Goal: Task Accomplishment & Management: Manage account settings

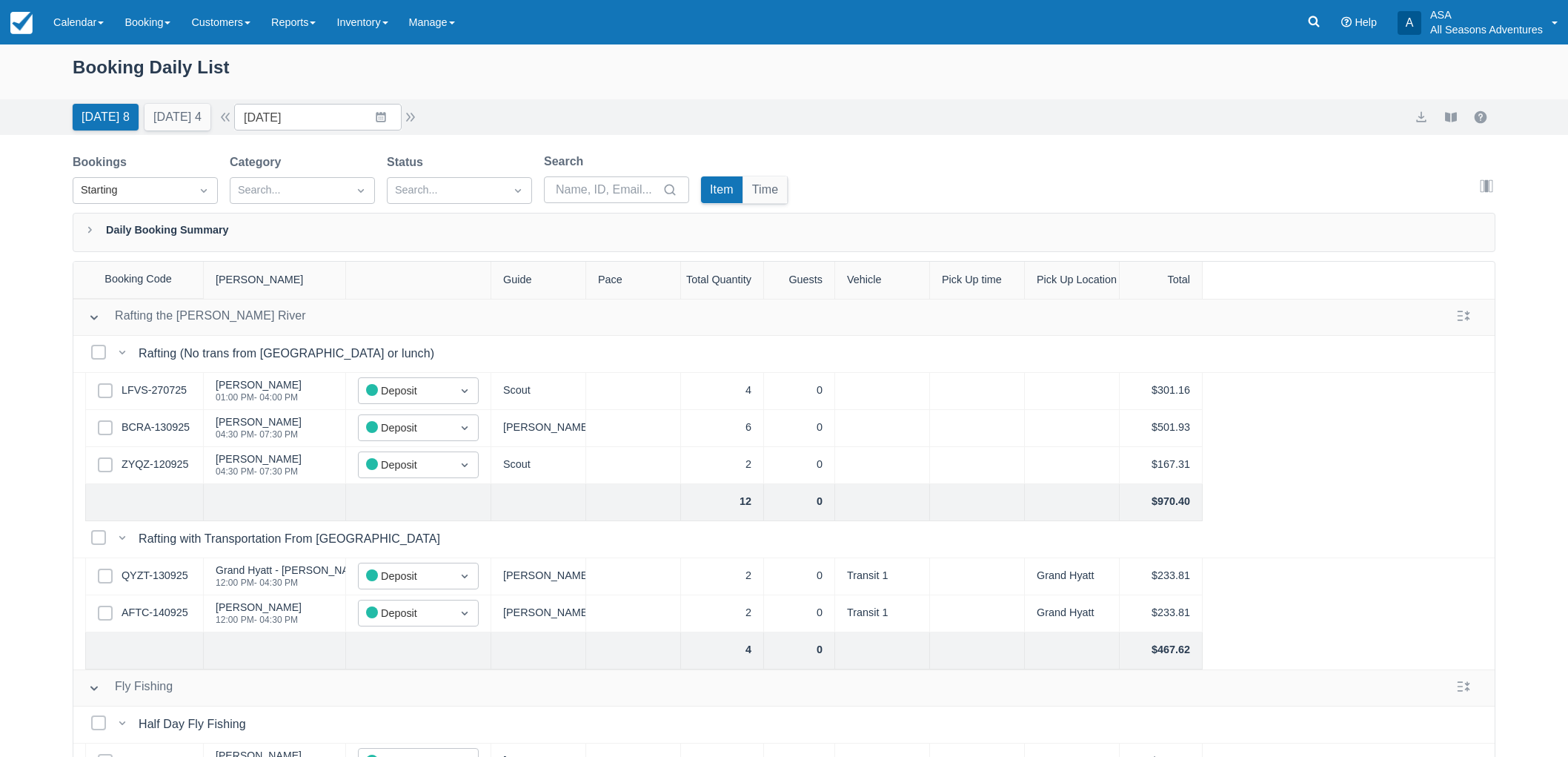
click at [188, 116] on button "Tomorrow 4" at bounding box center [177, 117] width 66 height 27
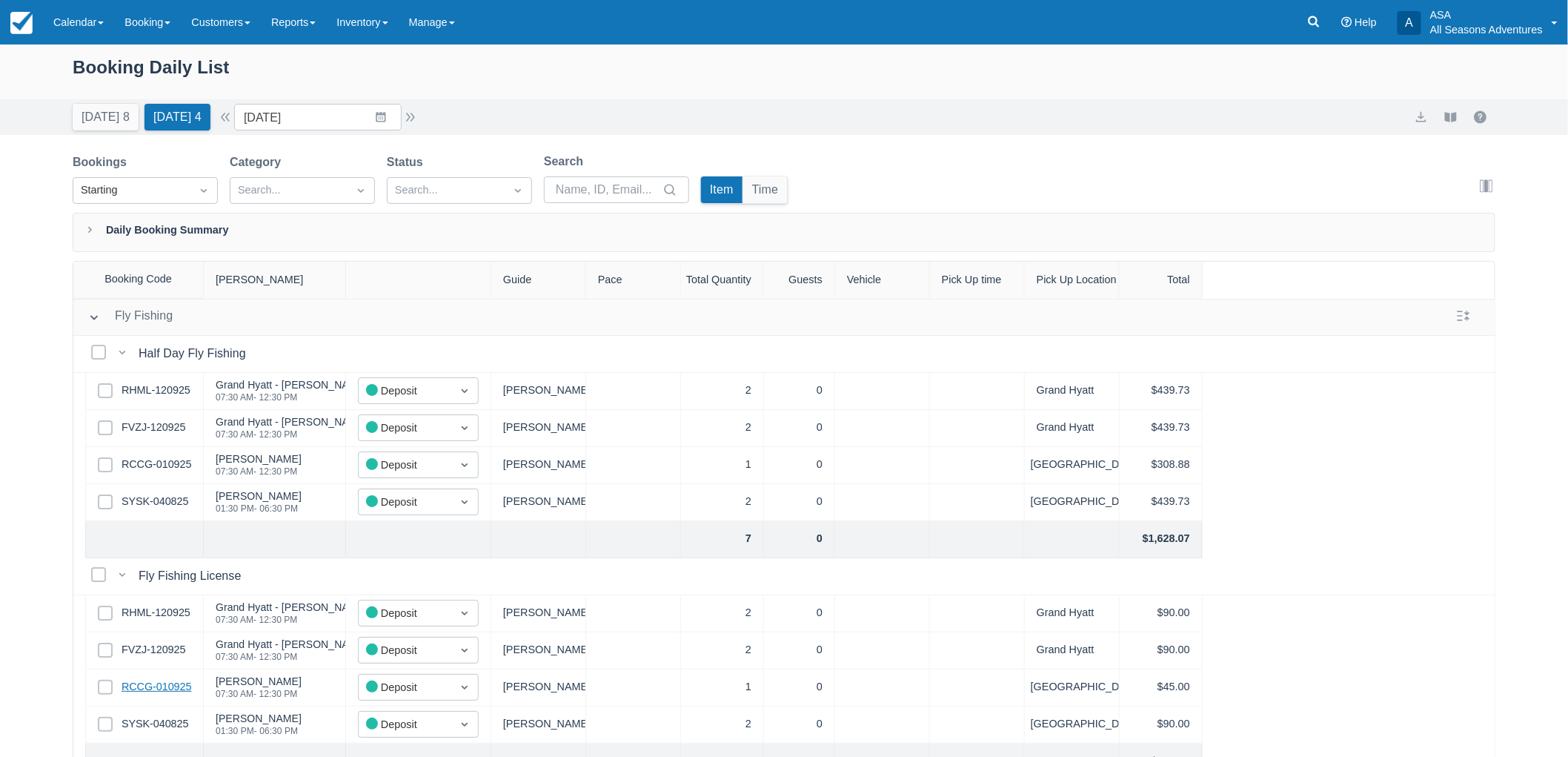
click at [161, 685] on link "RCCG-010925" at bounding box center [156, 686] width 70 height 17
click at [143, 719] on link "SYSK-040825" at bounding box center [155, 724] width 67 height 17
click at [365, 110] on input "09/15/25" at bounding box center [318, 117] width 167 height 27
click at [389, 320] on td "25" at bounding box center [380, 316] width 29 height 29
type input "09/25/25"
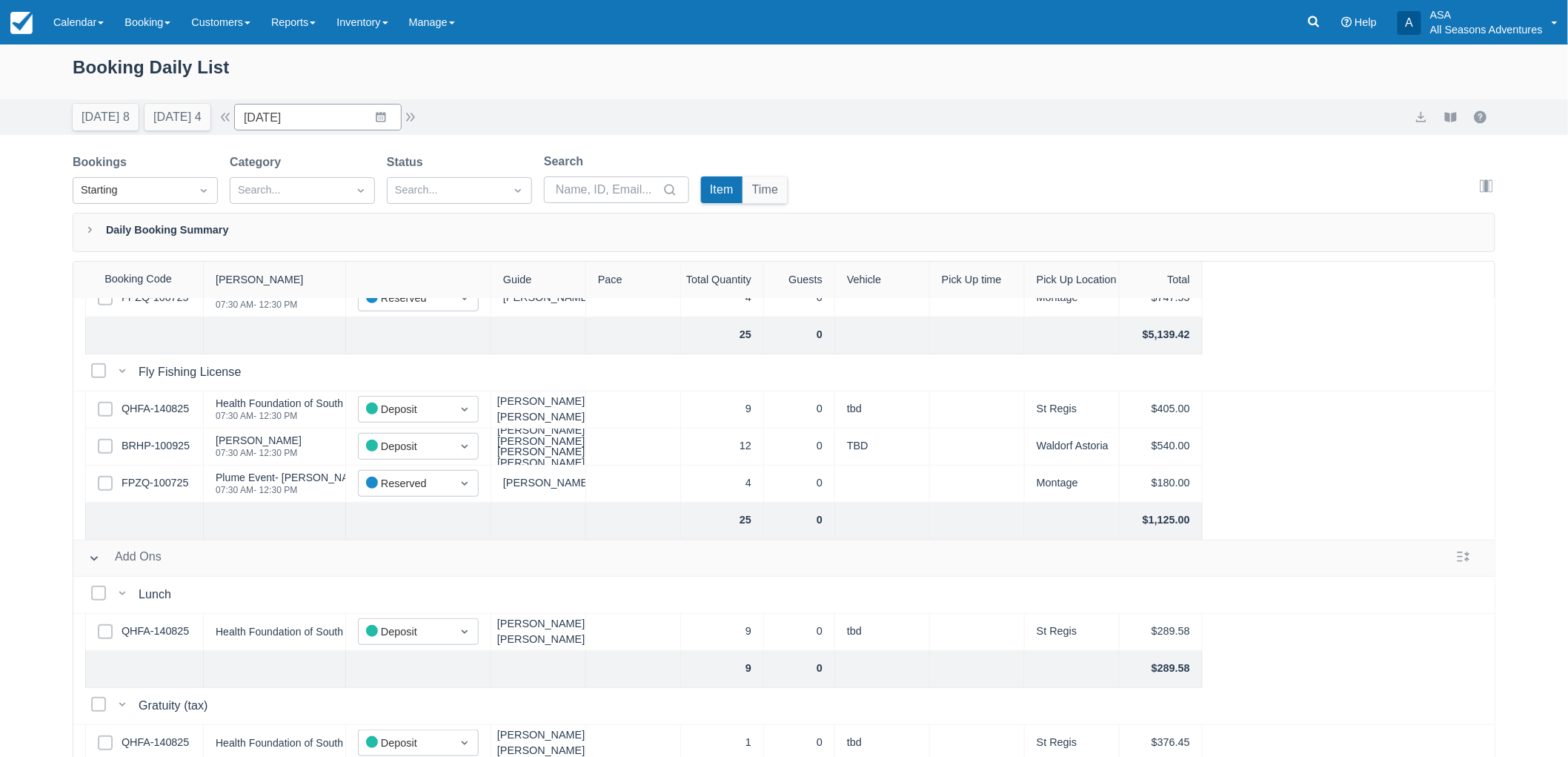
scroll to position [247, 0]
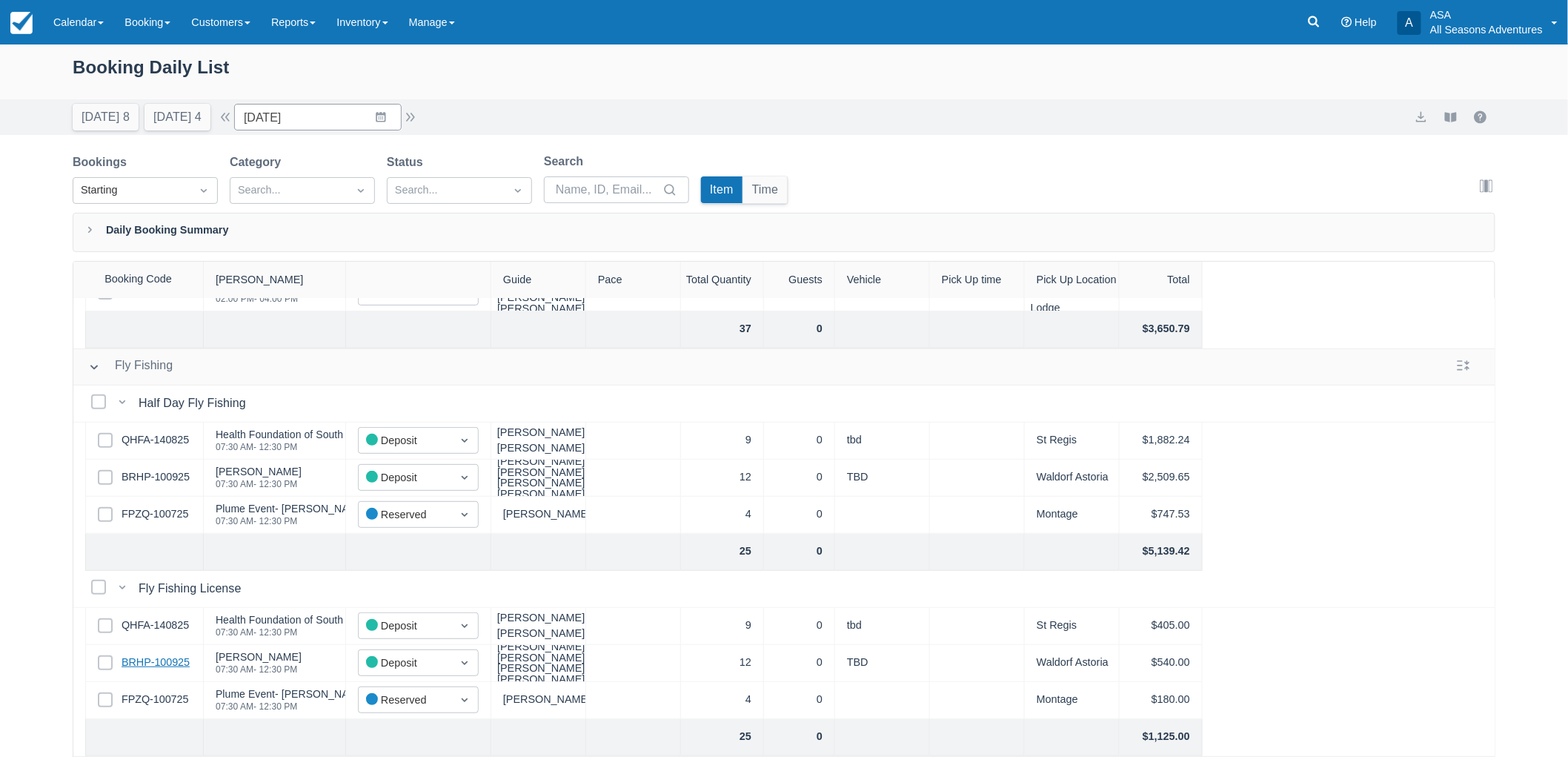
click at [164, 664] on link "BRHP-100925" at bounding box center [155, 663] width 68 height 17
drag, startPoint x: 304, startPoint y: 670, endPoint x: 212, endPoint y: 651, distance: 93.9
click at [212, 651] on div "Julie Yangmi 07:30 AM - 12:30 PM" at bounding box center [274, 664] width 143 height 37
click at [20, 576] on div "Booking Daily List Today 8 Tomorrow 4 Date 09/25/25 Navigate forward to interac…" at bounding box center [784, 437] width 1568 height 787
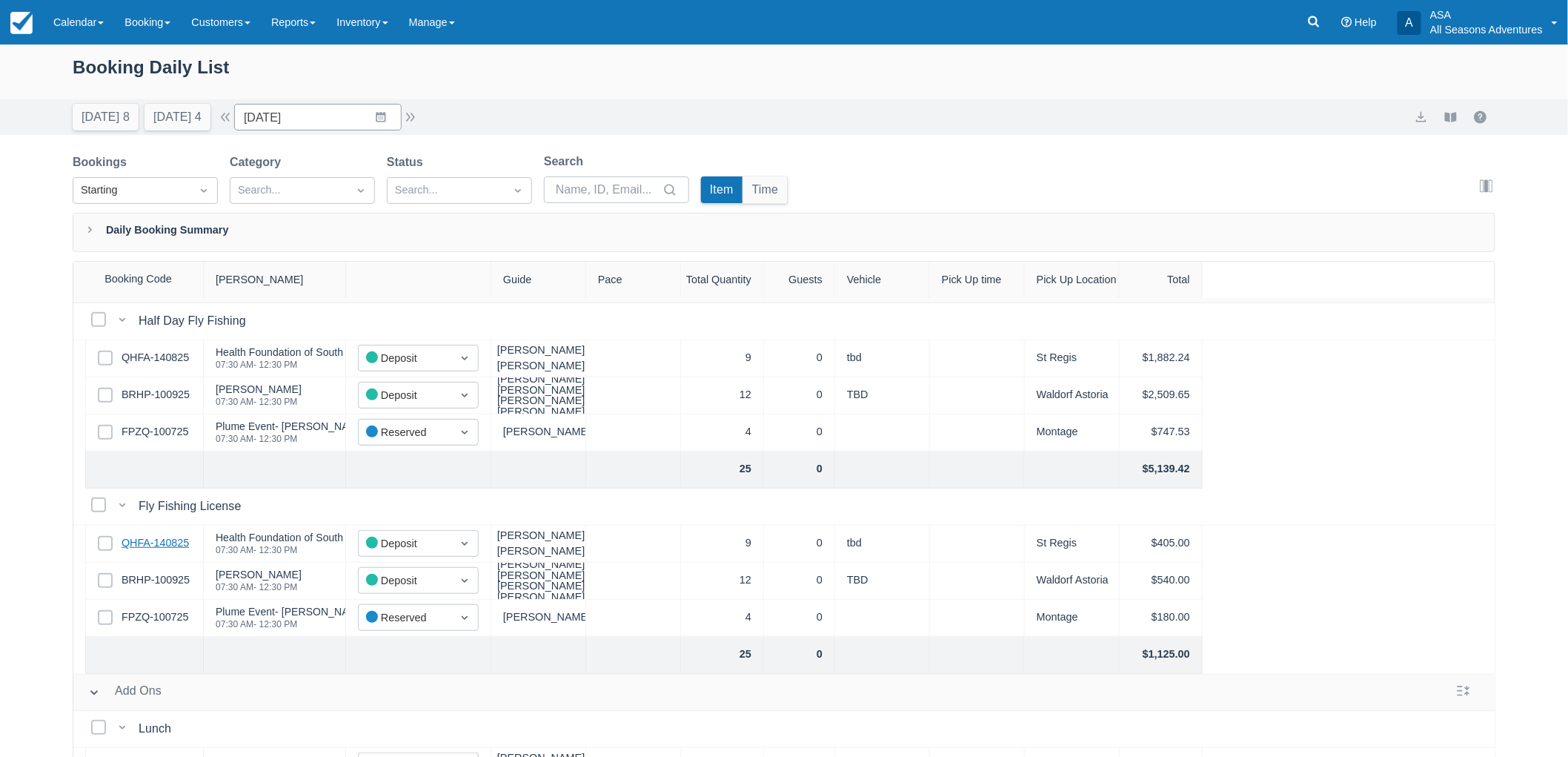
click at [163, 546] on link "QHFA-140825" at bounding box center [155, 543] width 68 height 17
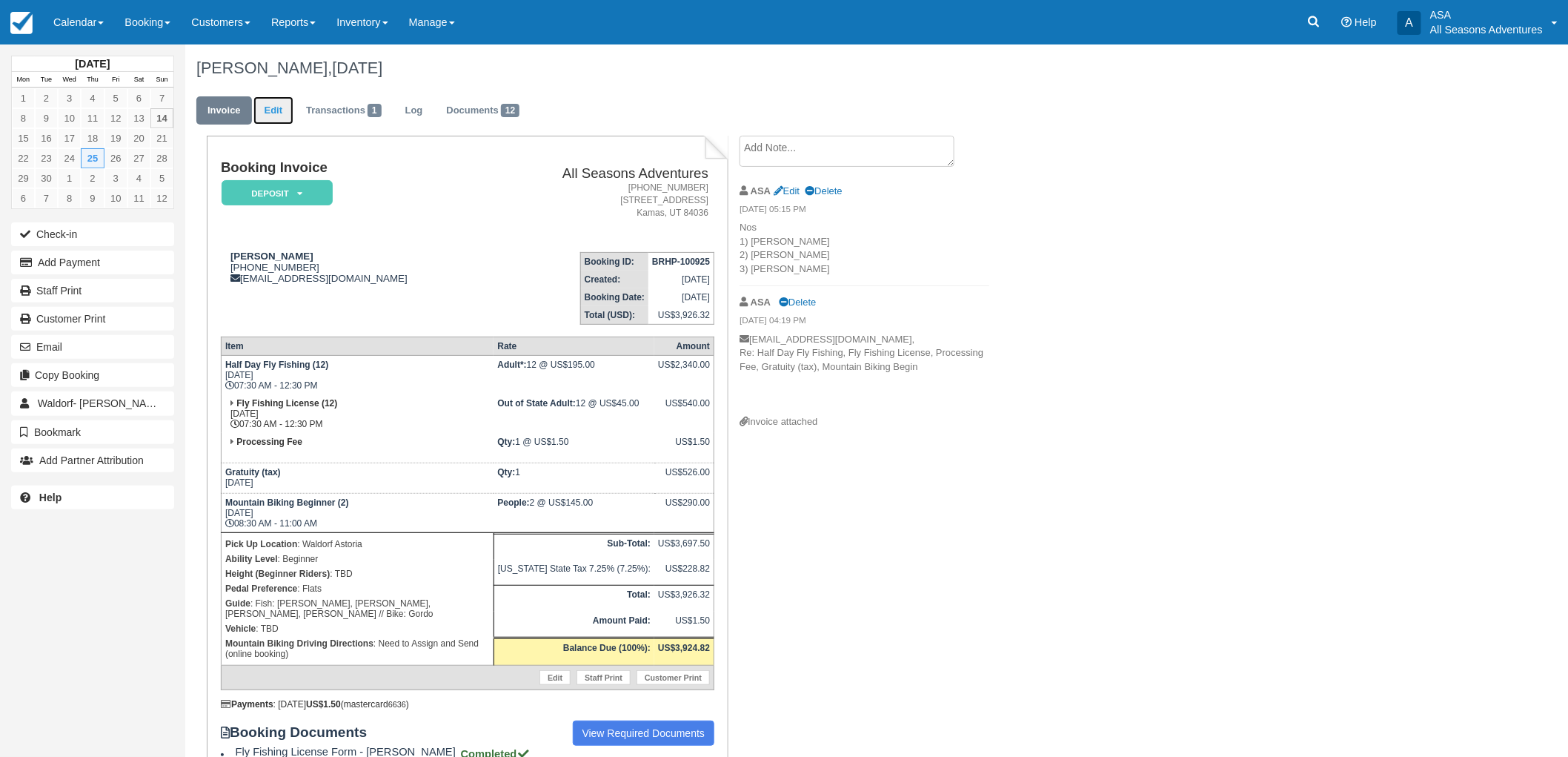
click at [282, 116] on link "Edit" at bounding box center [273, 110] width 40 height 29
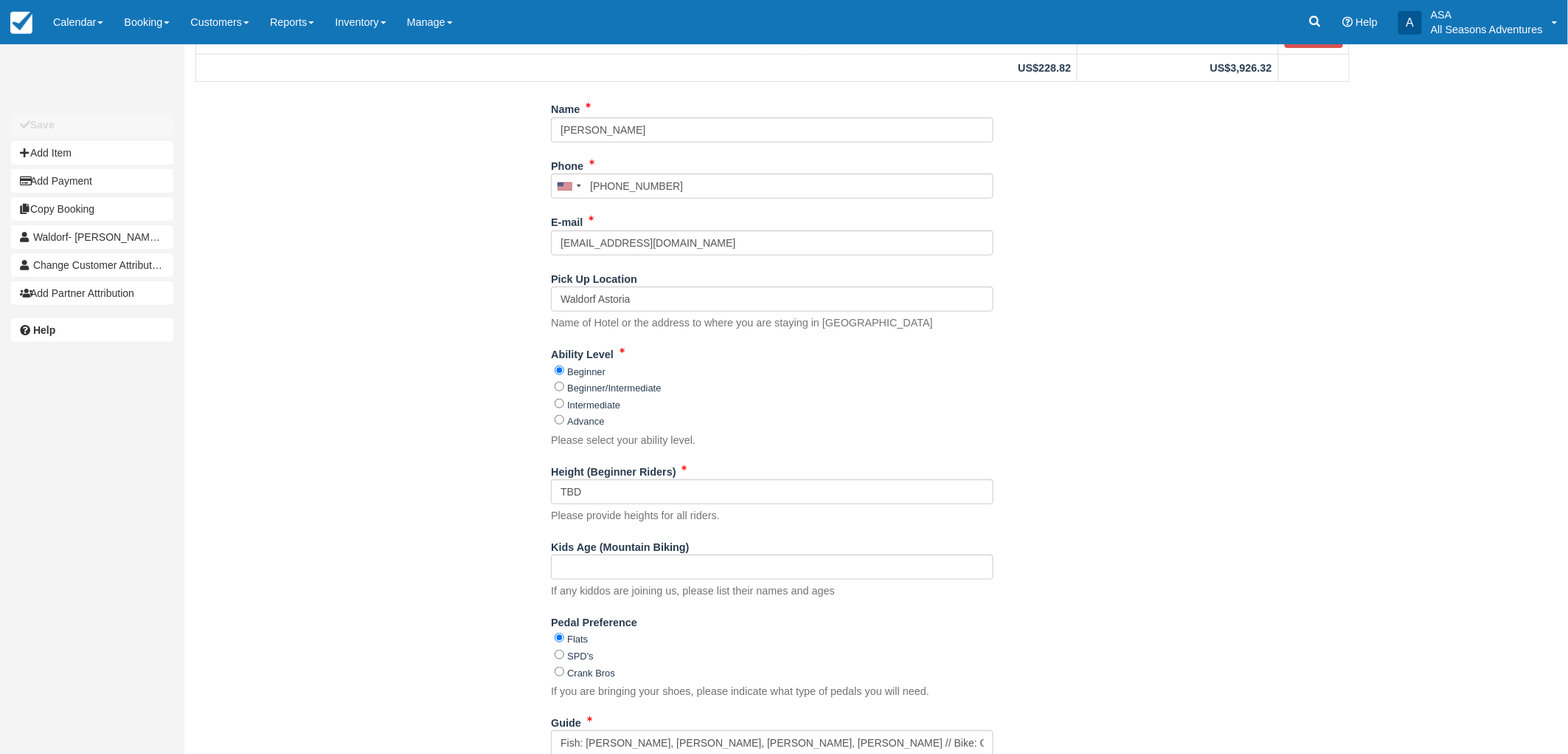
scroll to position [492, 0]
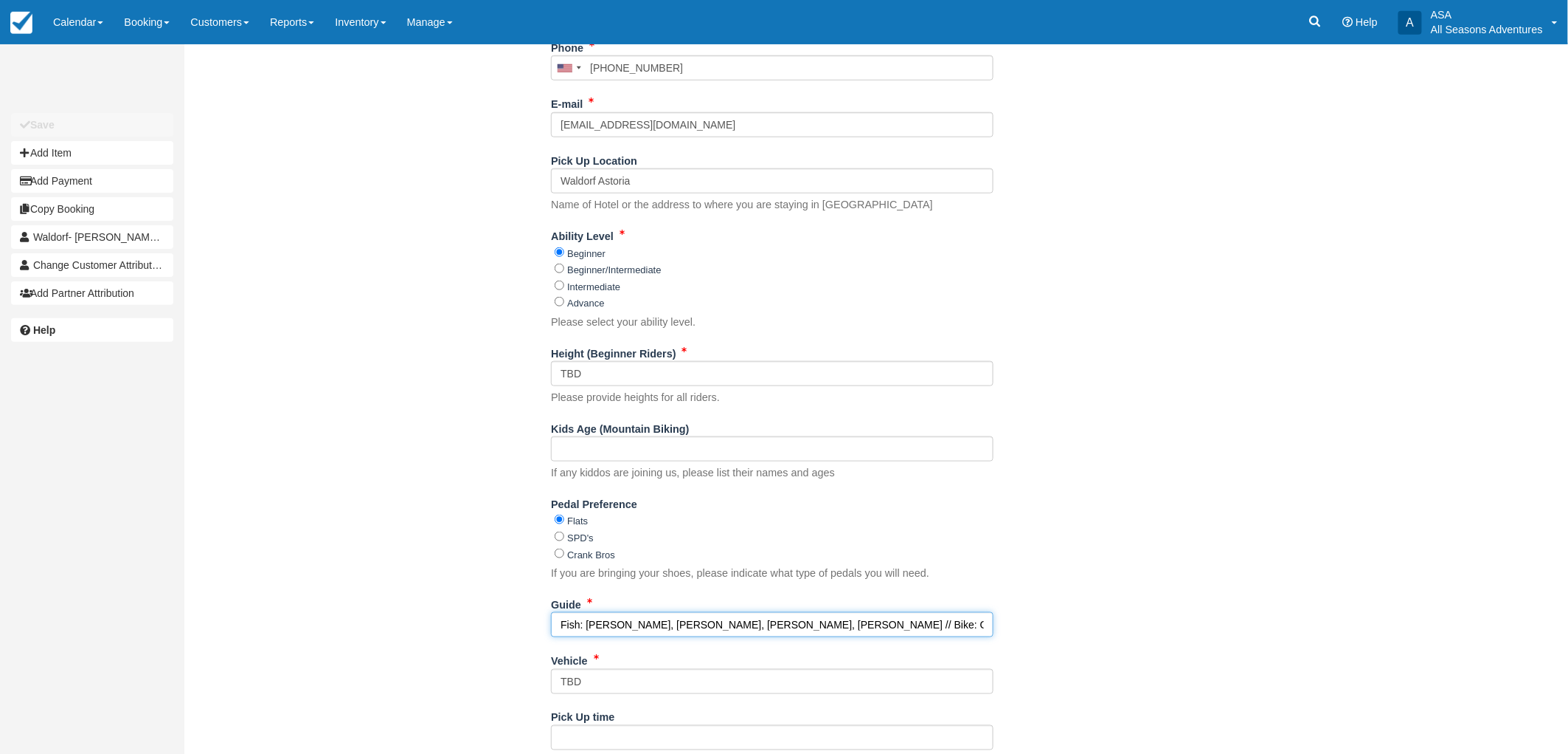
click at [714, 625] on input "Fish: Lucas, Tim, Sammy, Shawn // Bike: Gordo" at bounding box center [772, 625] width 442 height 25
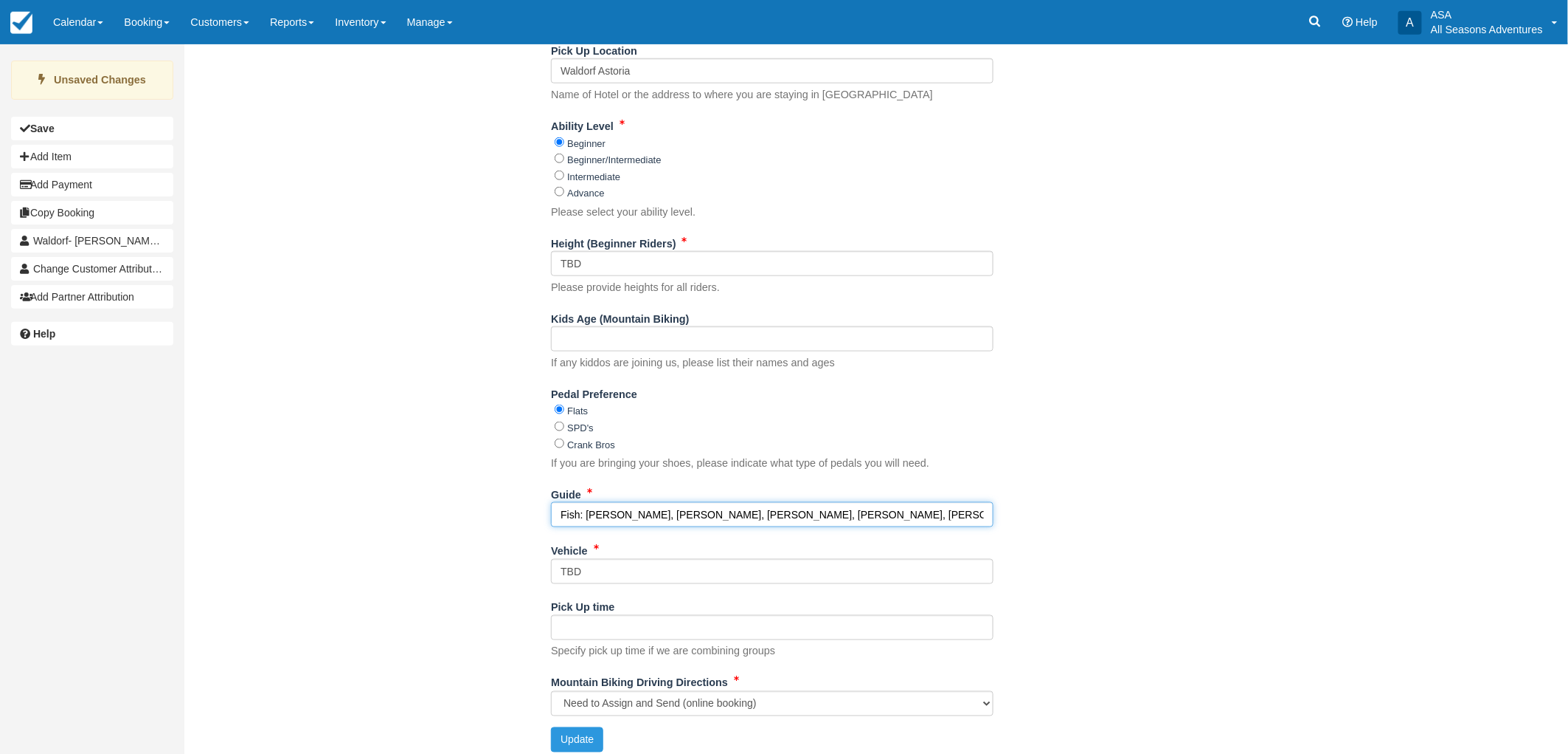
scroll to position [613, 0]
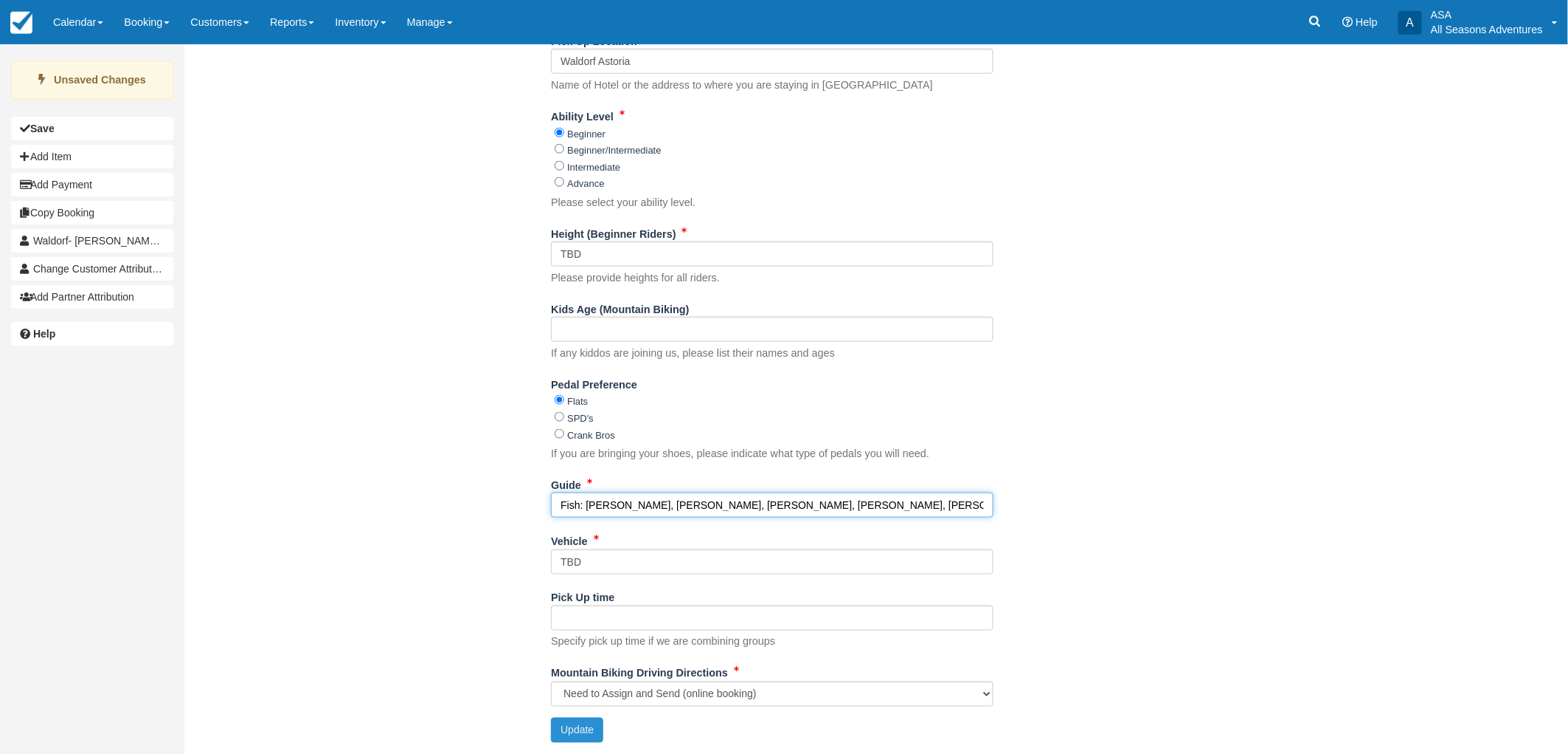
type input "Fish: [PERSON_NAME], [PERSON_NAME], [PERSON_NAME], [PERSON_NAME], [PERSON_NAME]…"
click at [591, 727] on button "Update" at bounding box center [577, 730] width 53 height 25
type input "[PHONE_NUMBER]"
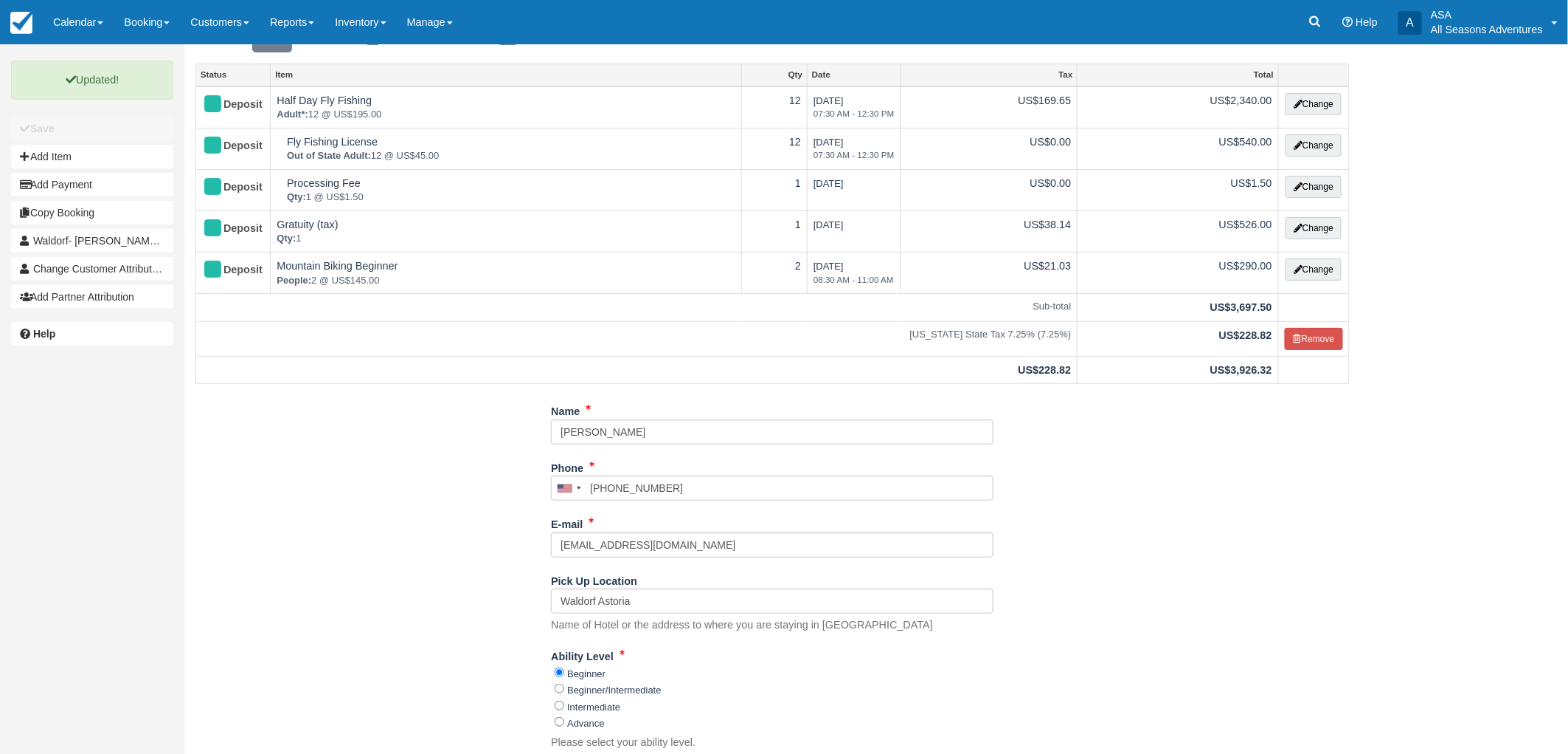
scroll to position [0, 0]
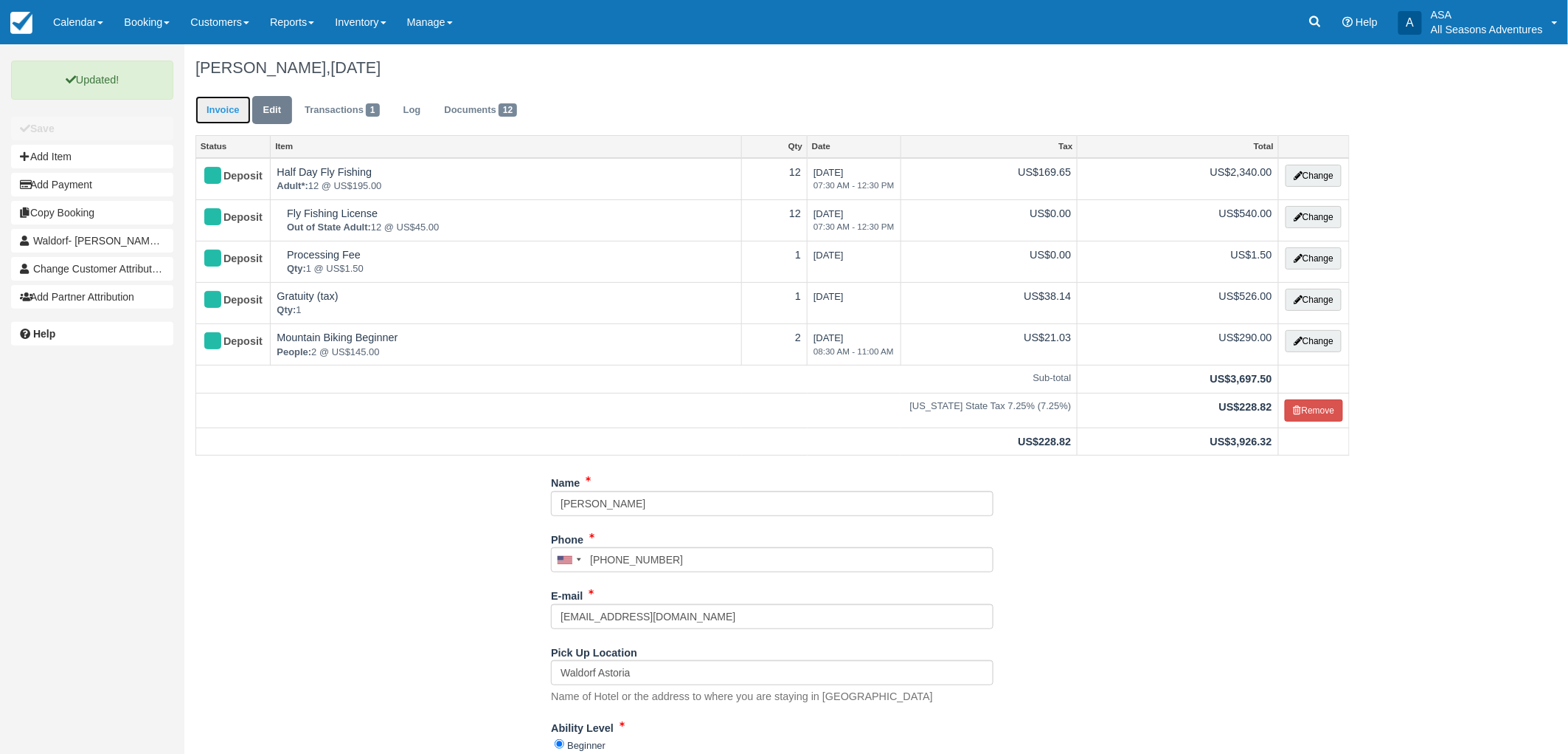
click at [221, 107] on link "Invoice" at bounding box center [223, 110] width 56 height 28
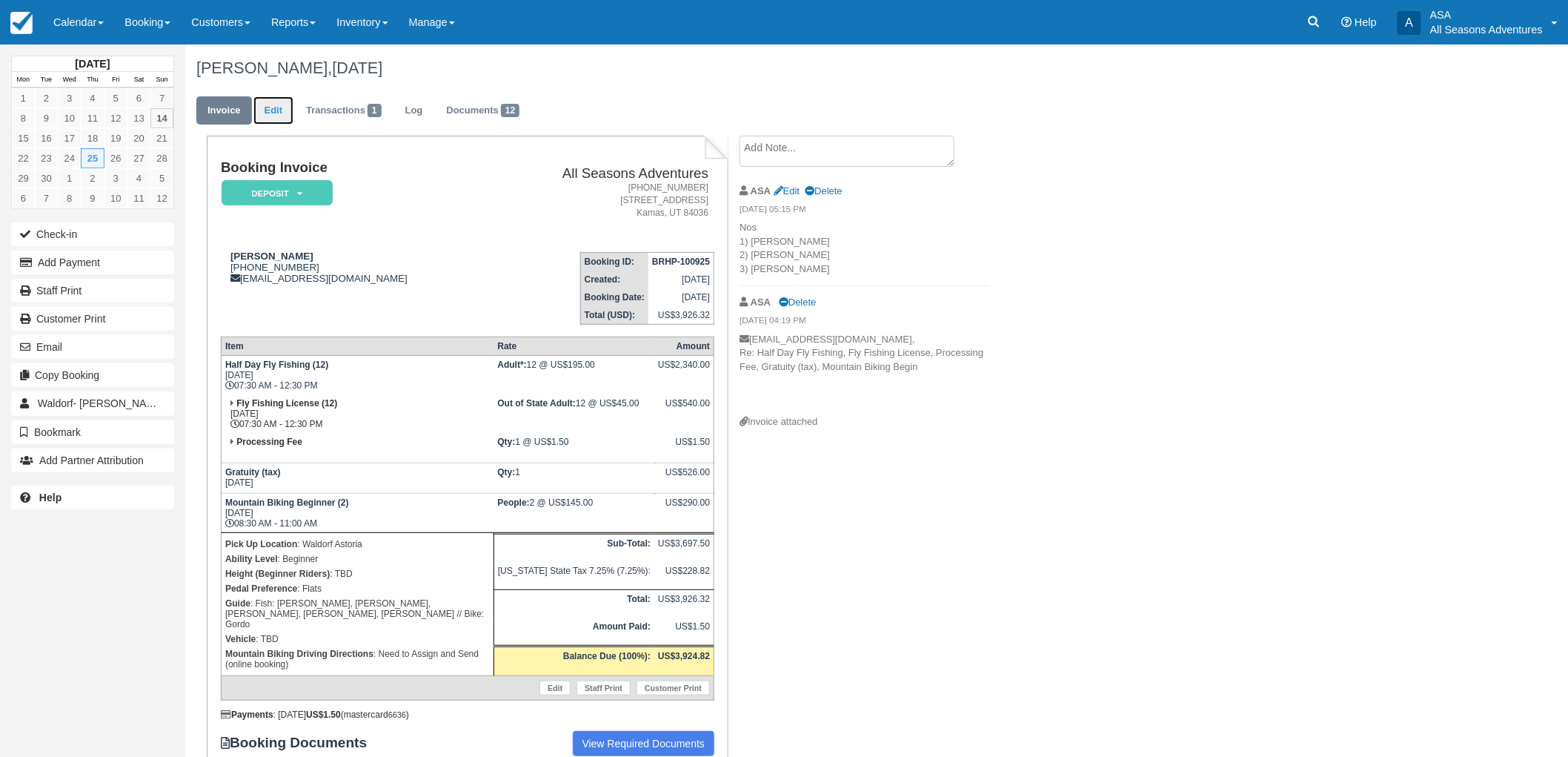
click at [261, 113] on link "Edit" at bounding box center [273, 110] width 40 height 29
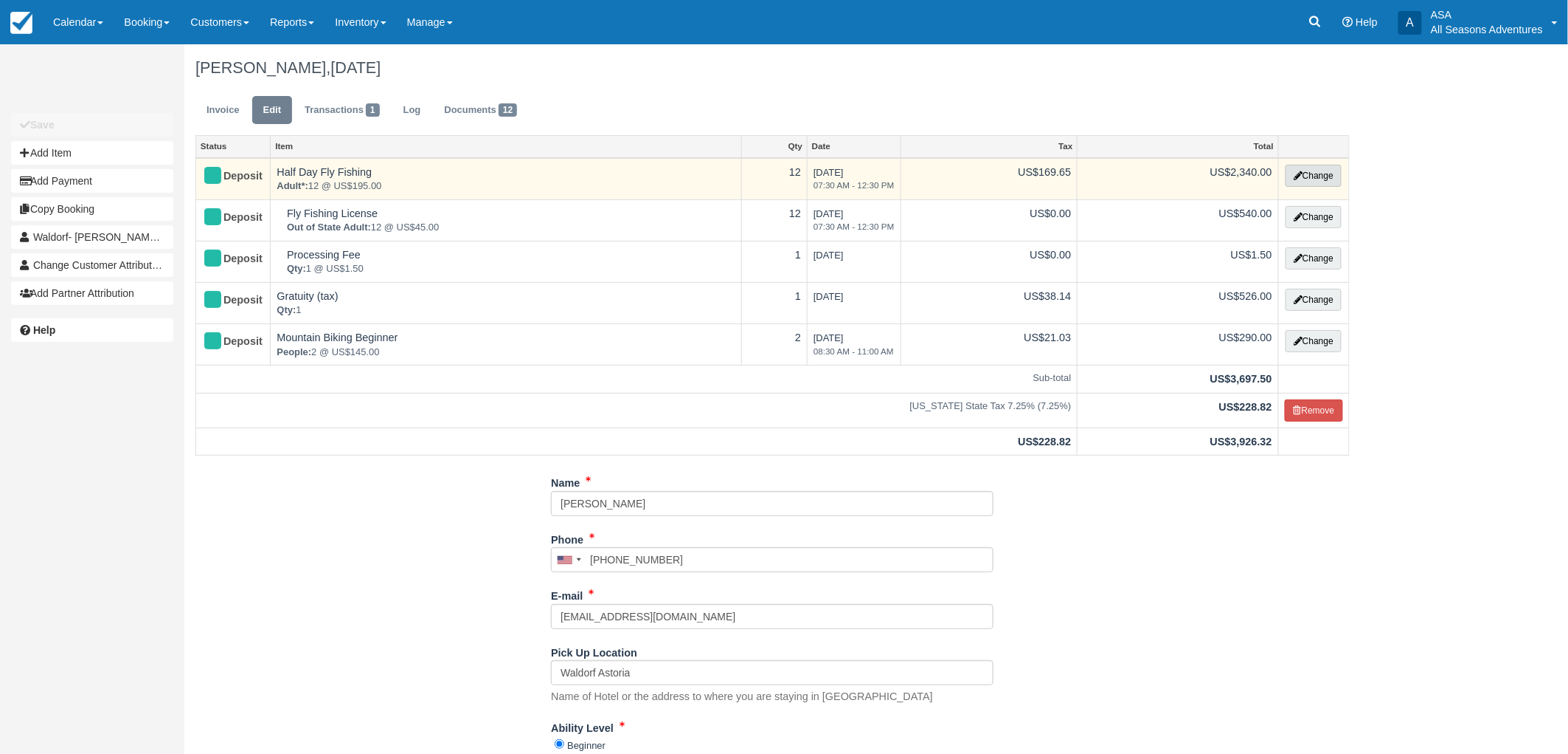
click at [1305, 174] on button "Change" at bounding box center [1314, 175] width 56 height 23
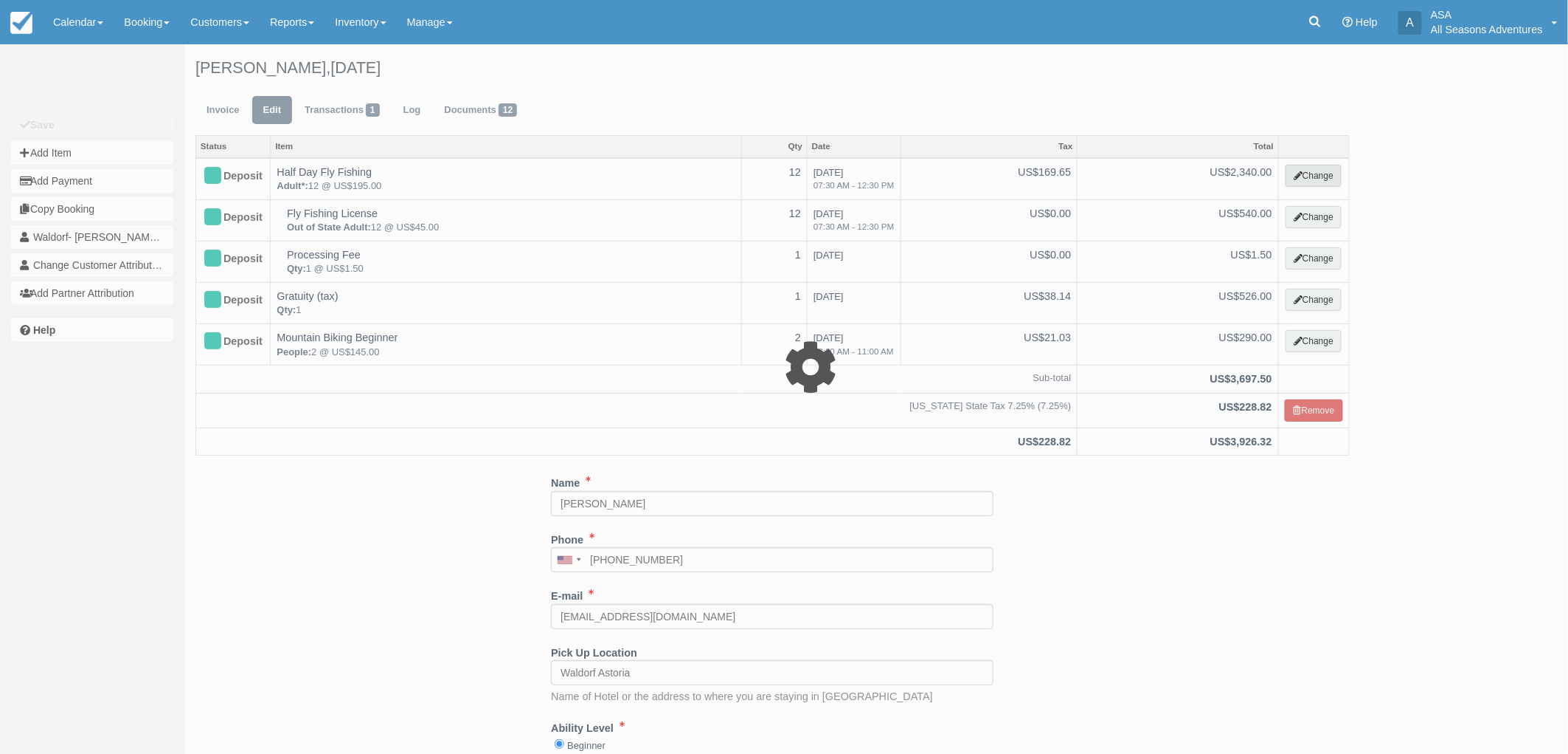
select select "8"
type input "2340.00"
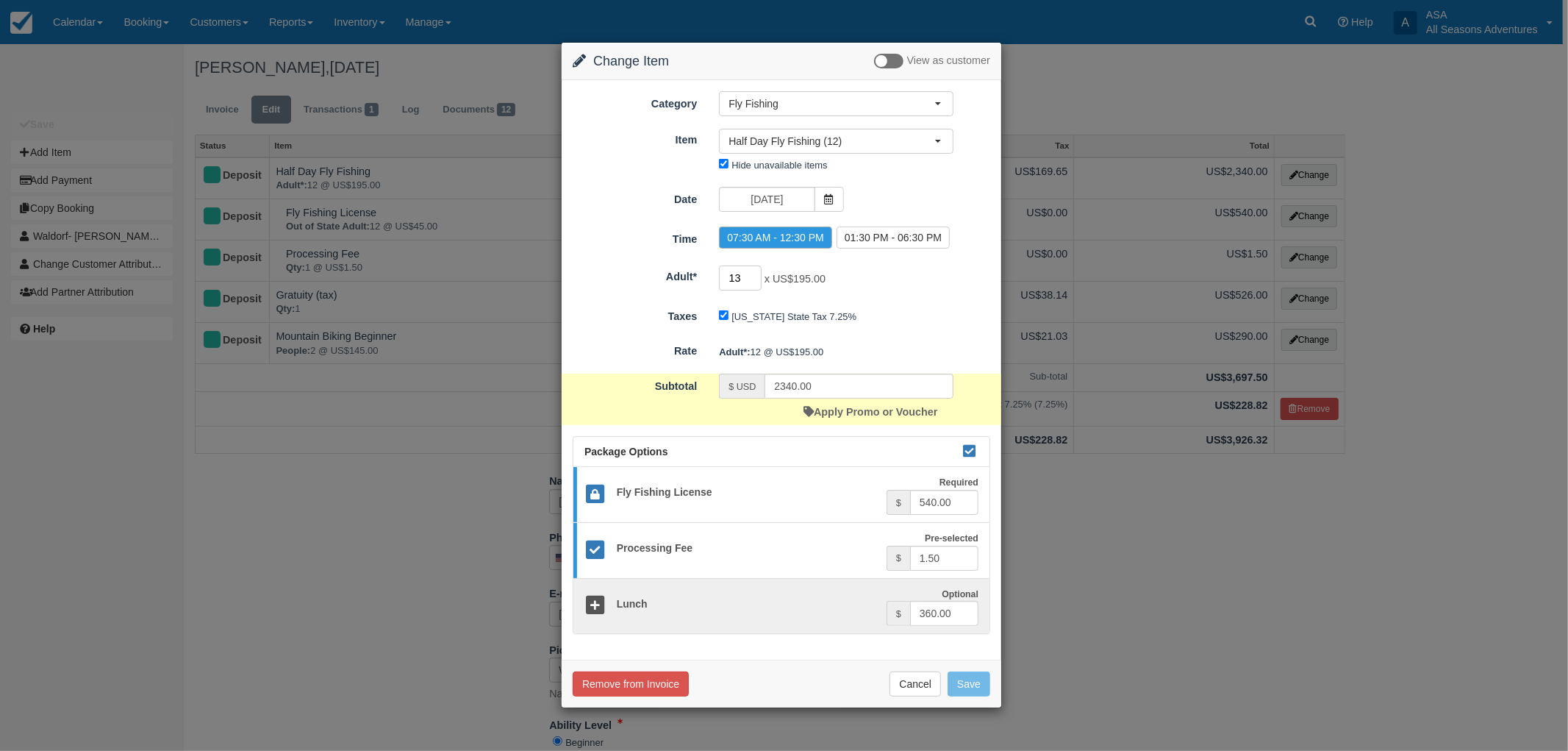
click at [754, 274] on input "13" at bounding box center [740, 278] width 43 height 25
type input "14"
click at [754, 274] on input "14" at bounding box center [740, 278] width 43 height 25
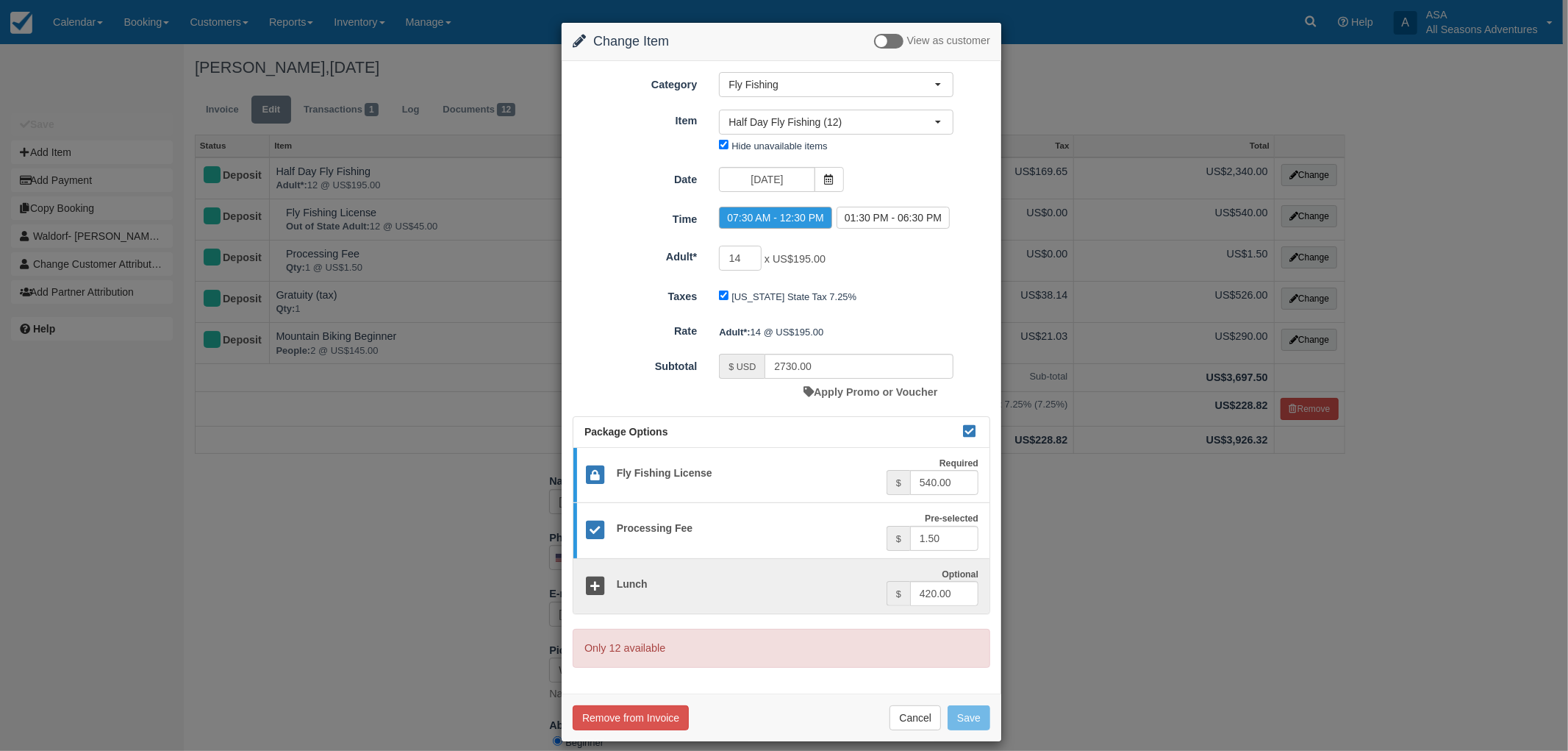
click at [1080, 637] on div "Change Item Add Item View as customer Category Fly Fishing Rafting the Weber Ri…" at bounding box center [784, 376] width 1568 height 751
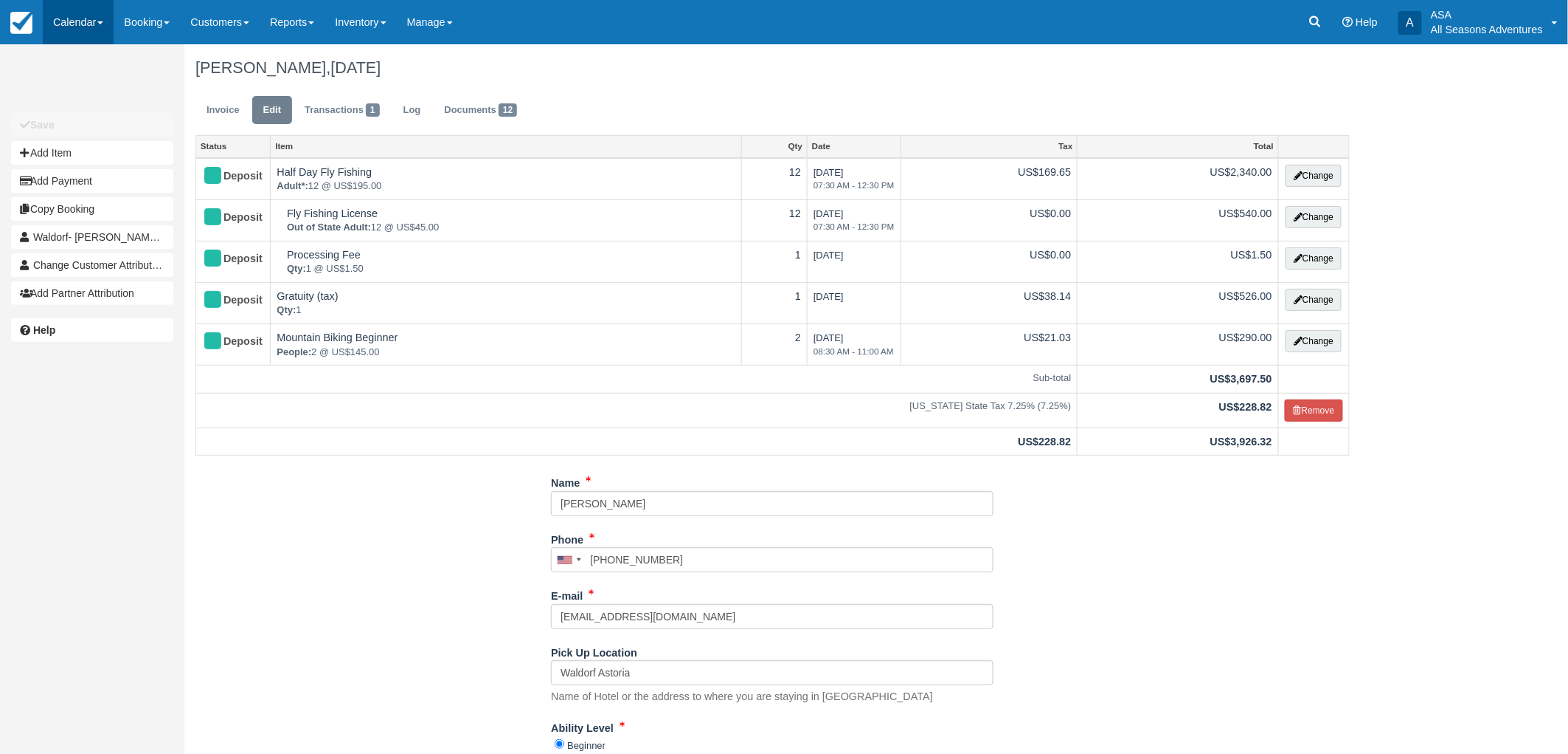
click at [85, 8] on link "Calendar" at bounding box center [78, 22] width 70 height 44
click at [370, 76] on div "[PERSON_NAME], [DATE]" at bounding box center [772, 68] width 1176 height 47
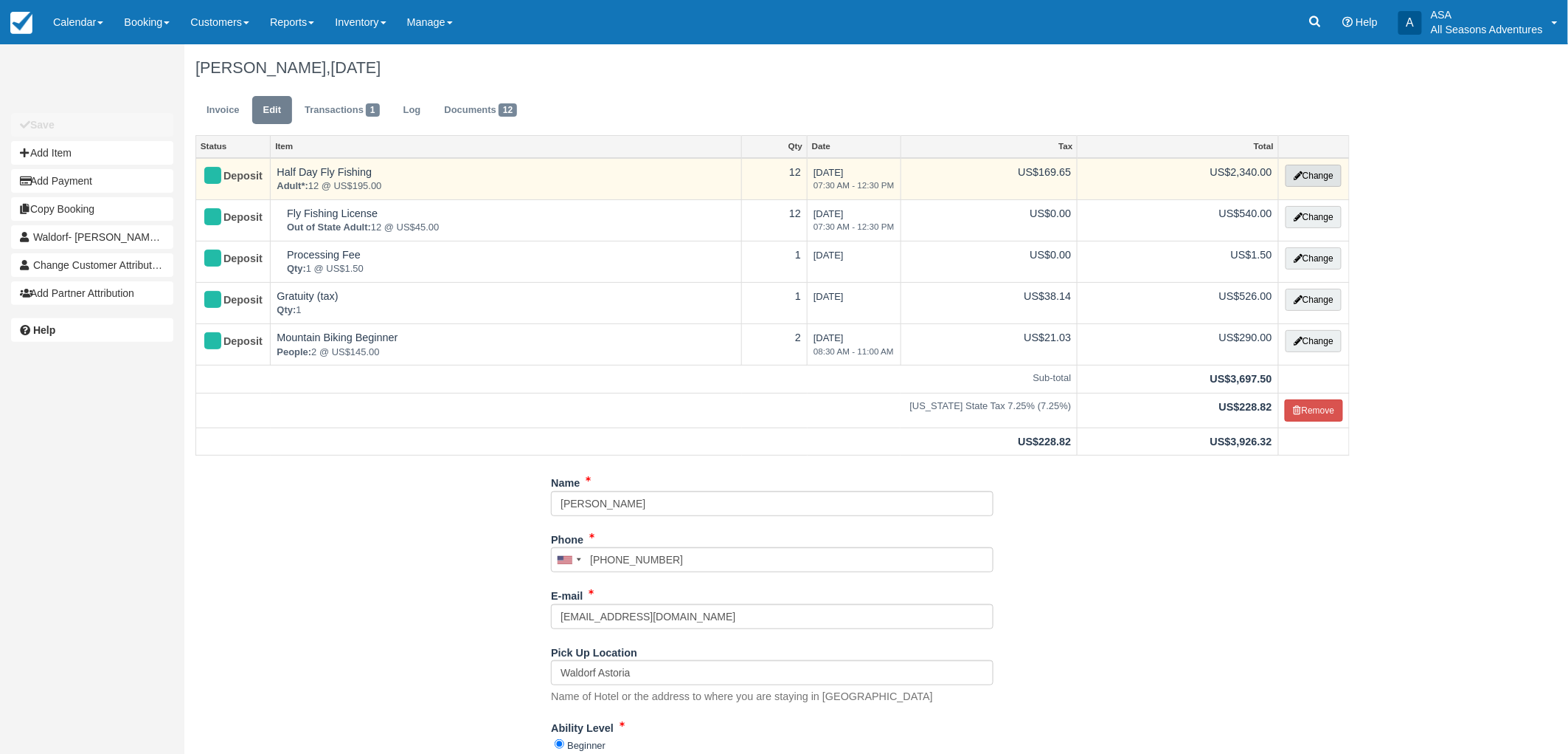
click at [1329, 165] on button "Change" at bounding box center [1314, 175] width 56 height 23
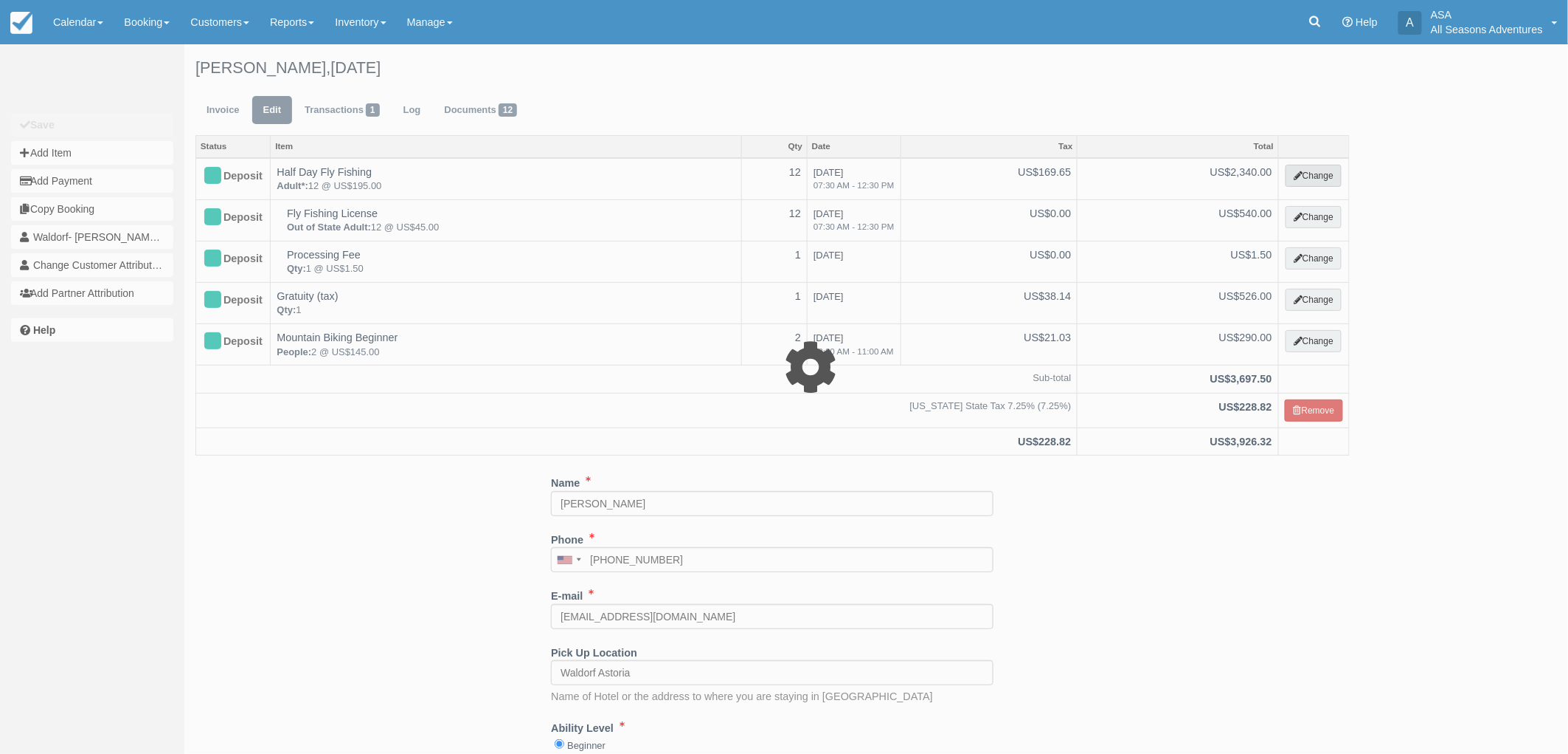
type input "2340.00"
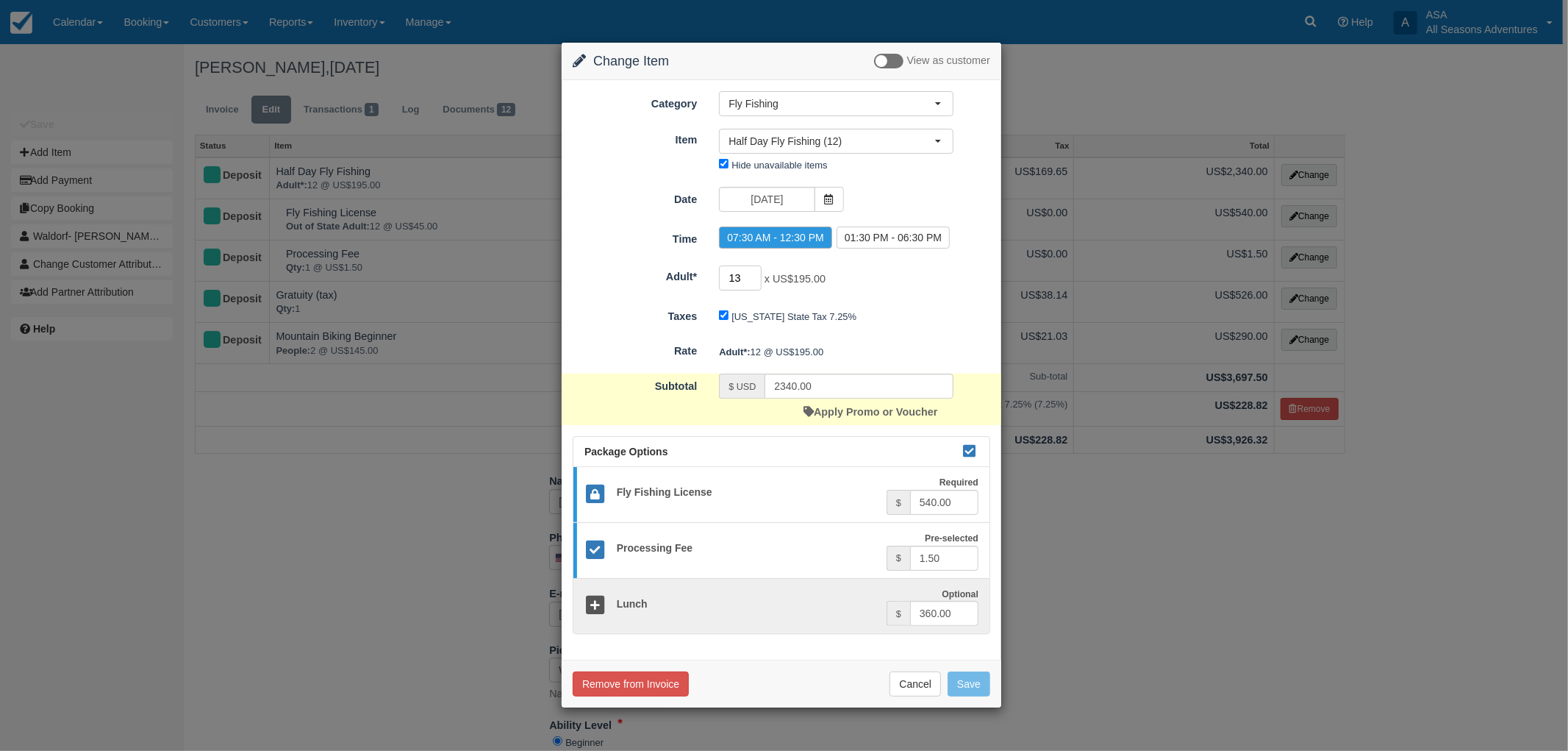
click at [757, 270] on input "13" at bounding box center [740, 278] width 43 height 25
type input "14"
click at [757, 270] on input "14" at bounding box center [740, 278] width 43 height 25
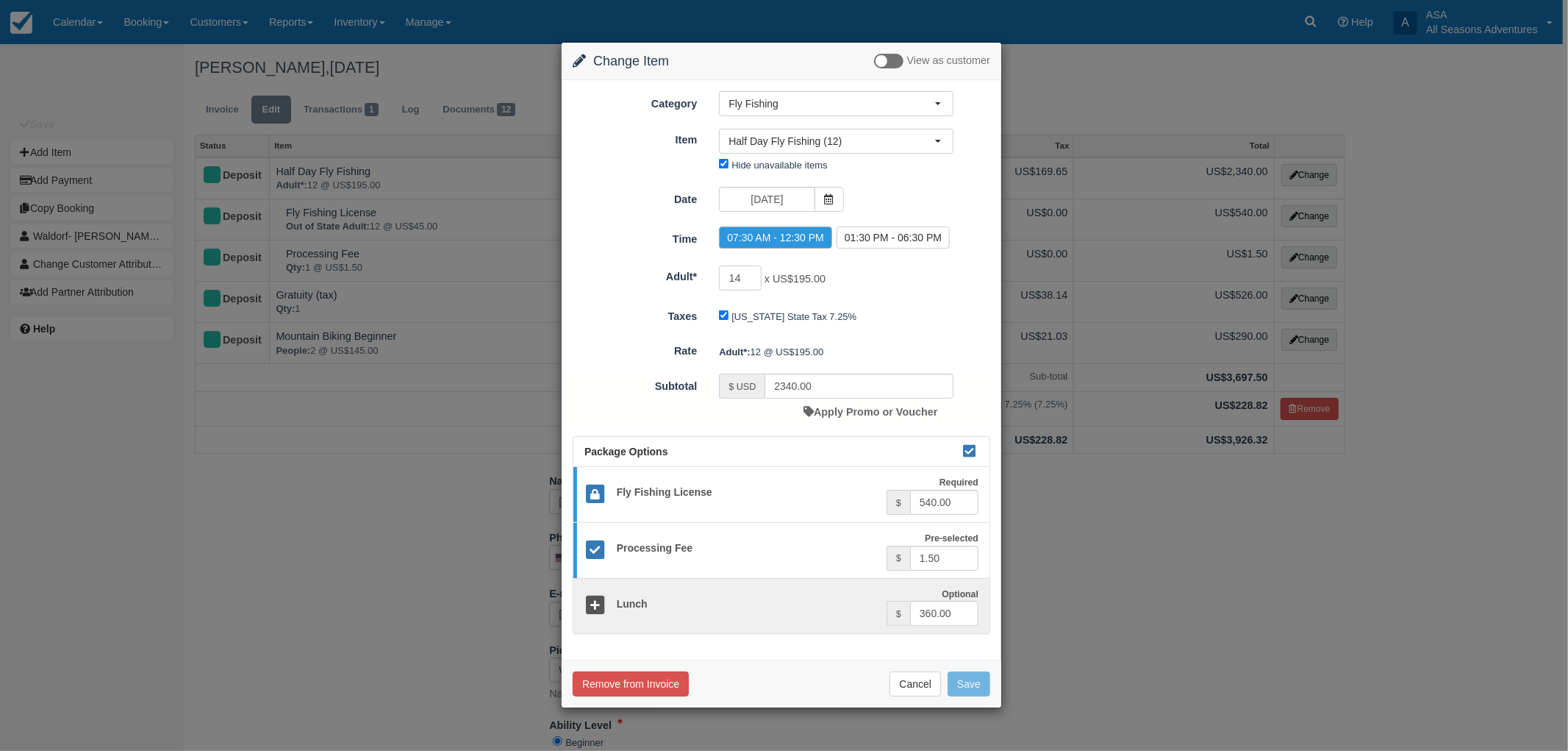
type input "2730.00"
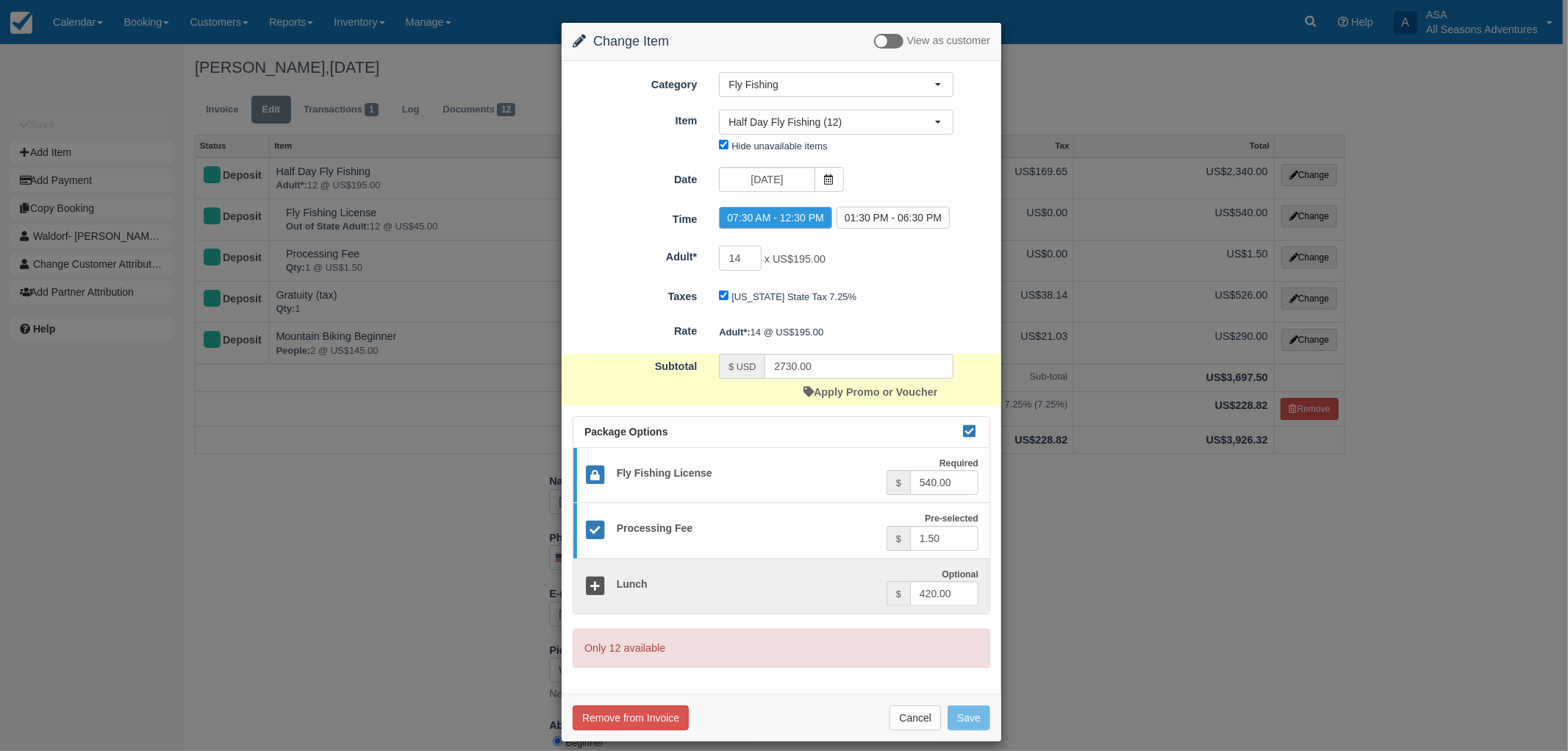
click at [407, 222] on div "Change Item Add Item View as customer Category Fly Fishing Rafting the Weber Ri…" at bounding box center [784, 376] width 1568 height 751
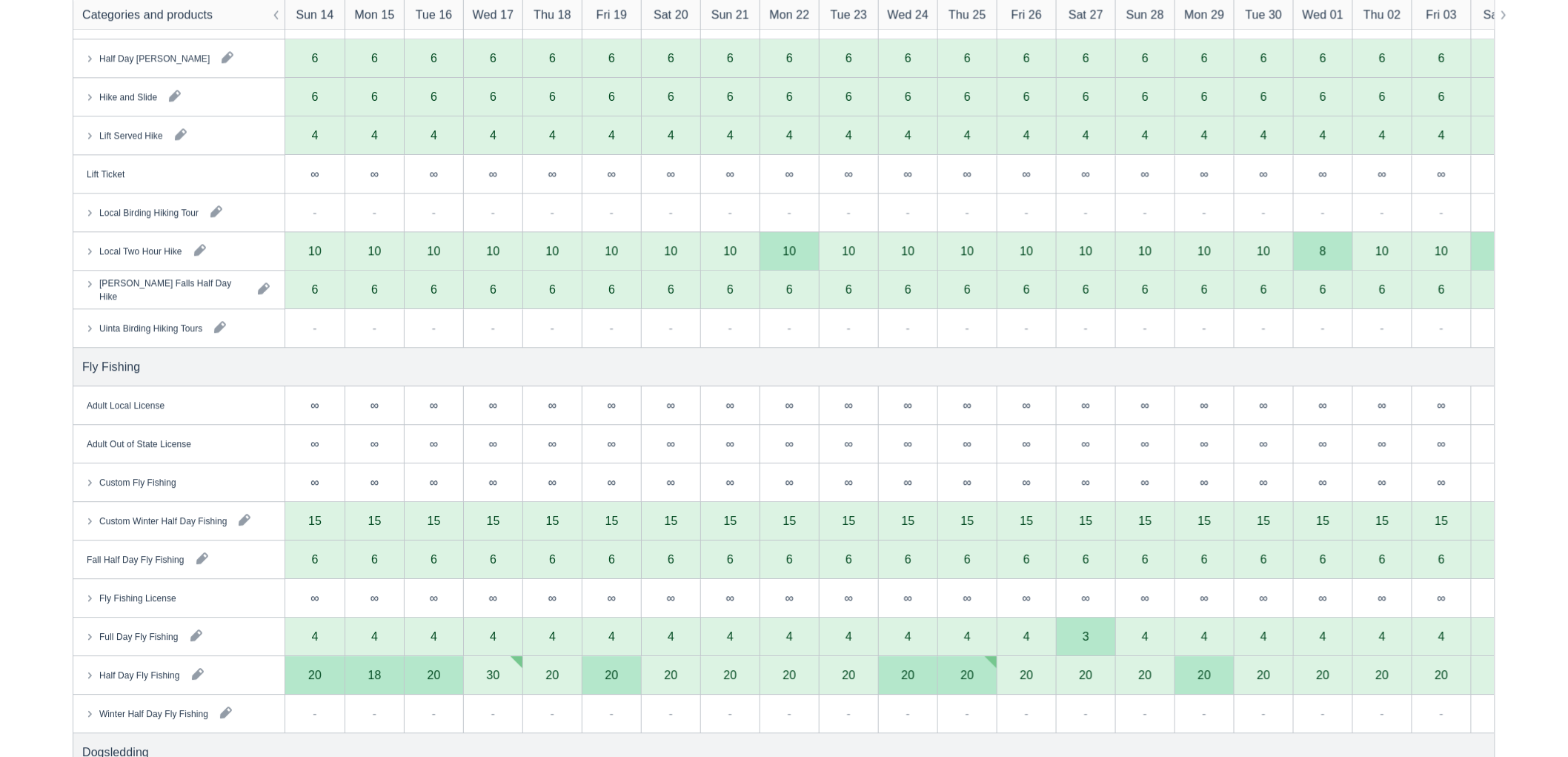
scroll to position [1482, 0]
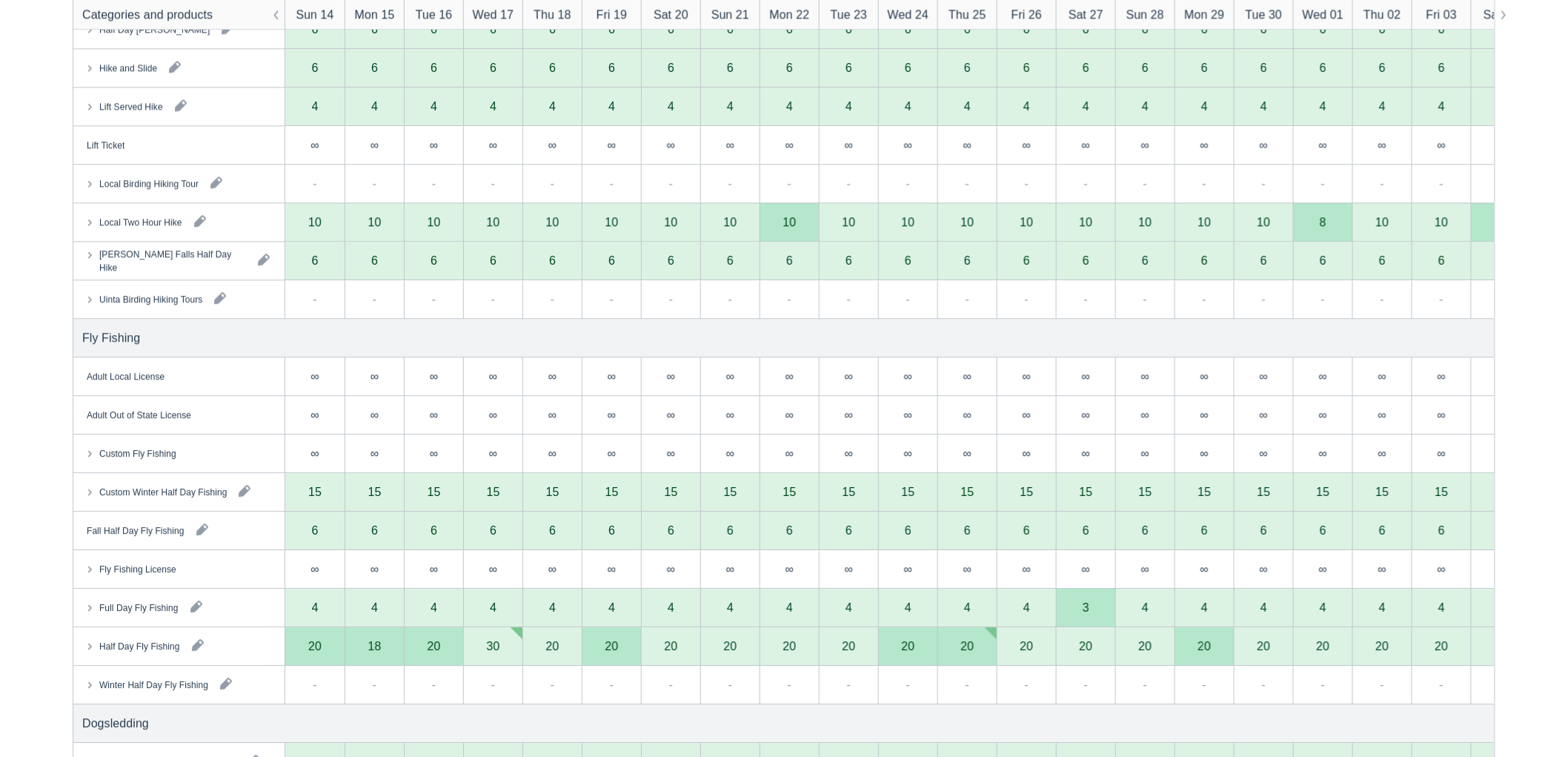
click at [91, 639] on icon at bounding box center [89, 645] width 15 height 15
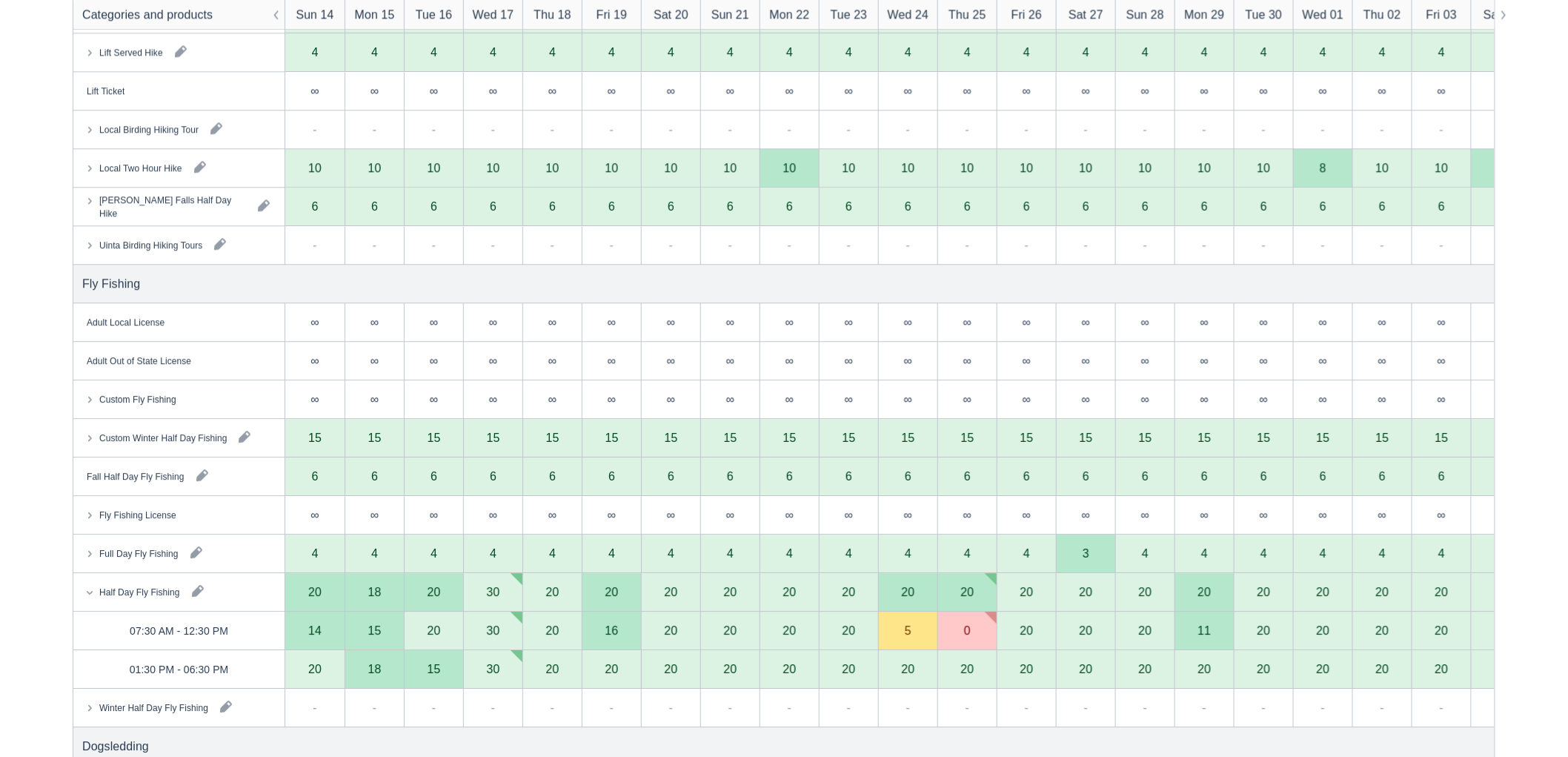
scroll to position [1564, 0]
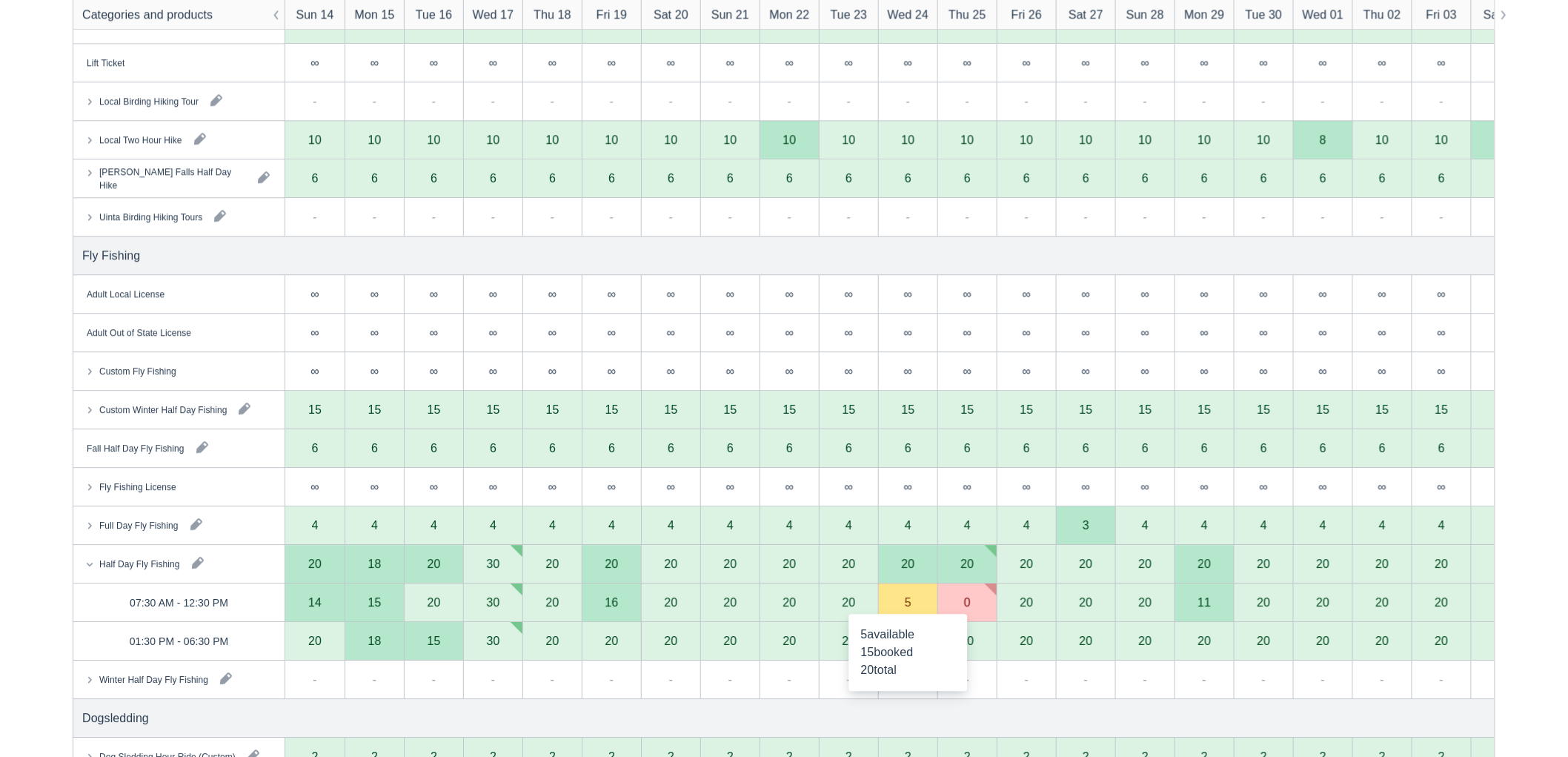
click at [901, 599] on div "5" at bounding box center [907, 602] width 59 height 38
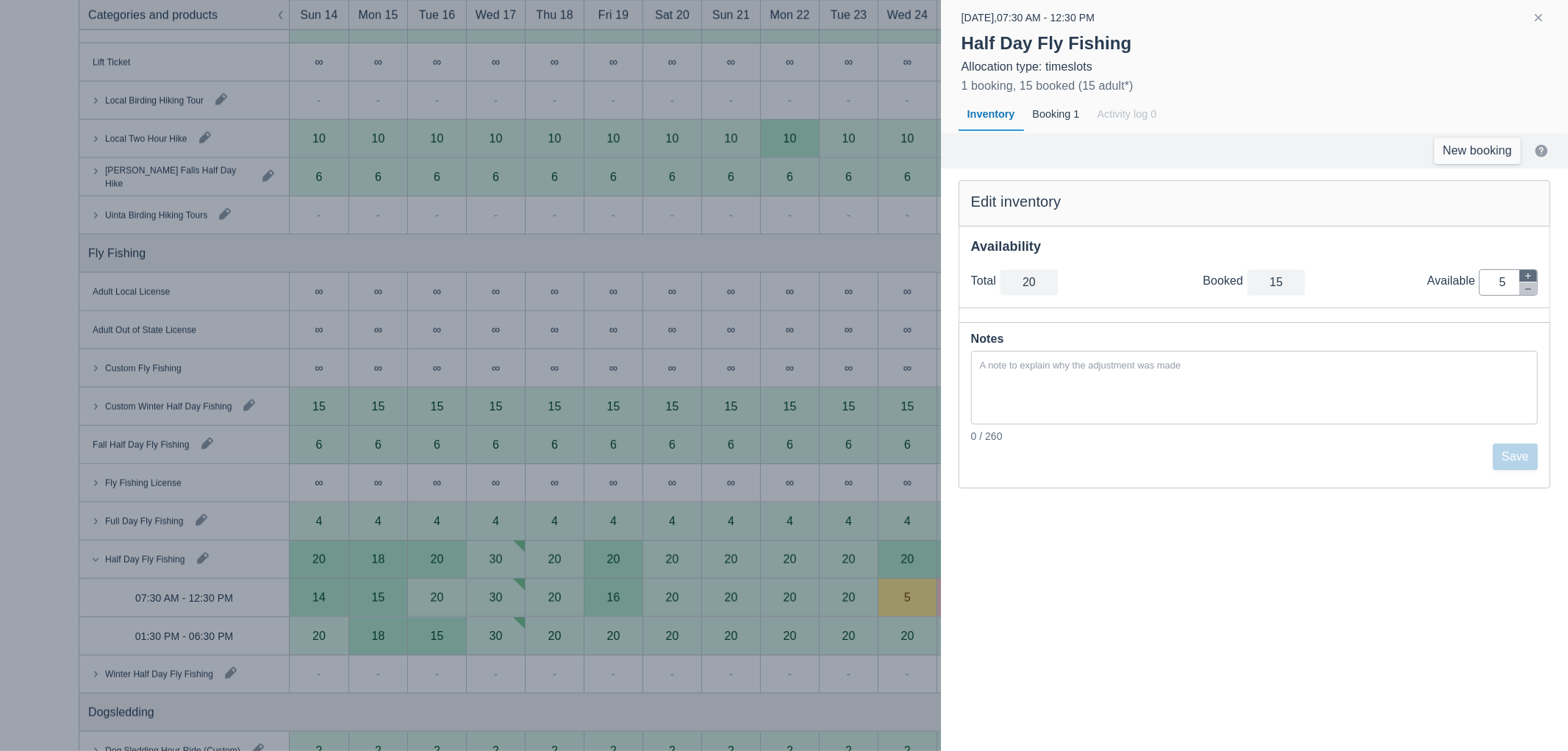
click at [1526, 274] on icon "button" at bounding box center [1527, 275] width 9 height 9
type input "21"
type input "6"
click at [1526, 274] on icon "button" at bounding box center [1527, 275] width 9 height 9
type input "22"
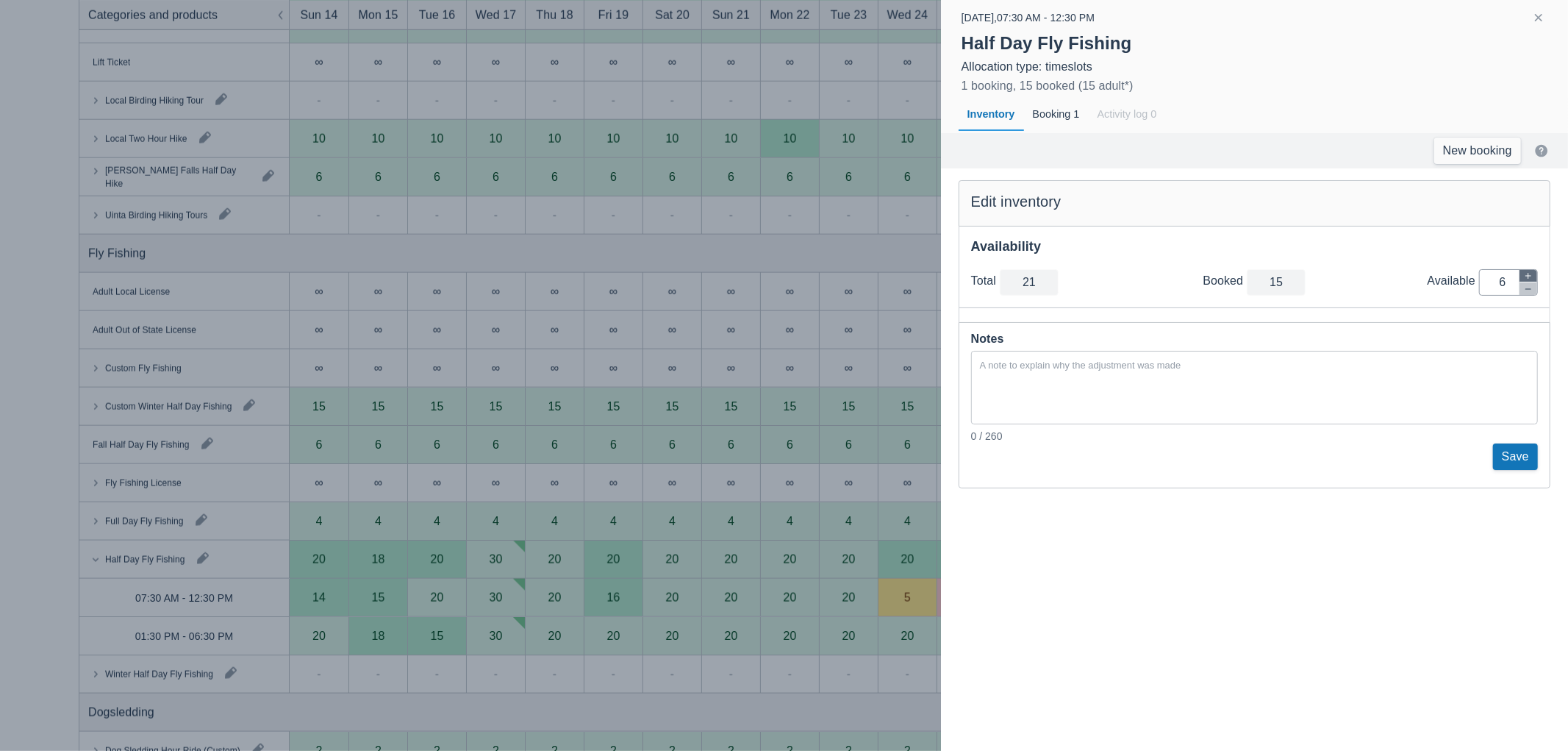
type input "7"
click at [1520, 451] on button "Save" at bounding box center [1515, 455] width 45 height 26
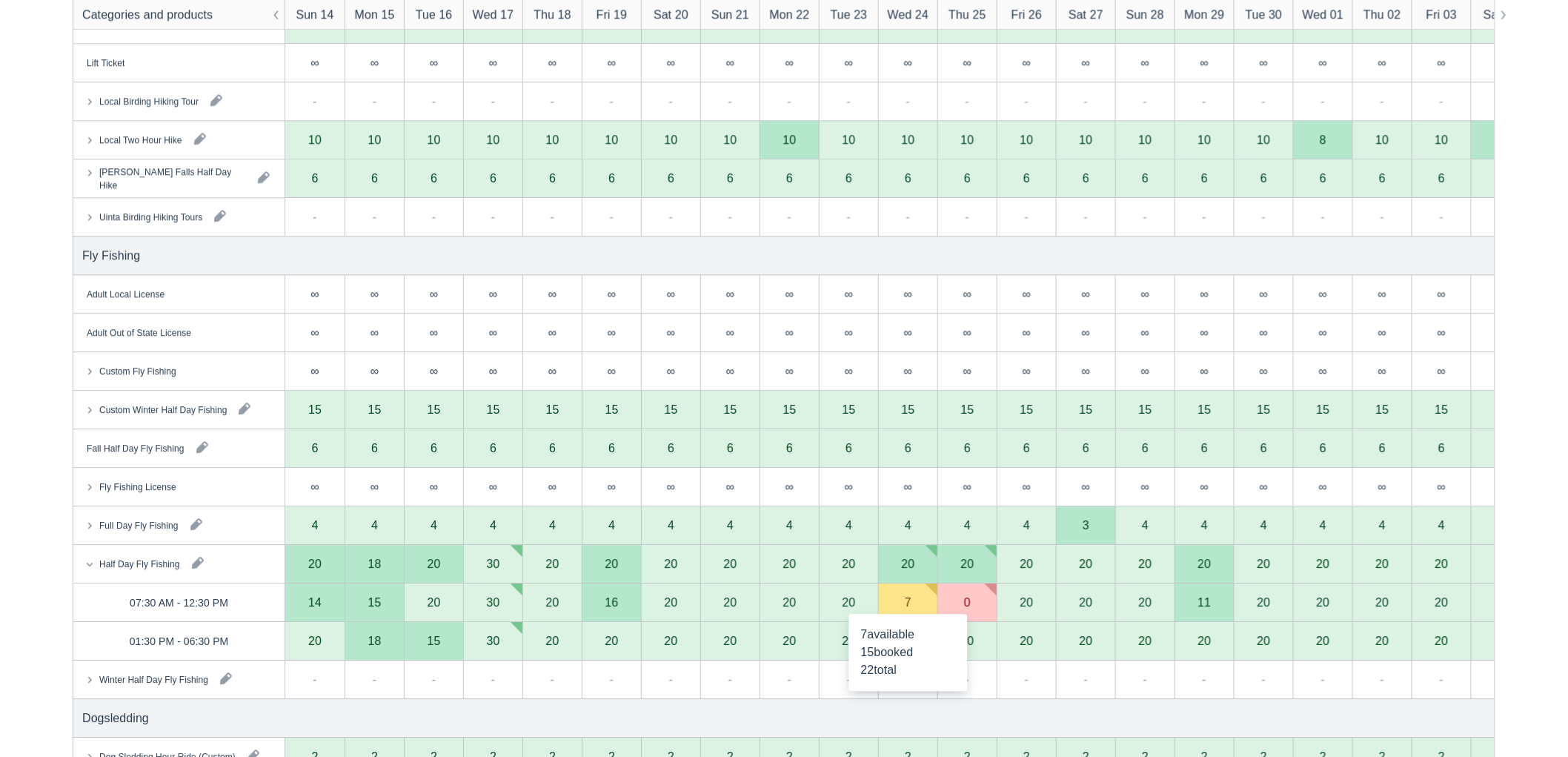
click at [907, 596] on div "7" at bounding box center [907, 602] width 7 height 12
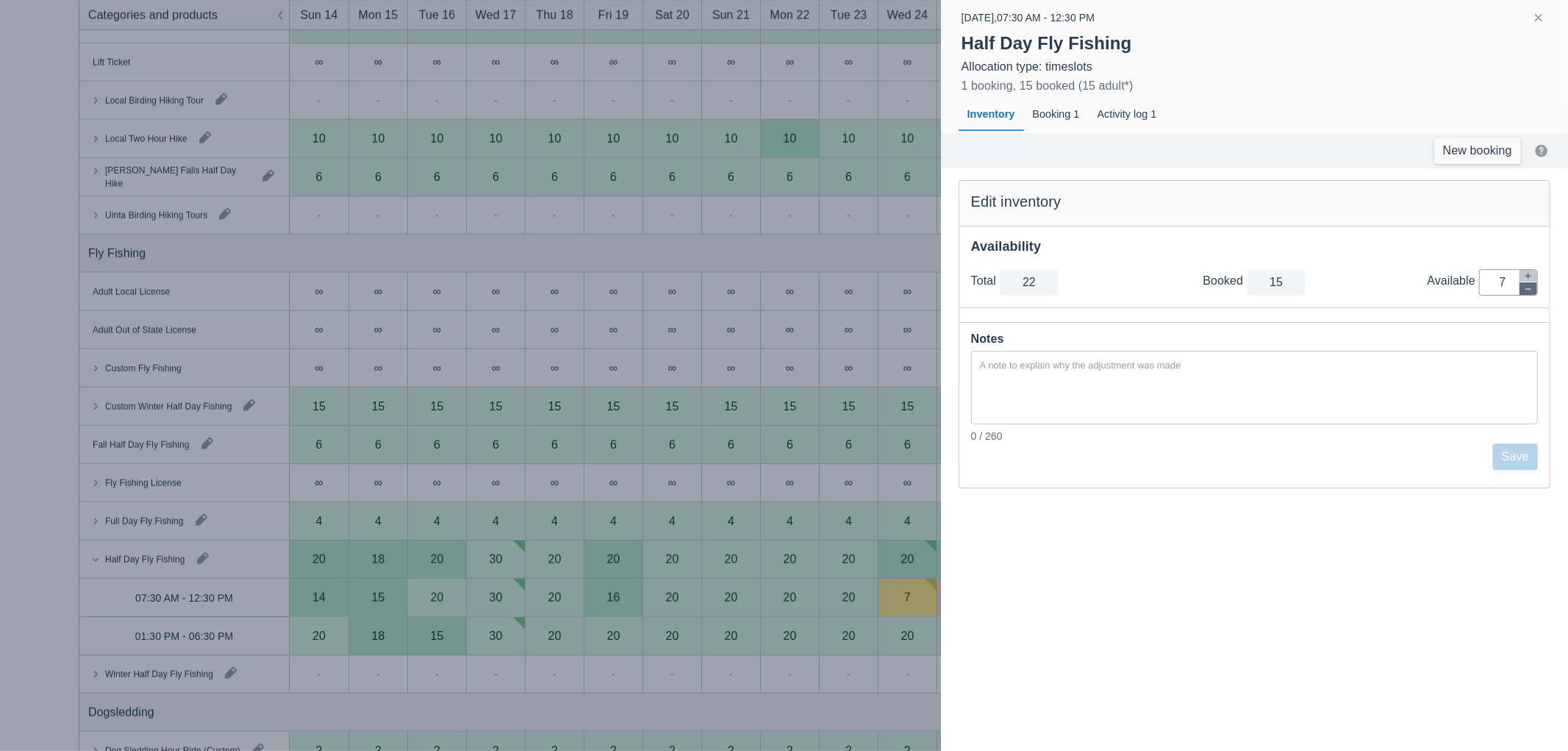
click at [1524, 287] on icon "button" at bounding box center [1527, 289] width 9 height 9
type input "21"
type input "6"
click at [1524, 287] on icon "button" at bounding box center [1527, 289] width 9 height 9
type input "20"
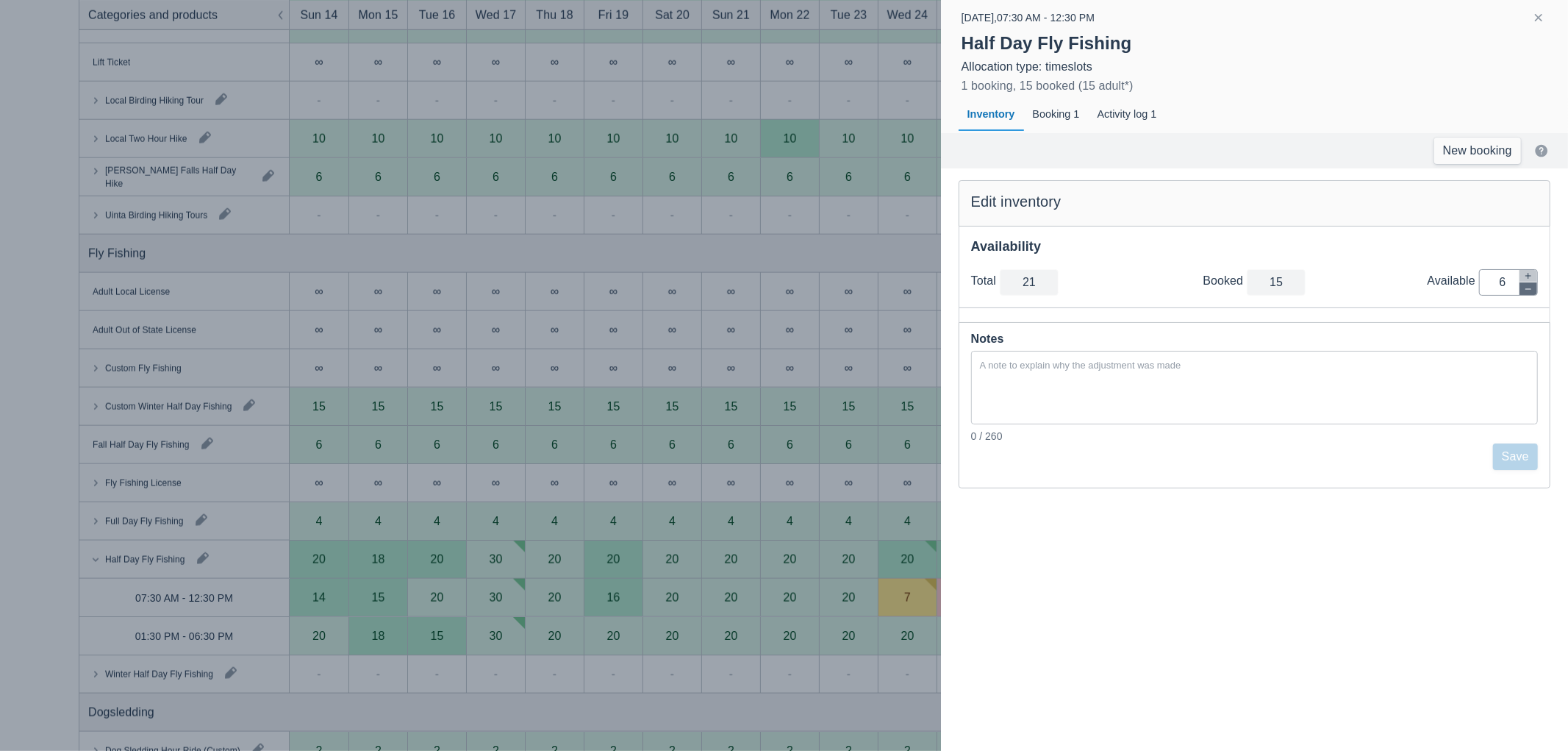
type input "5"
click at [1501, 460] on button "Save" at bounding box center [1515, 455] width 45 height 26
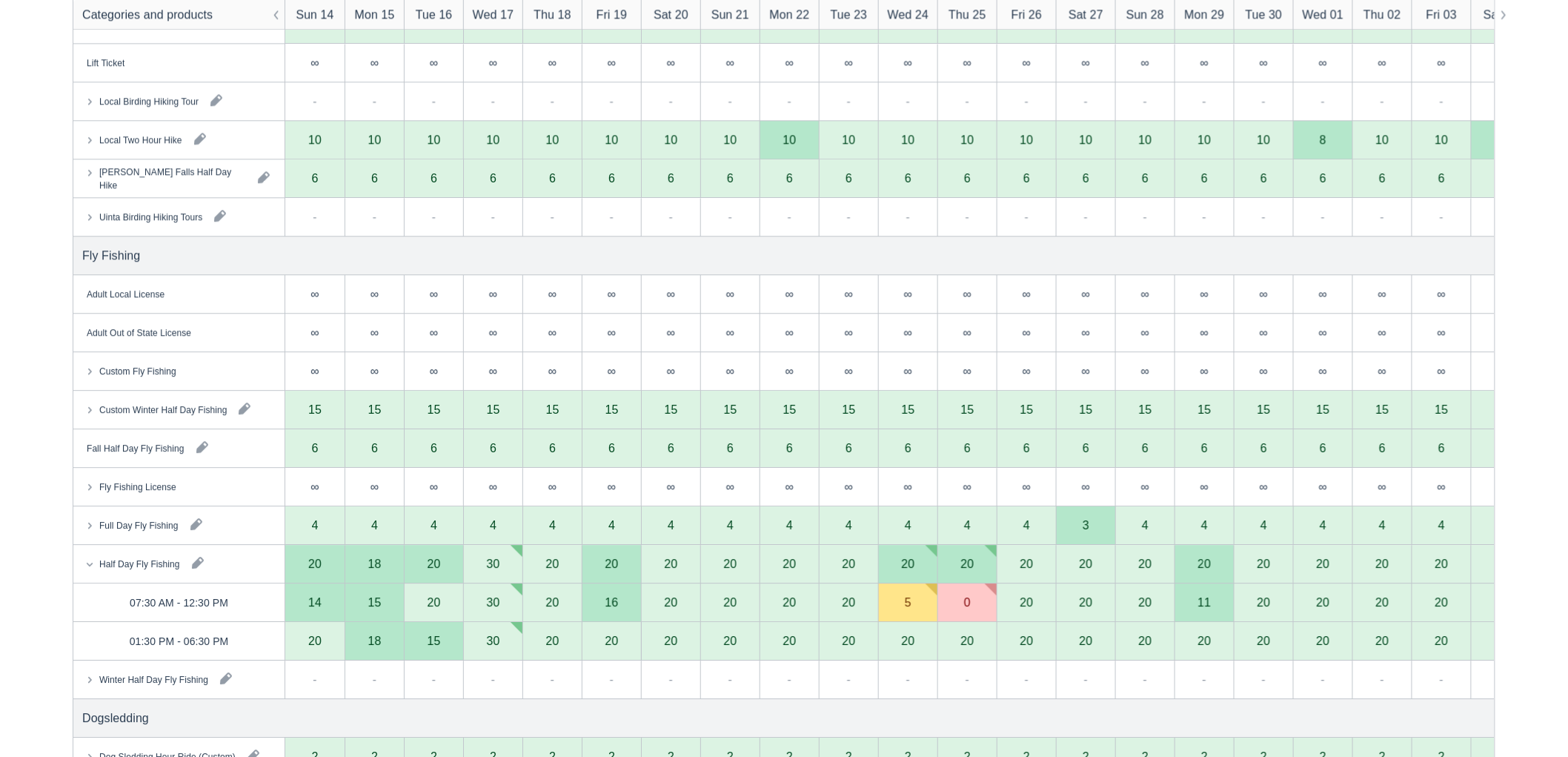
click at [983, 597] on div "0" at bounding box center [966, 602] width 59 height 38
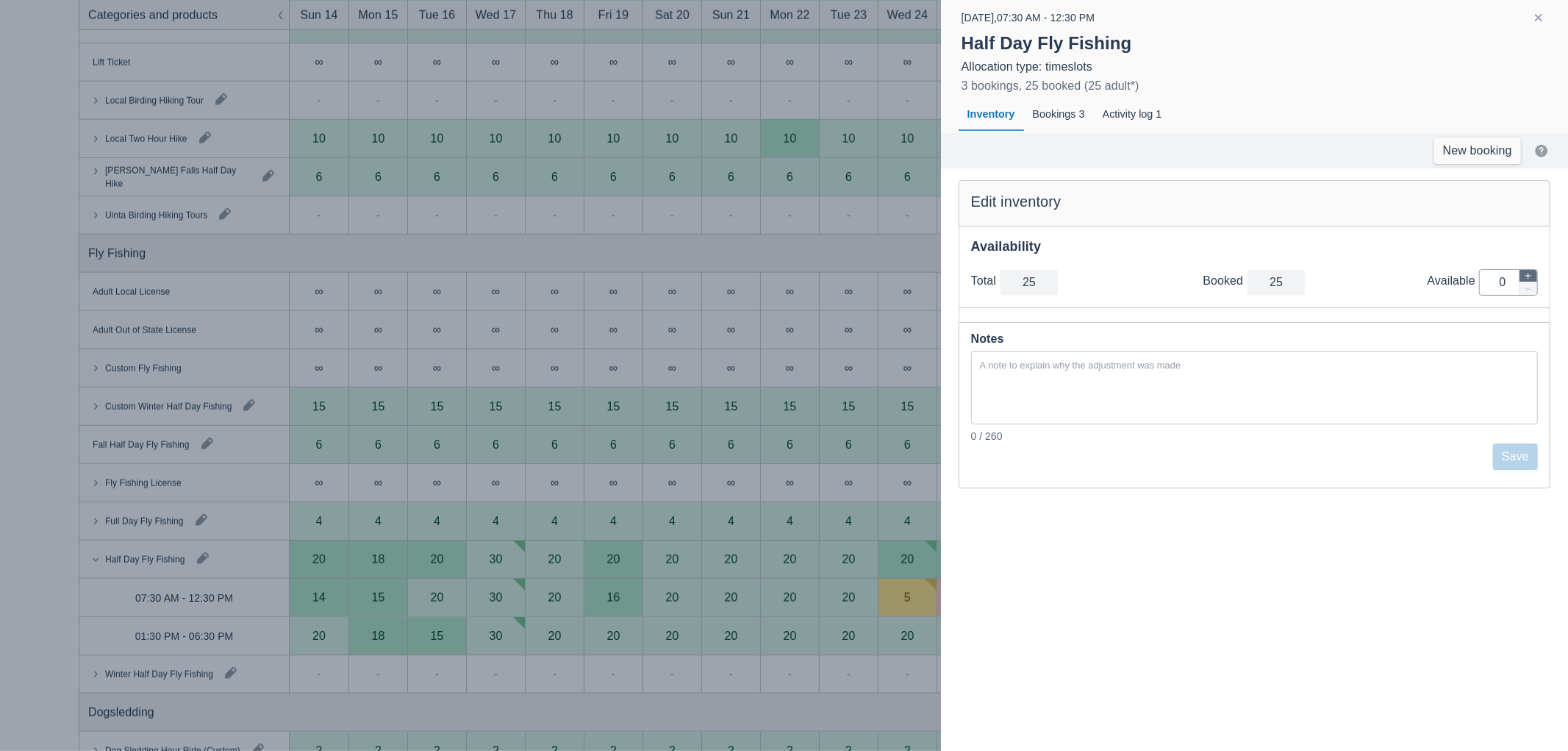
click at [1523, 273] on icon "button" at bounding box center [1527, 275] width 9 height 9
type input "26"
type input "1"
click at [1523, 273] on icon "button" at bounding box center [1527, 275] width 9 height 9
type input "27"
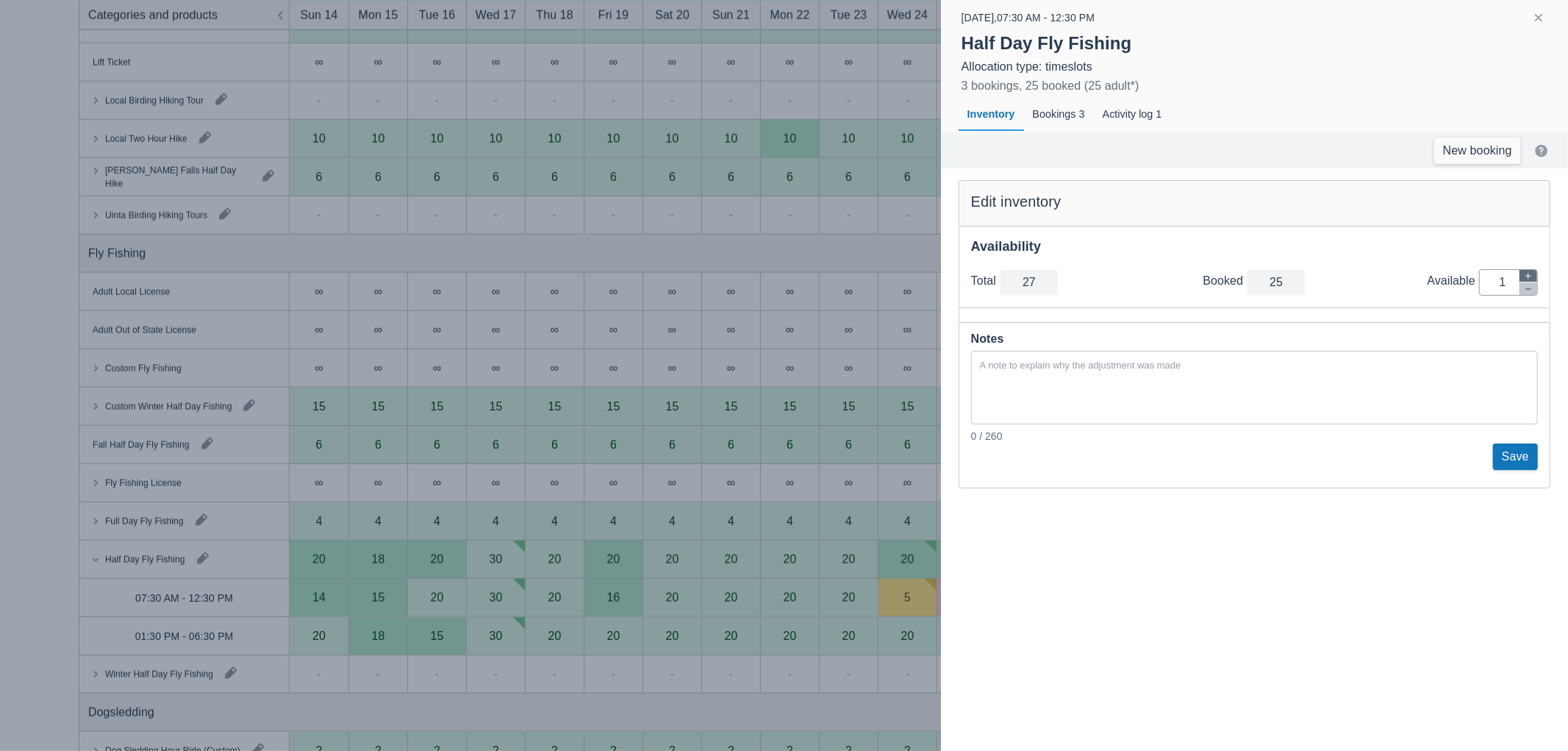
type input "2"
click at [1516, 444] on button "Save" at bounding box center [1515, 455] width 45 height 26
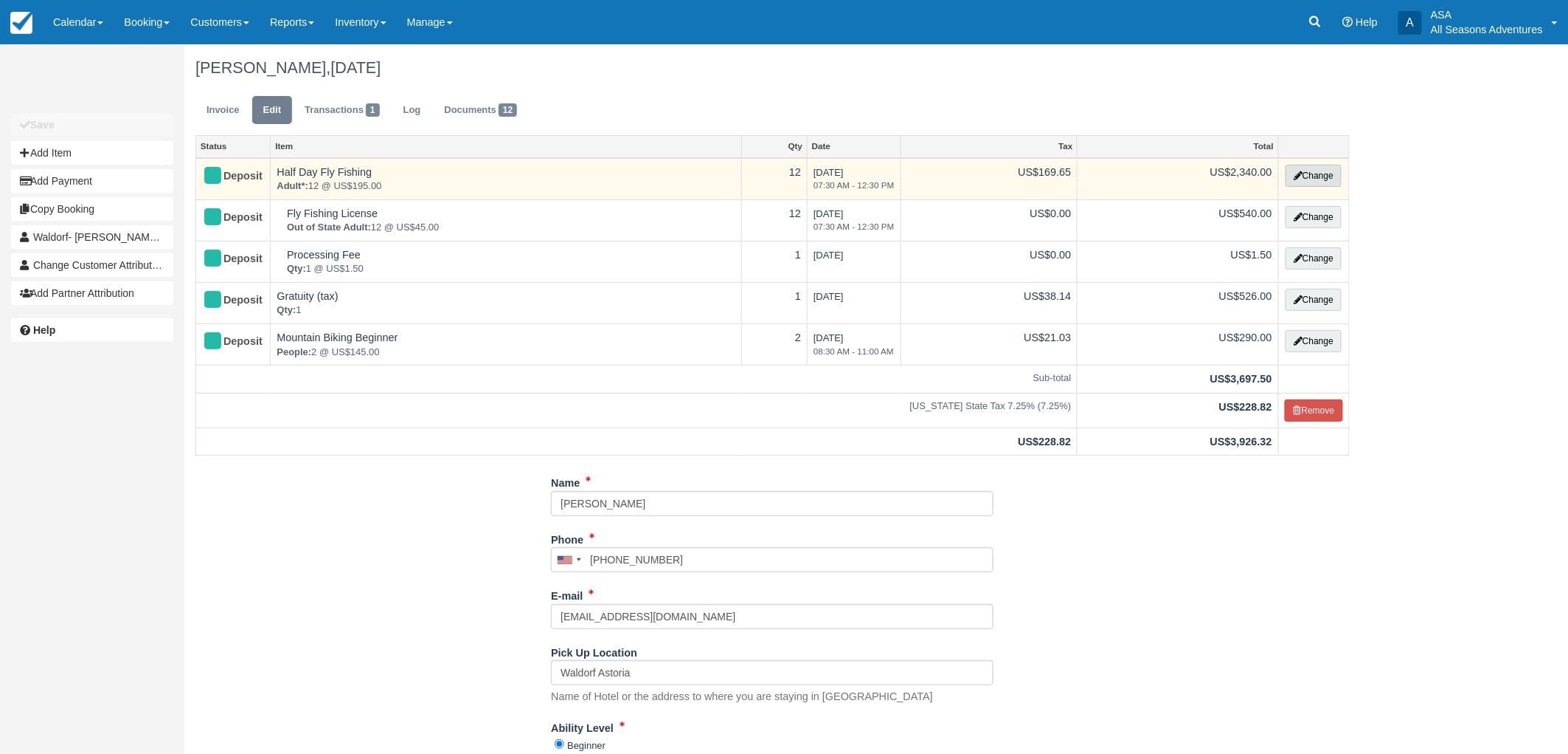
click at [1322, 171] on button "Change" at bounding box center [1314, 175] width 56 height 23
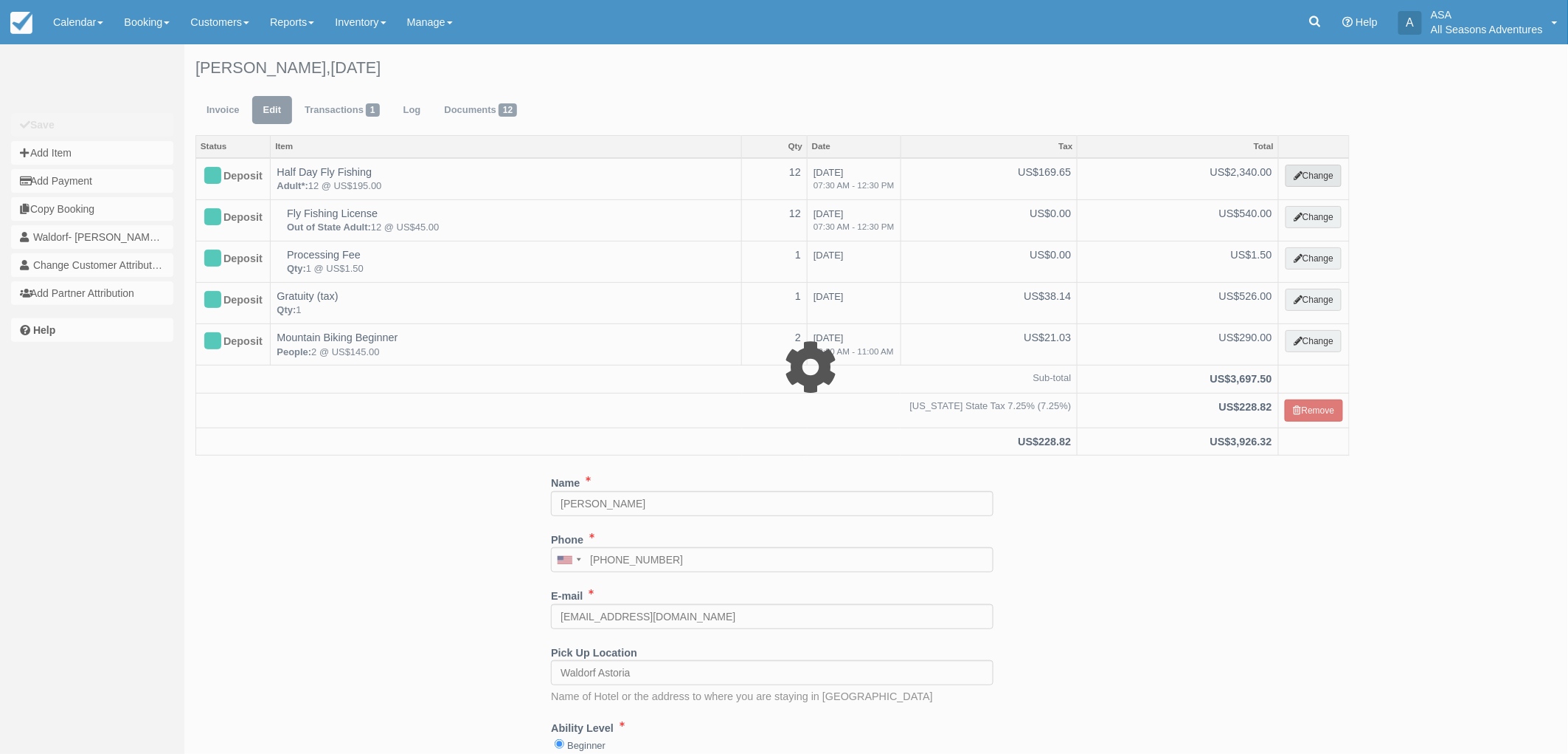
select select "8"
type input "2340.00"
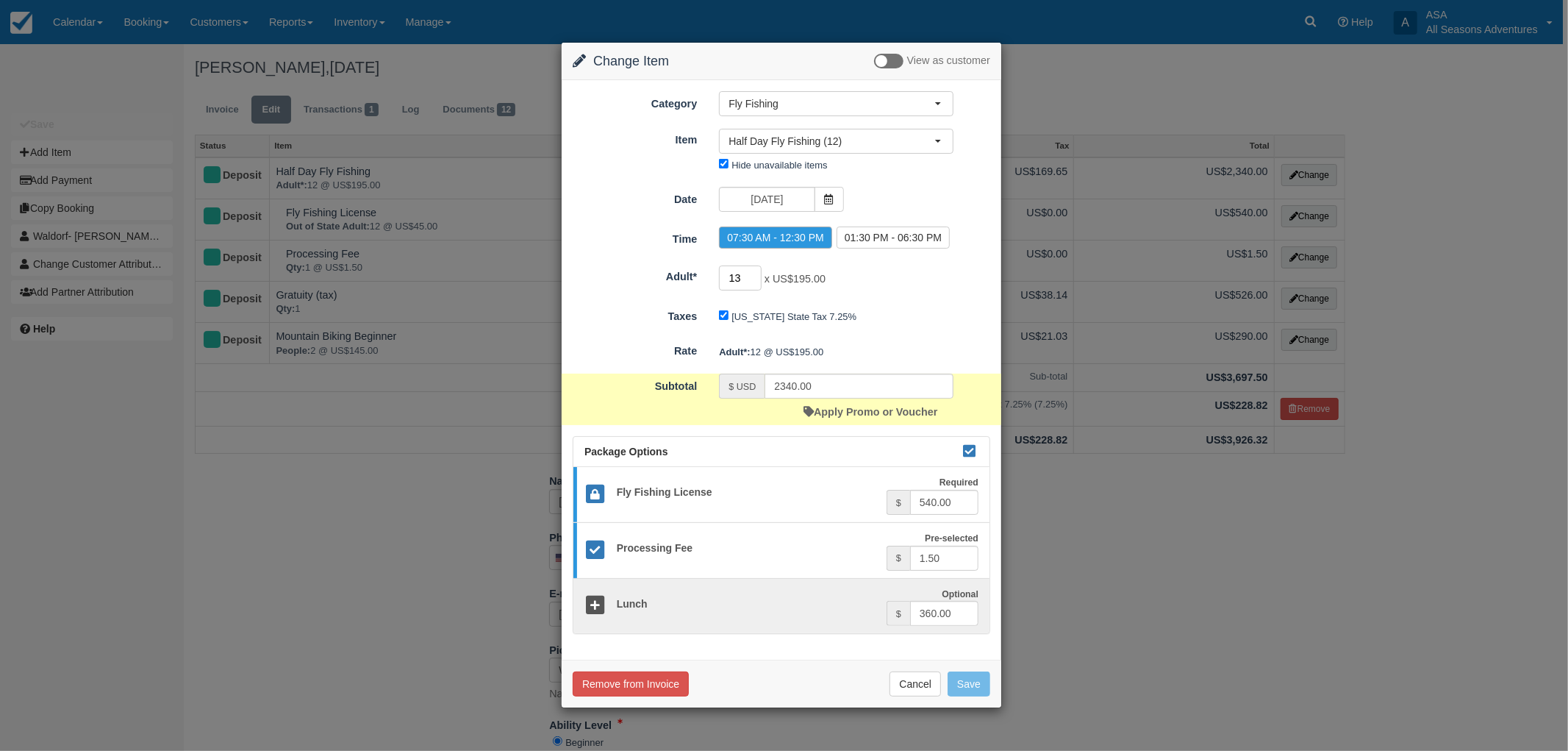
click at [756, 274] on input "13" at bounding box center [740, 278] width 43 height 25
type input "14"
click at [756, 274] on input "14" at bounding box center [740, 278] width 43 height 25
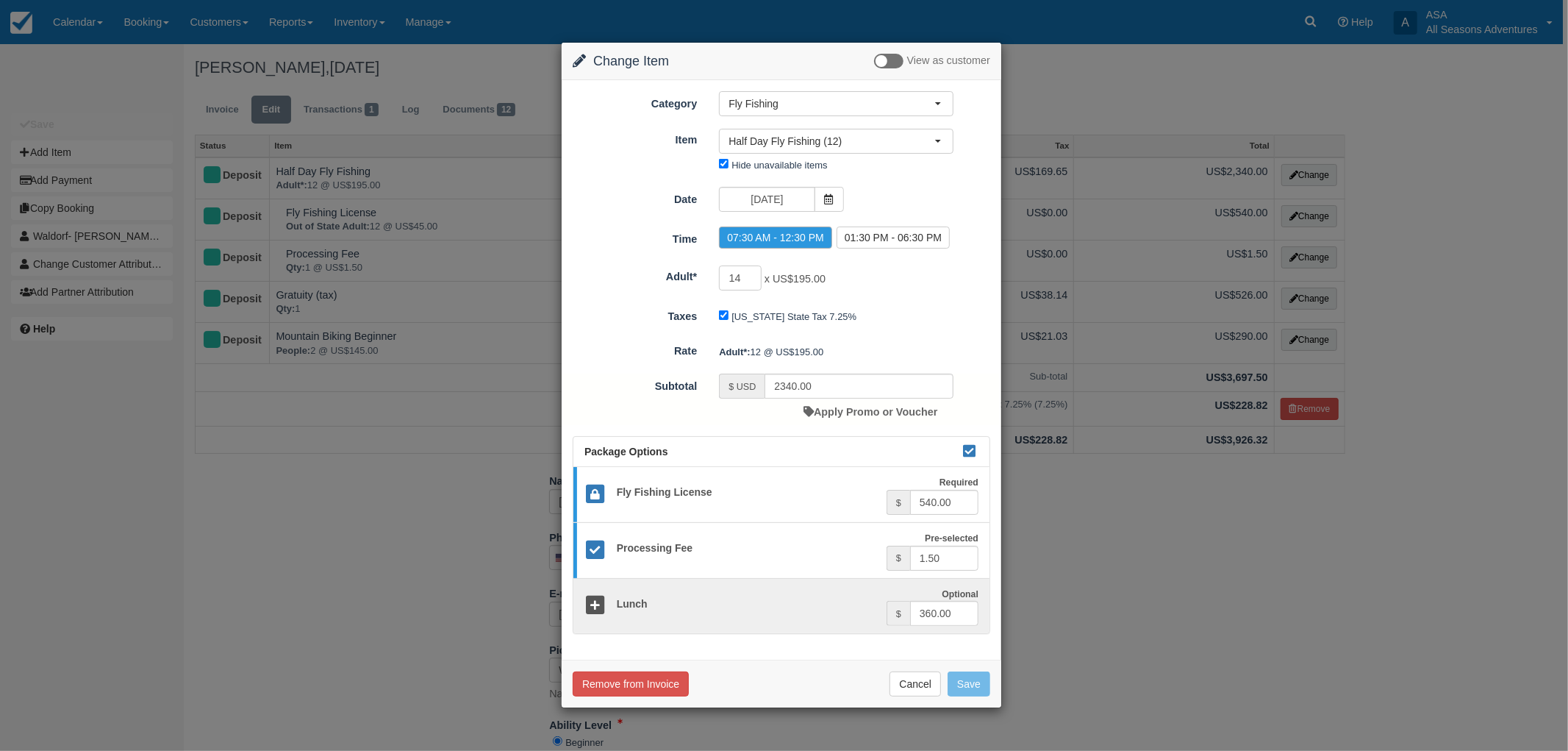
type input "2730.00"
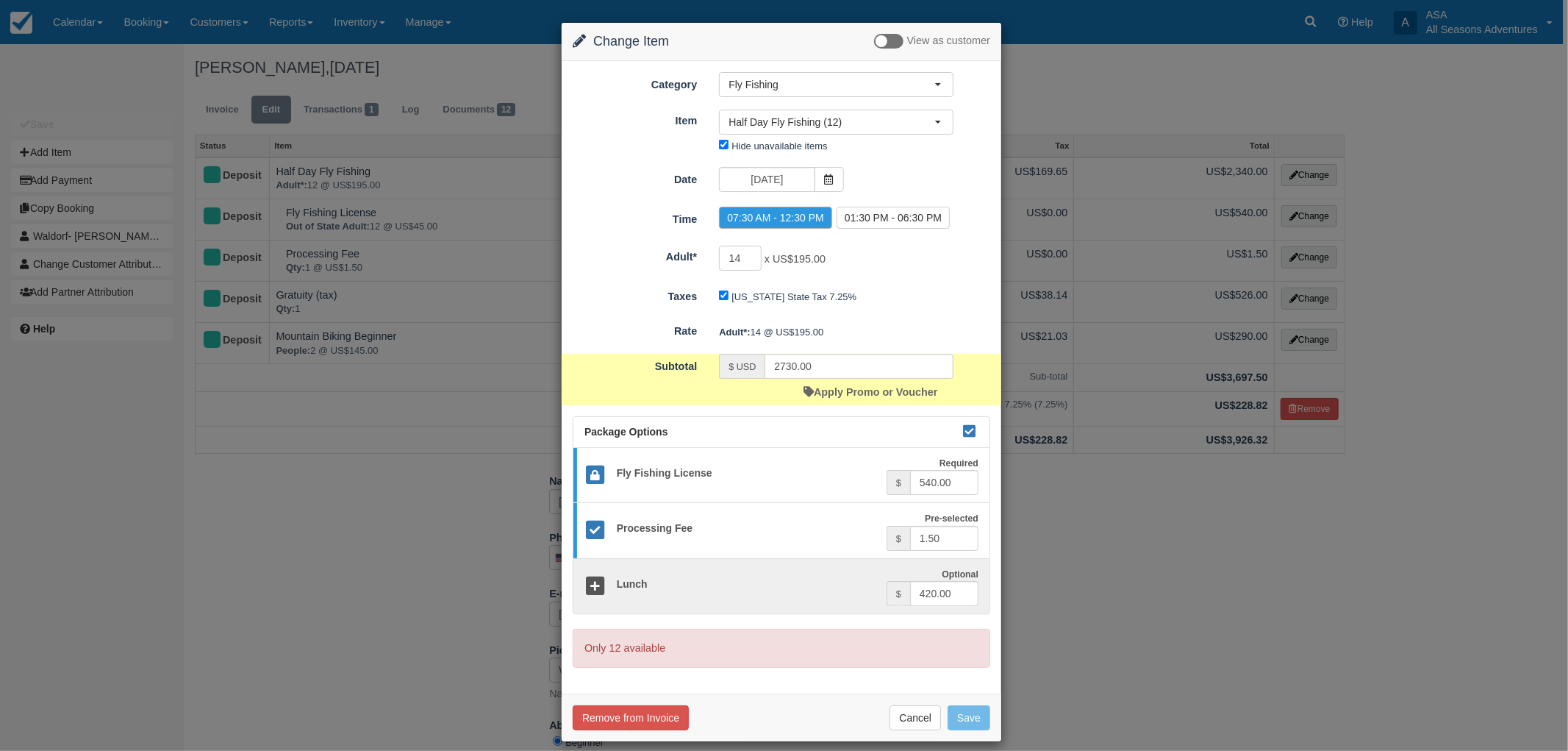
click at [1192, 647] on div "Change Item Add Item View as customer Category Fly Fishing Rafting the Weber Ri…" at bounding box center [784, 376] width 1568 height 751
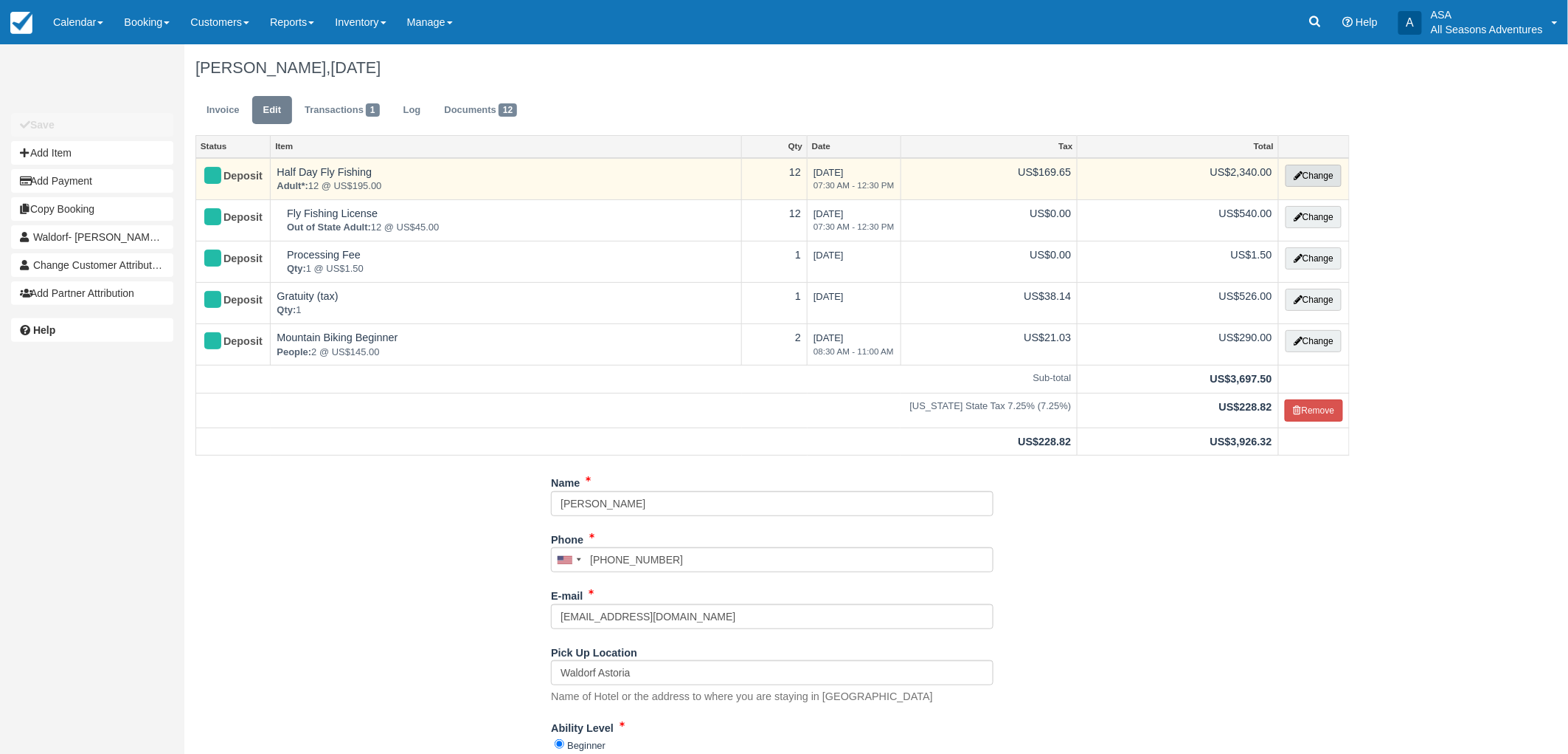
click at [1286, 166] on button "Change" at bounding box center [1314, 175] width 56 height 23
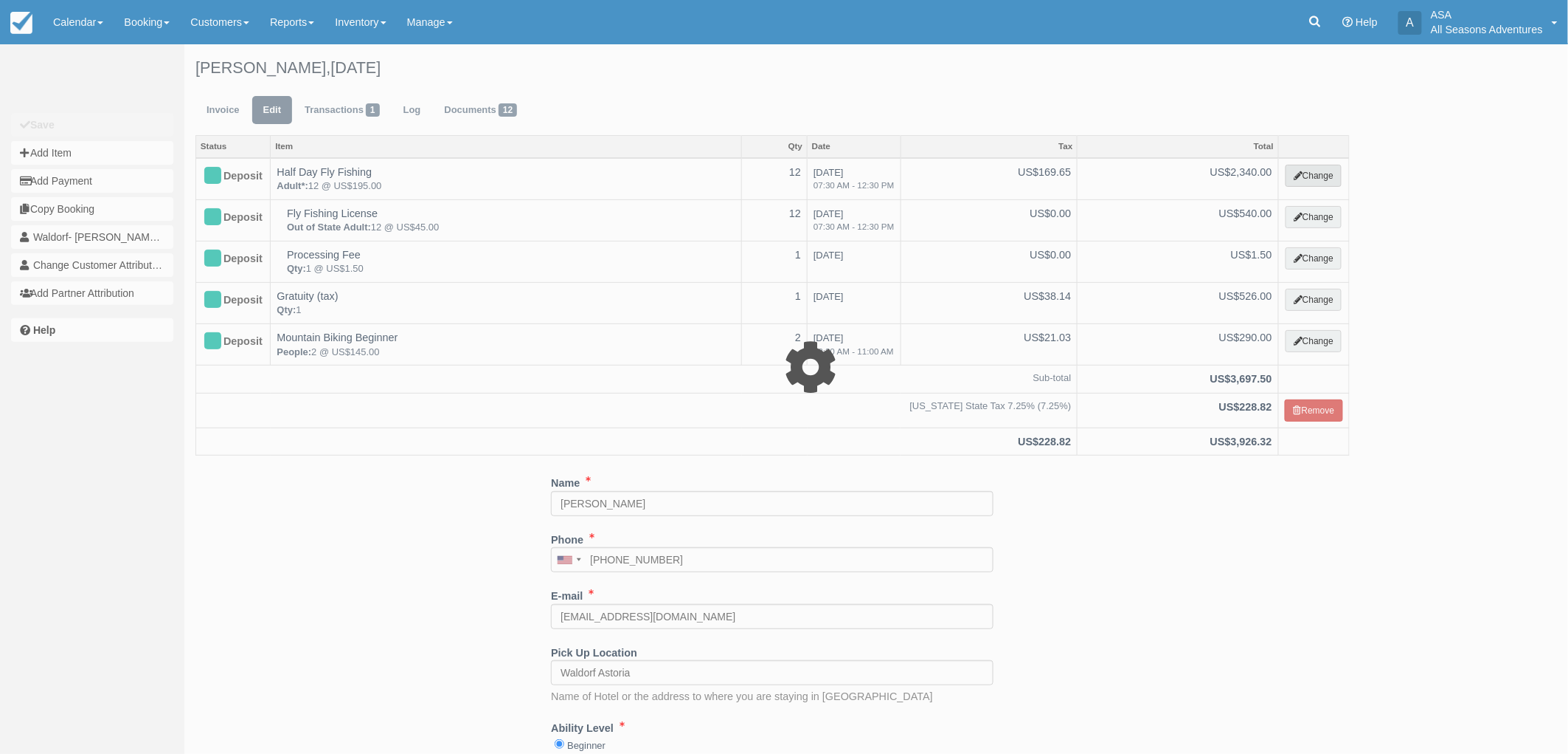
select select "8"
type input "2340.00"
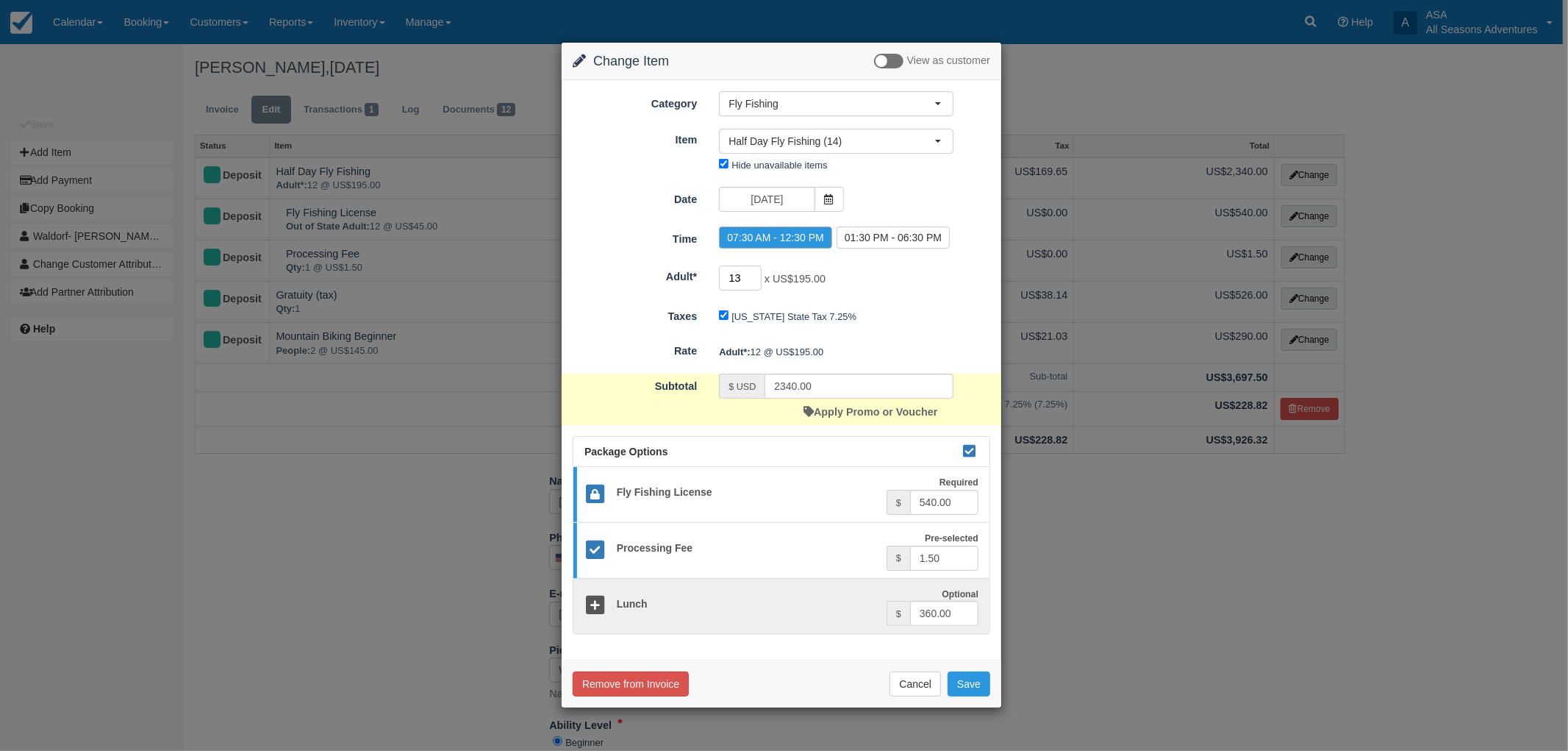
click at [754, 270] on input "13" at bounding box center [740, 278] width 43 height 25
type input "14"
click at [754, 270] on input "14" at bounding box center [740, 278] width 43 height 25
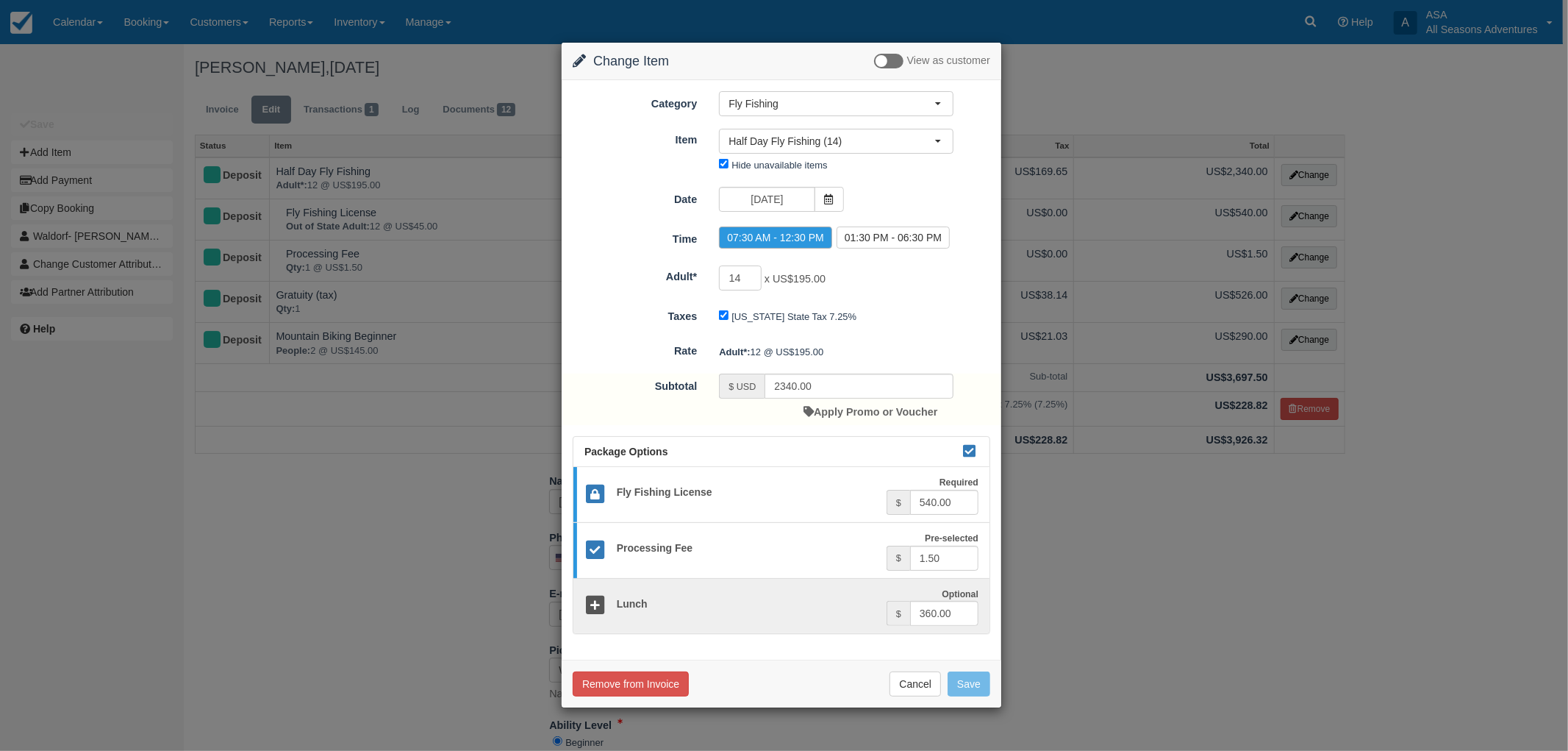
type input "2730.00"
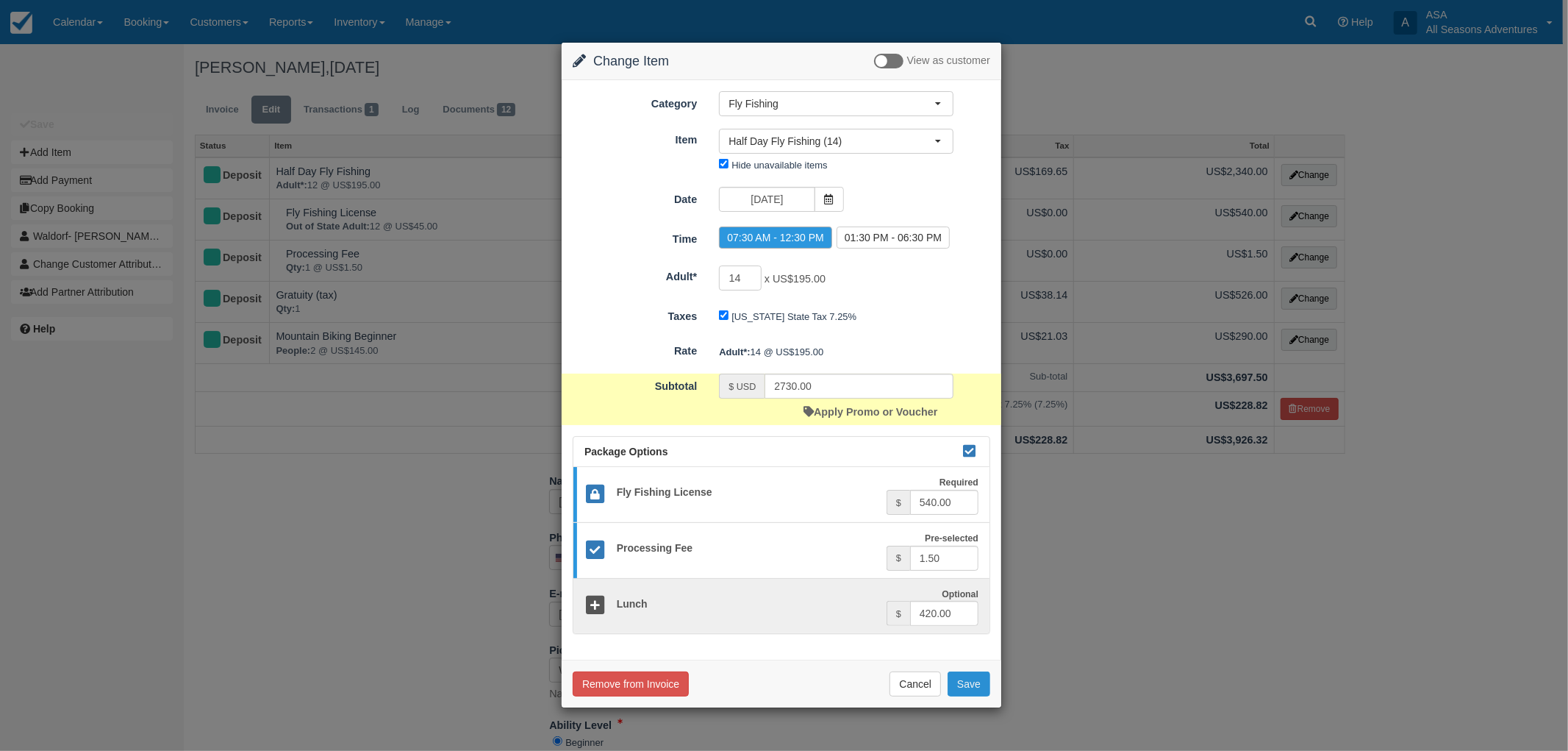
click at [980, 692] on button "Save" at bounding box center [969, 684] width 43 height 25
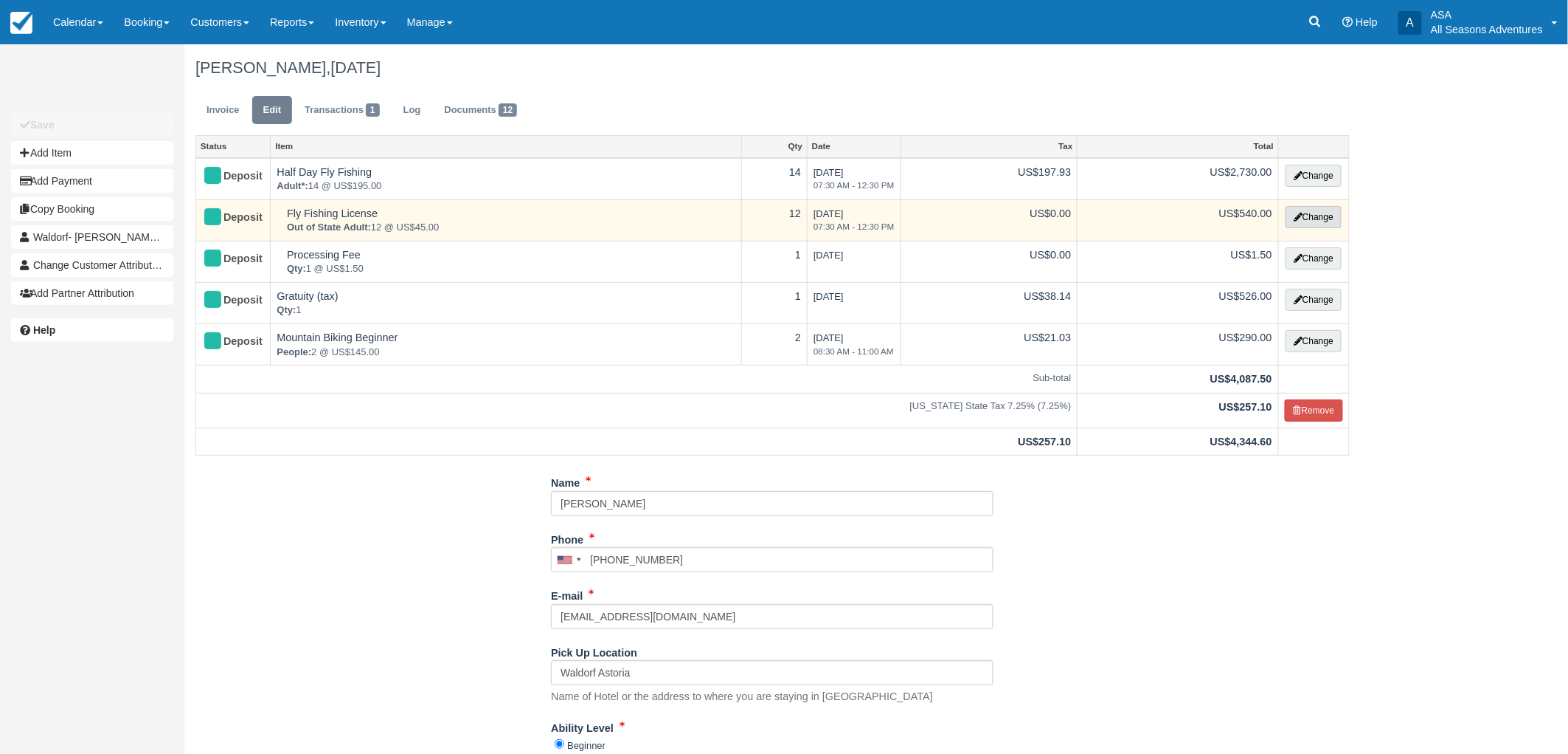
click at [1314, 217] on button "Change" at bounding box center [1314, 216] width 56 height 23
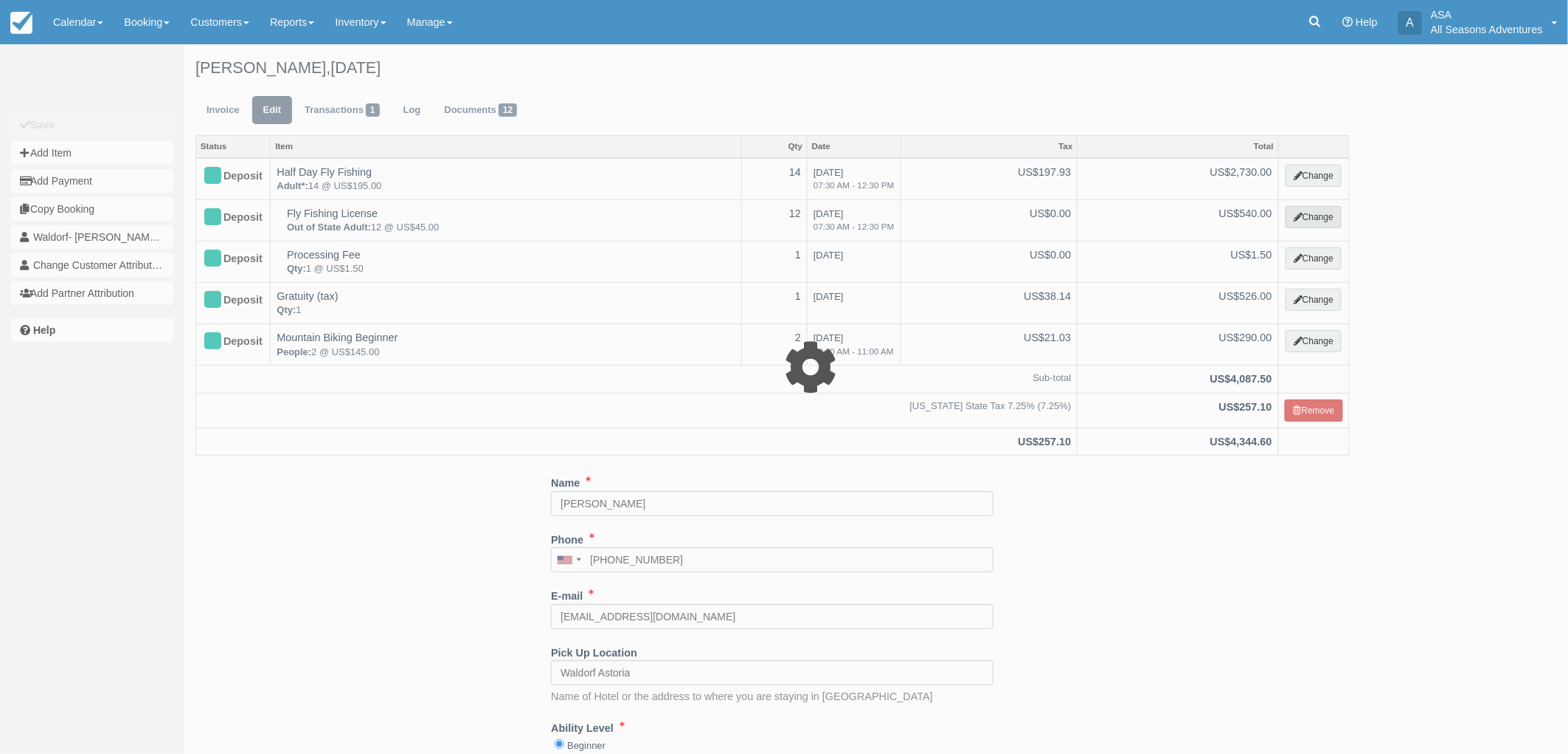
select select "8"
type input "540.00"
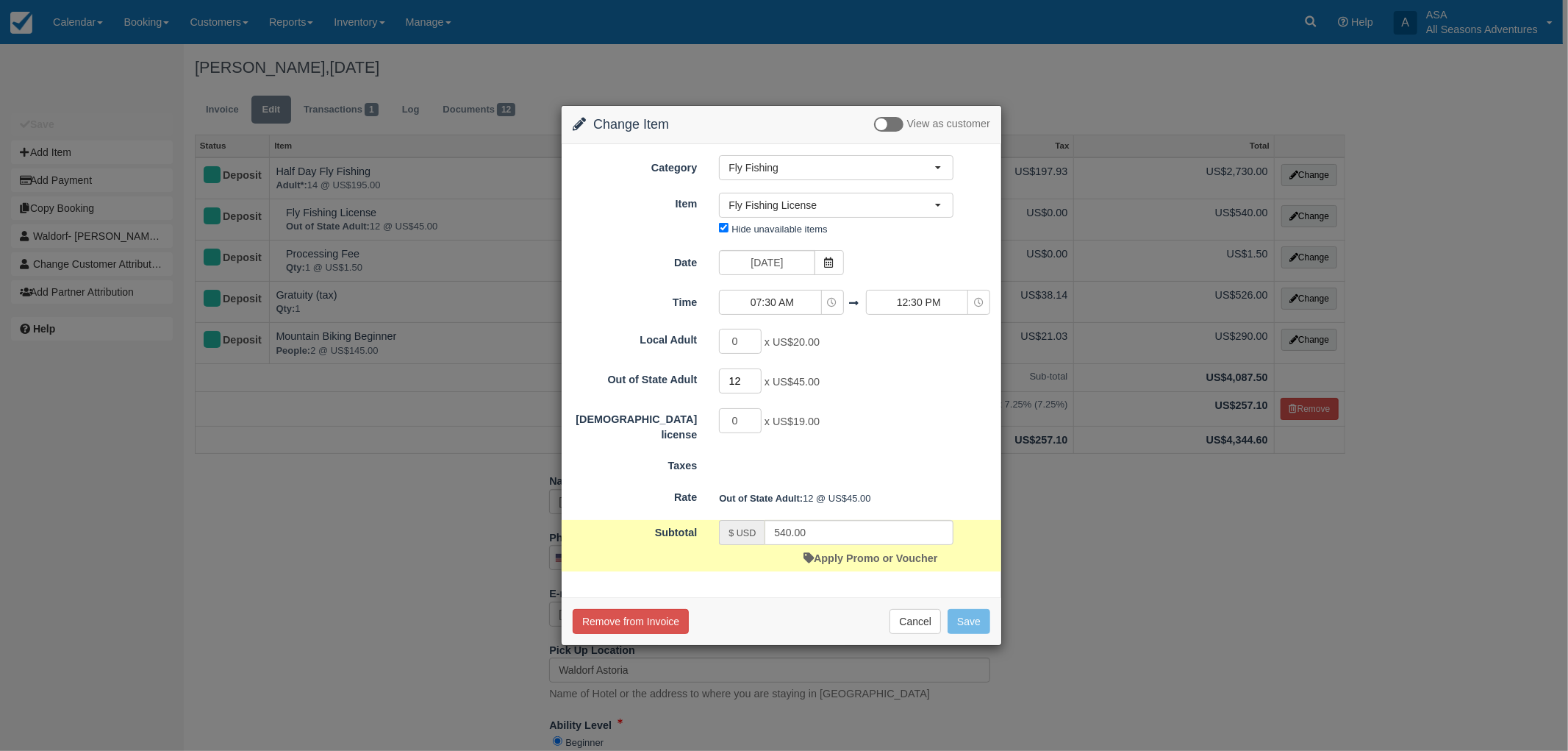
click at [754, 373] on input "12" at bounding box center [740, 381] width 43 height 25
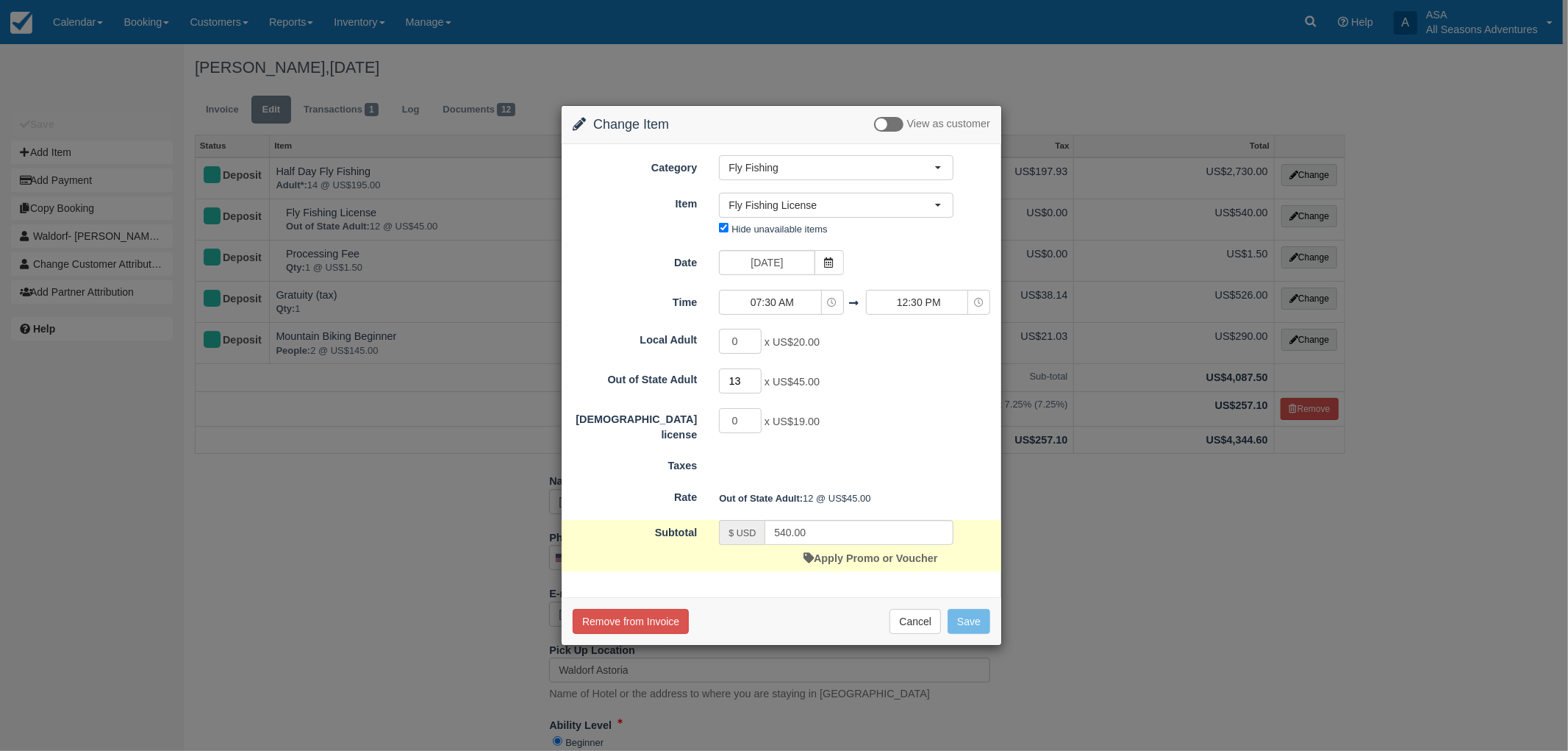
click at [754, 377] on input "13" at bounding box center [740, 381] width 43 height 25
type input "14"
click at [754, 377] on input "14" at bounding box center [740, 381] width 43 height 25
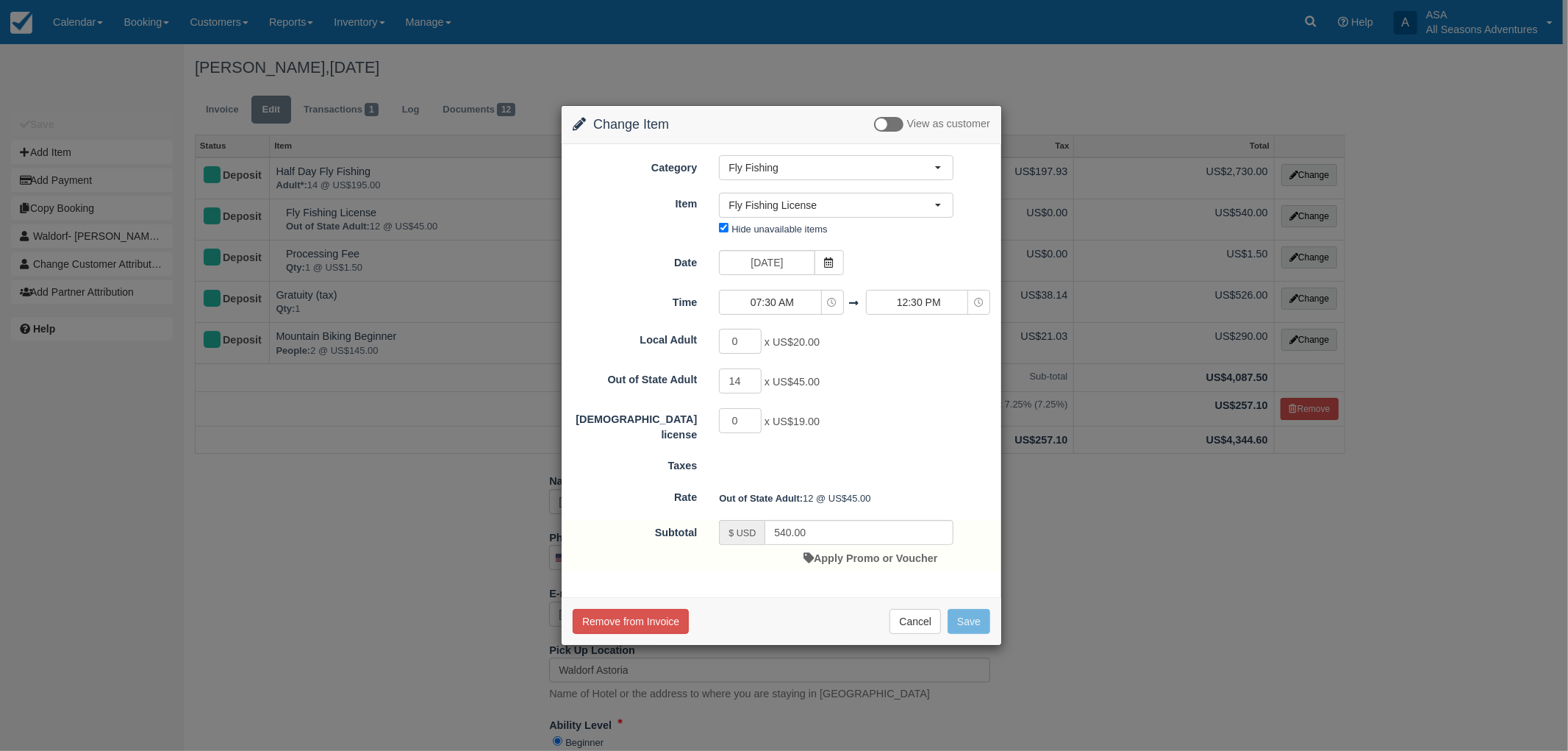
type input "630.00"
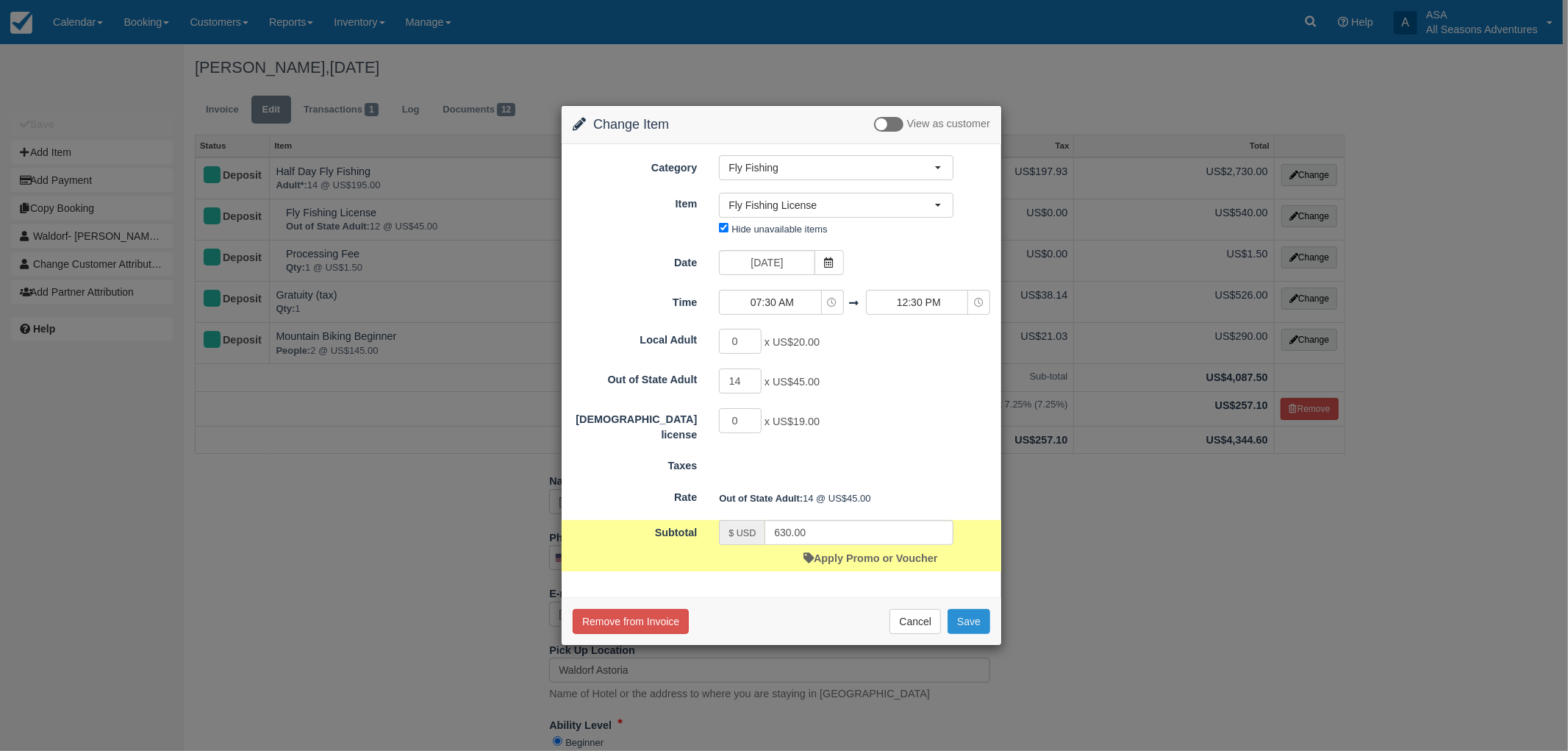
click at [967, 623] on button "Save" at bounding box center [969, 621] width 43 height 25
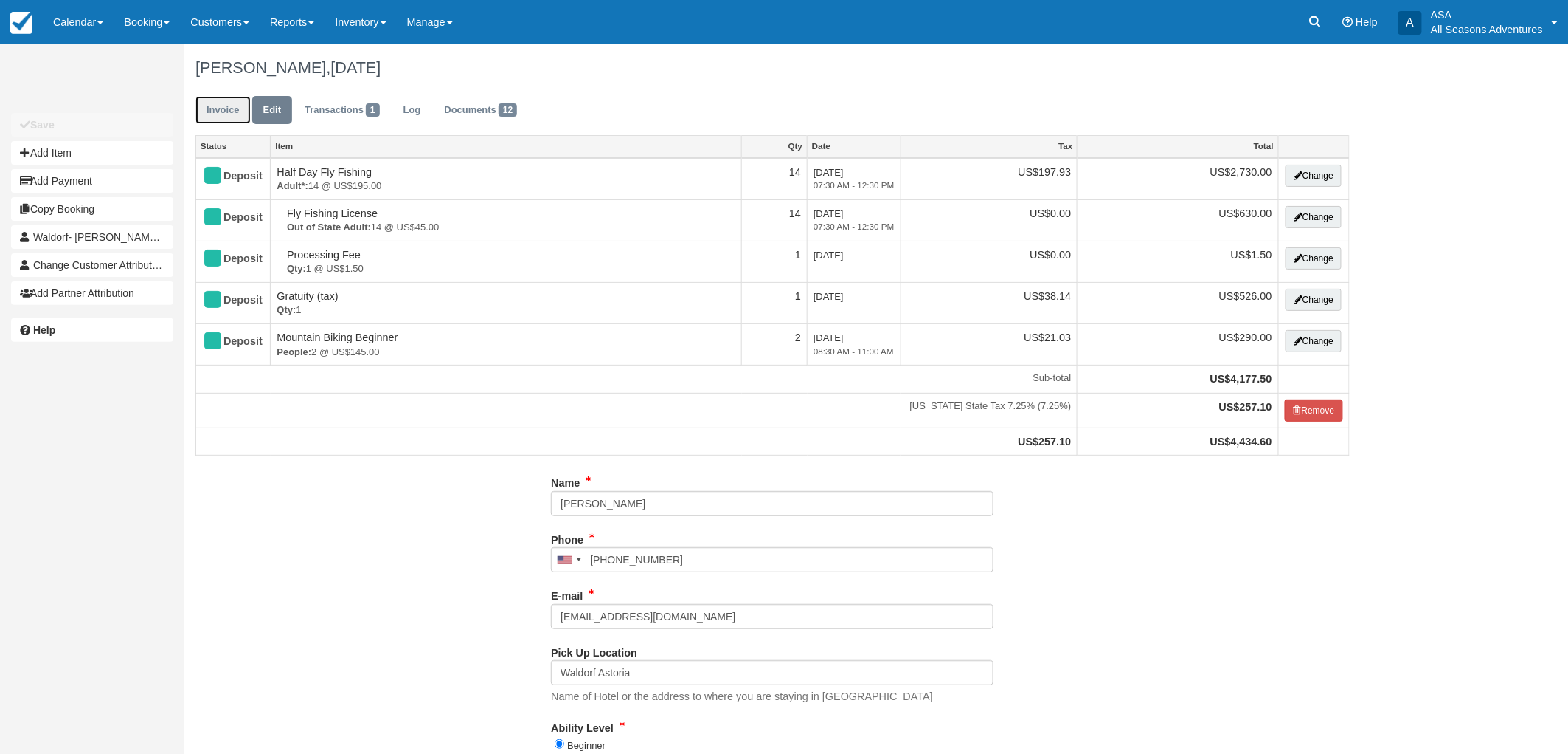
click at [229, 116] on link "Invoice" at bounding box center [223, 110] width 56 height 28
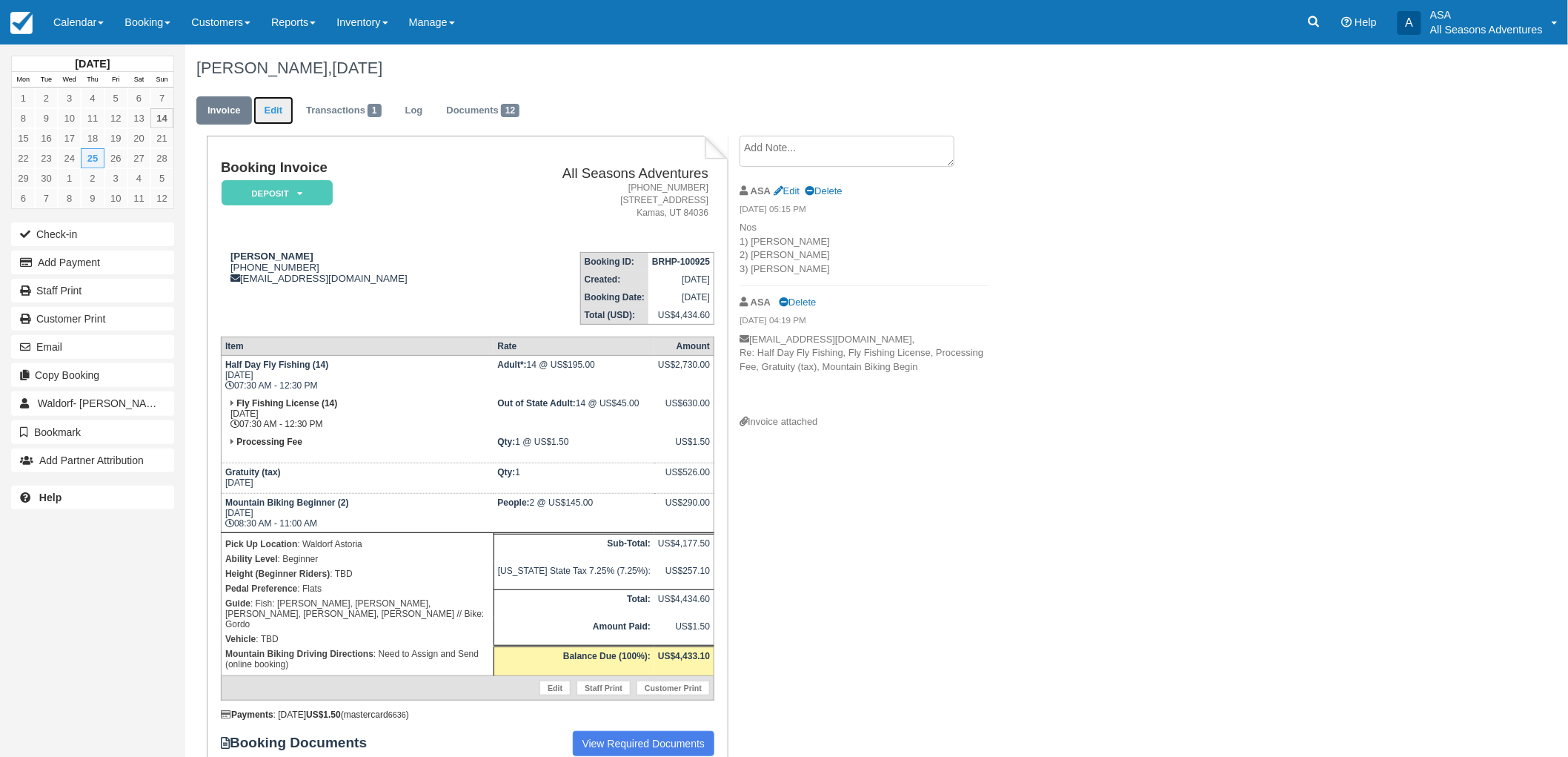
click at [271, 105] on link "Edit" at bounding box center [273, 110] width 40 height 29
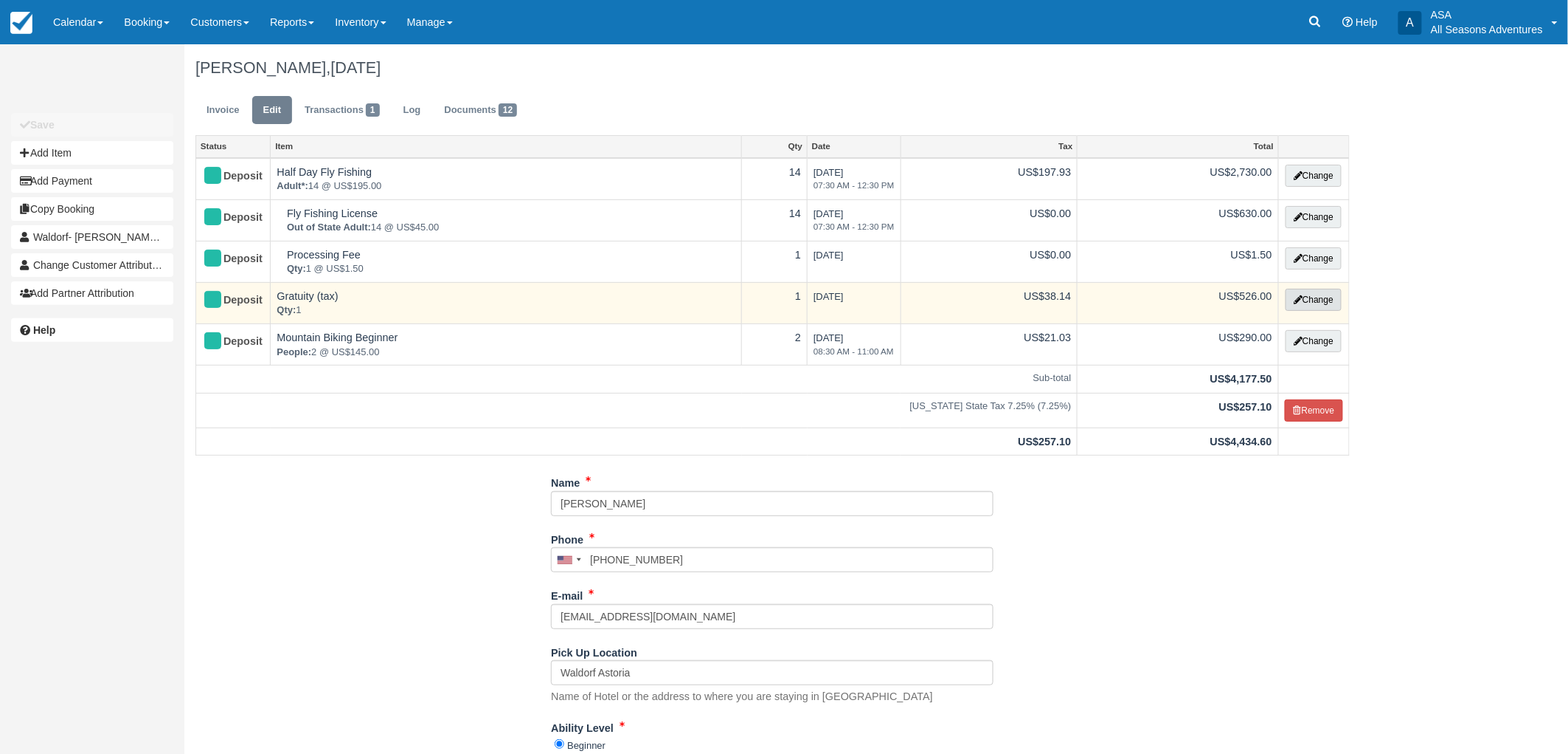
click at [1311, 298] on button "Change" at bounding box center [1314, 300] width 56 height 23
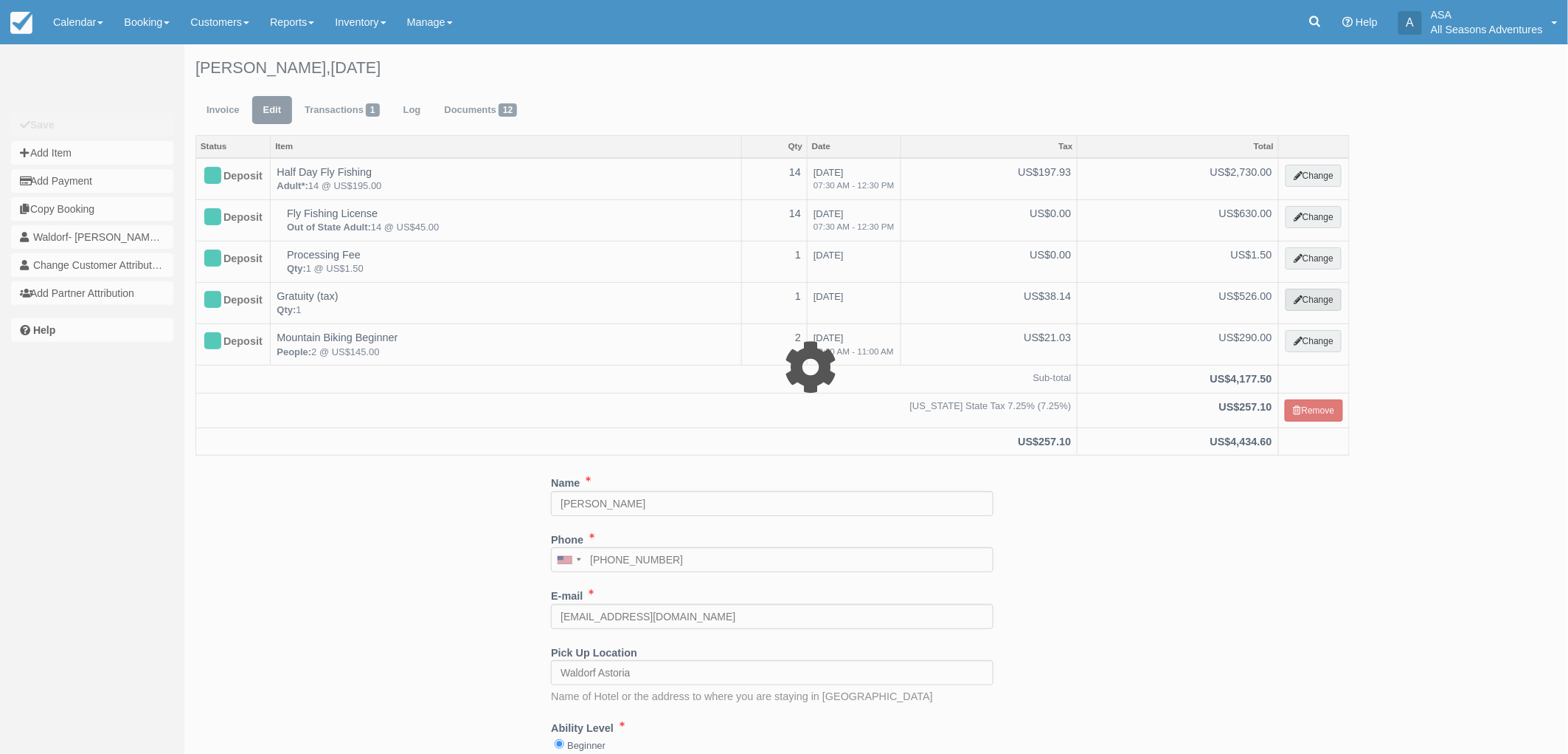
select select "13"
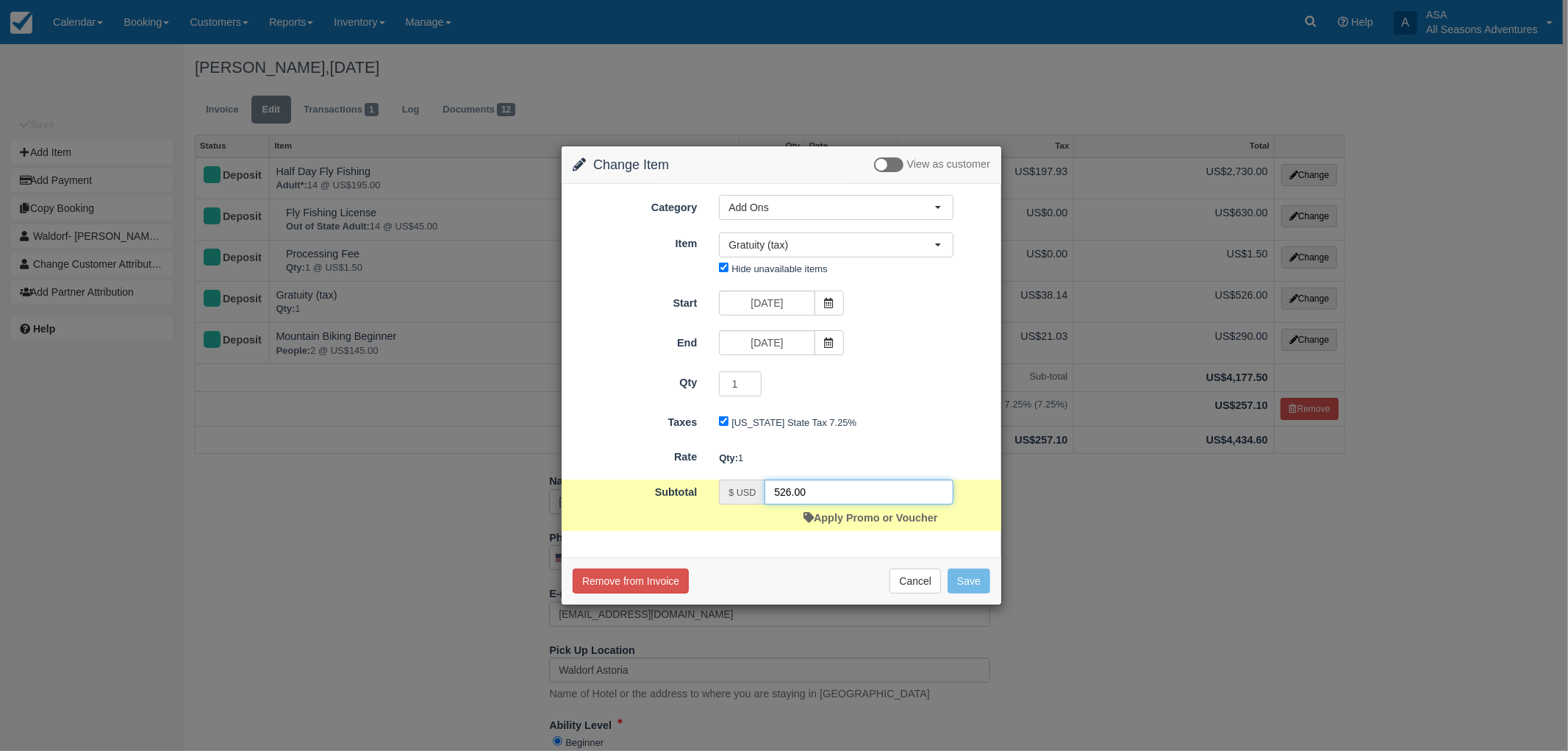
click at [795, 483] on input "526.00" at bounding box center [859, 492] width 189 height 25
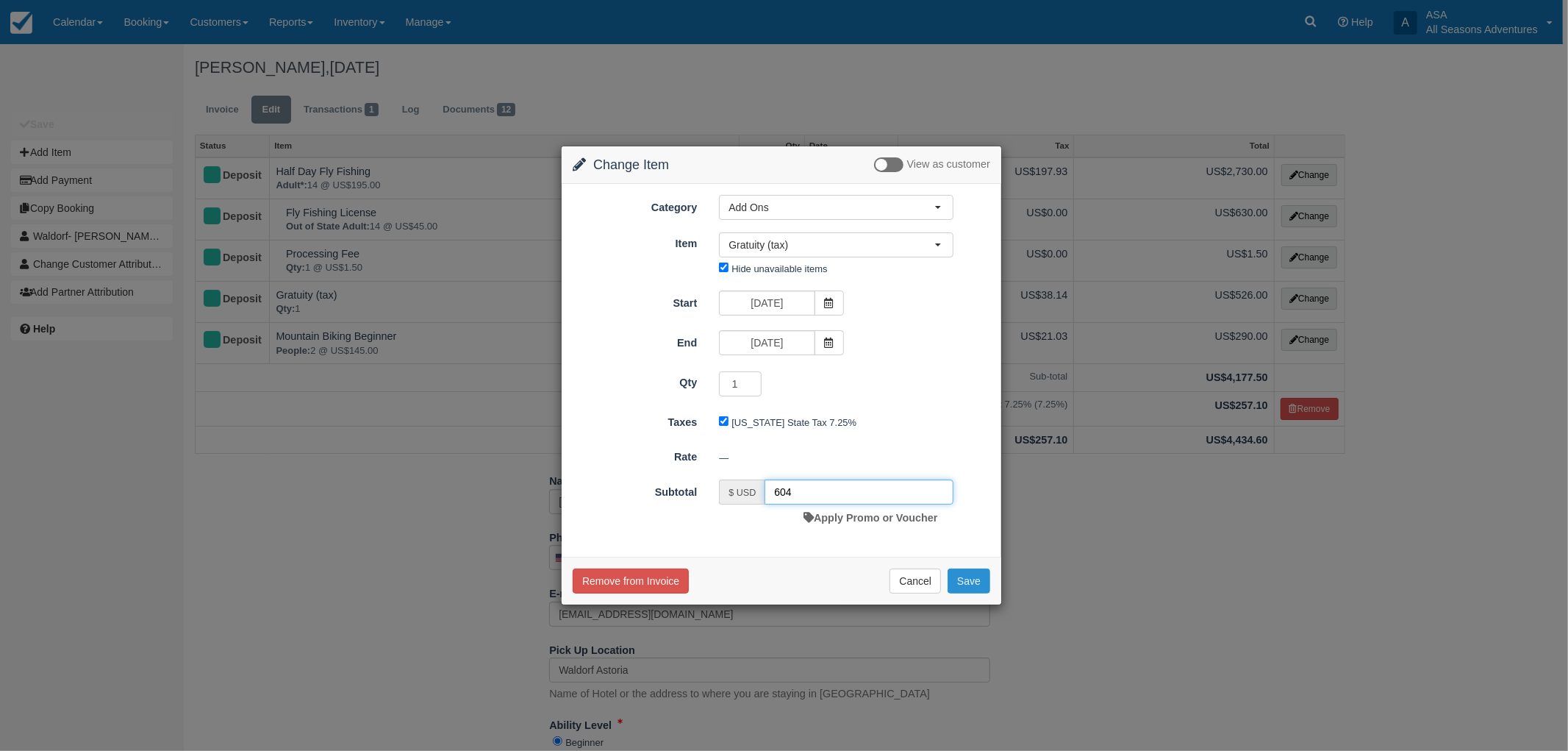
type input "604"
click at [959, 584] on button "Save" at bounding box center [969, 581] width 43 height 25
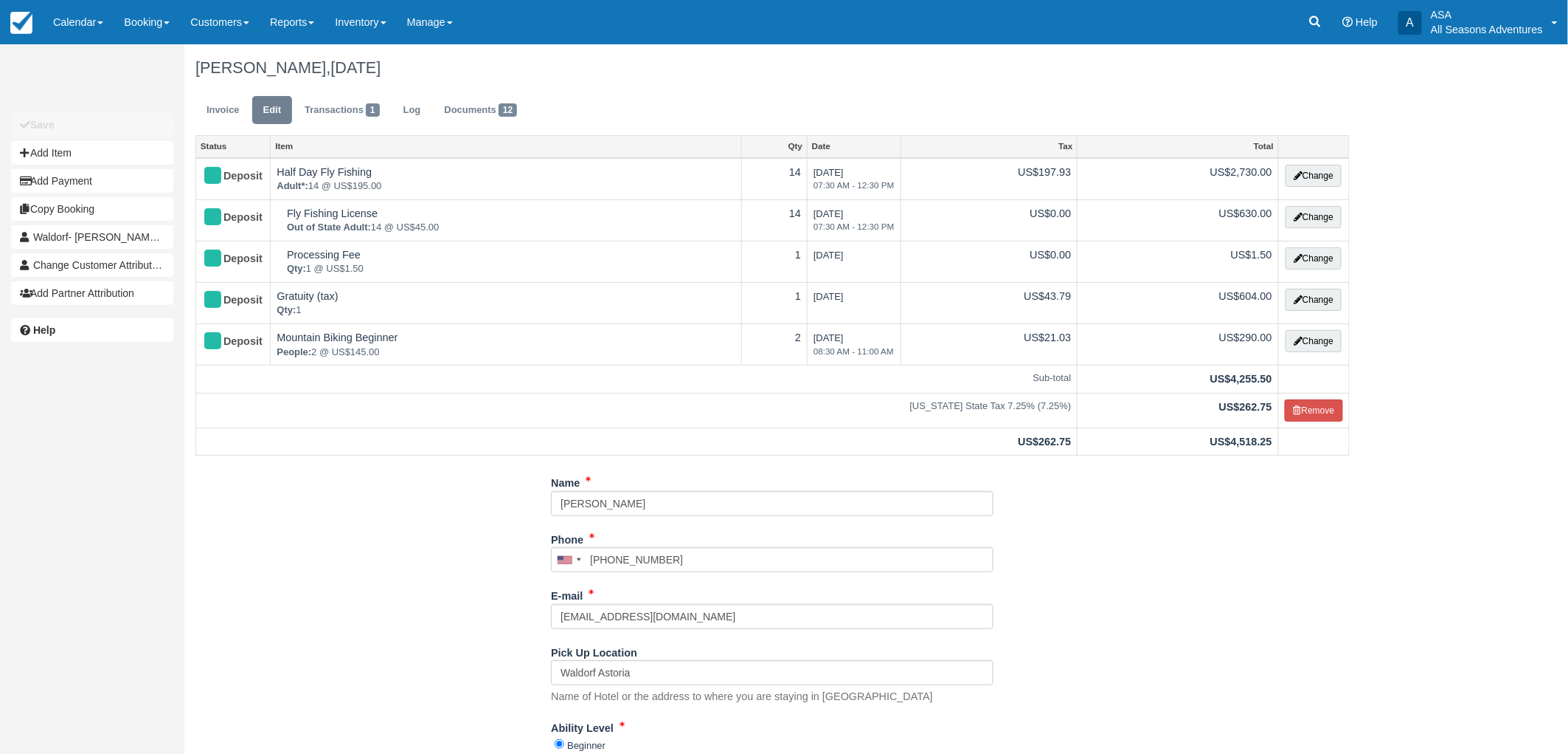
click at [203, 109] on link "Invoice" at bounding box center [223, 110] width 56 height 28
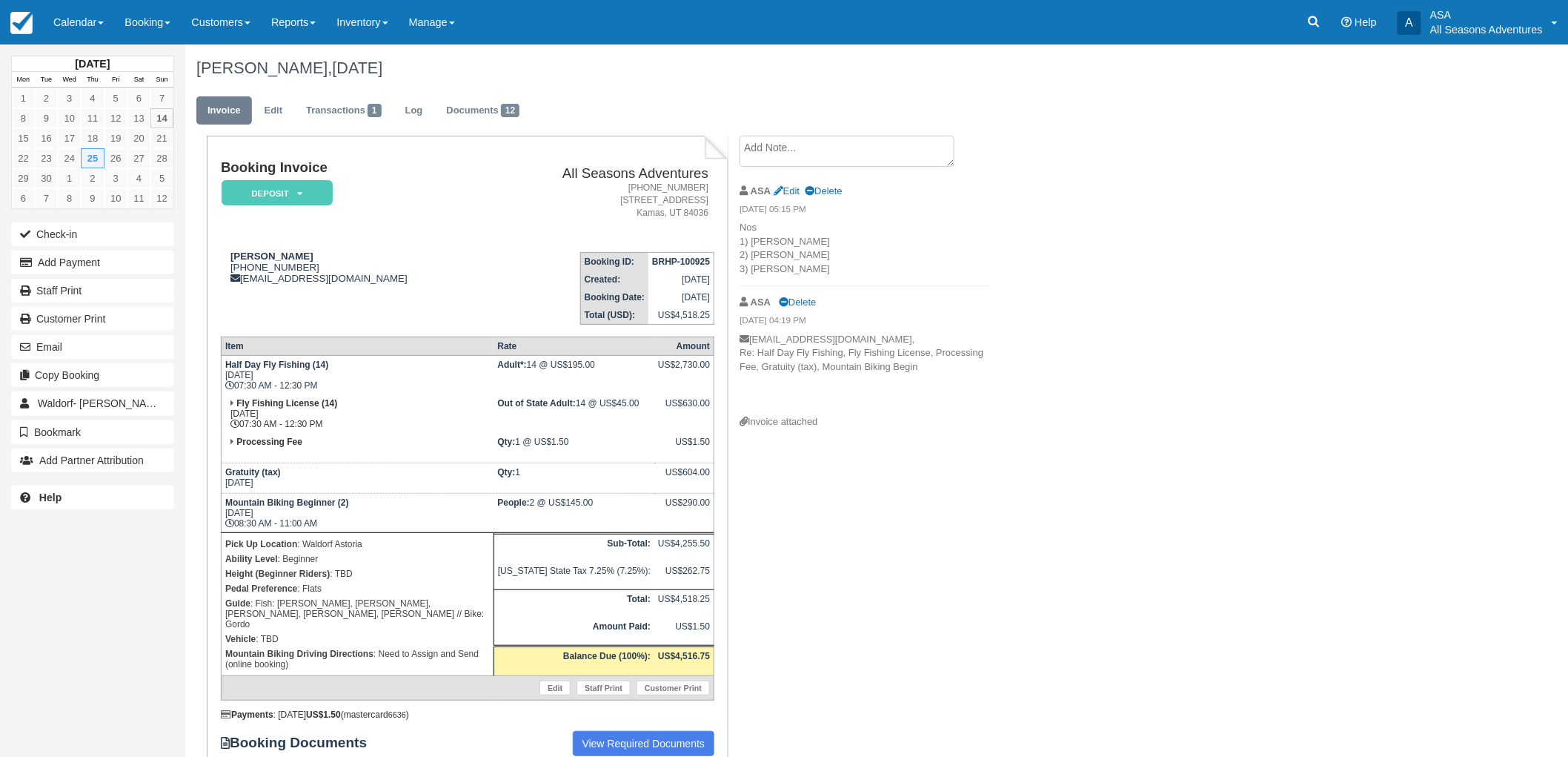
click at [255, 74] on h1 "[PERSON_NAME], [DATE]" at bounding box center [774, 68] width 1154 height 18
click at [212, 67] on h1 "[PERSON_NAME], [DATE]" at bounding box center [774, 68] width 1154 height 18
drag, startPoint x: 193, startPoint y: 65, endPoint x: 439, endPoint y: 56, distance: 246.2
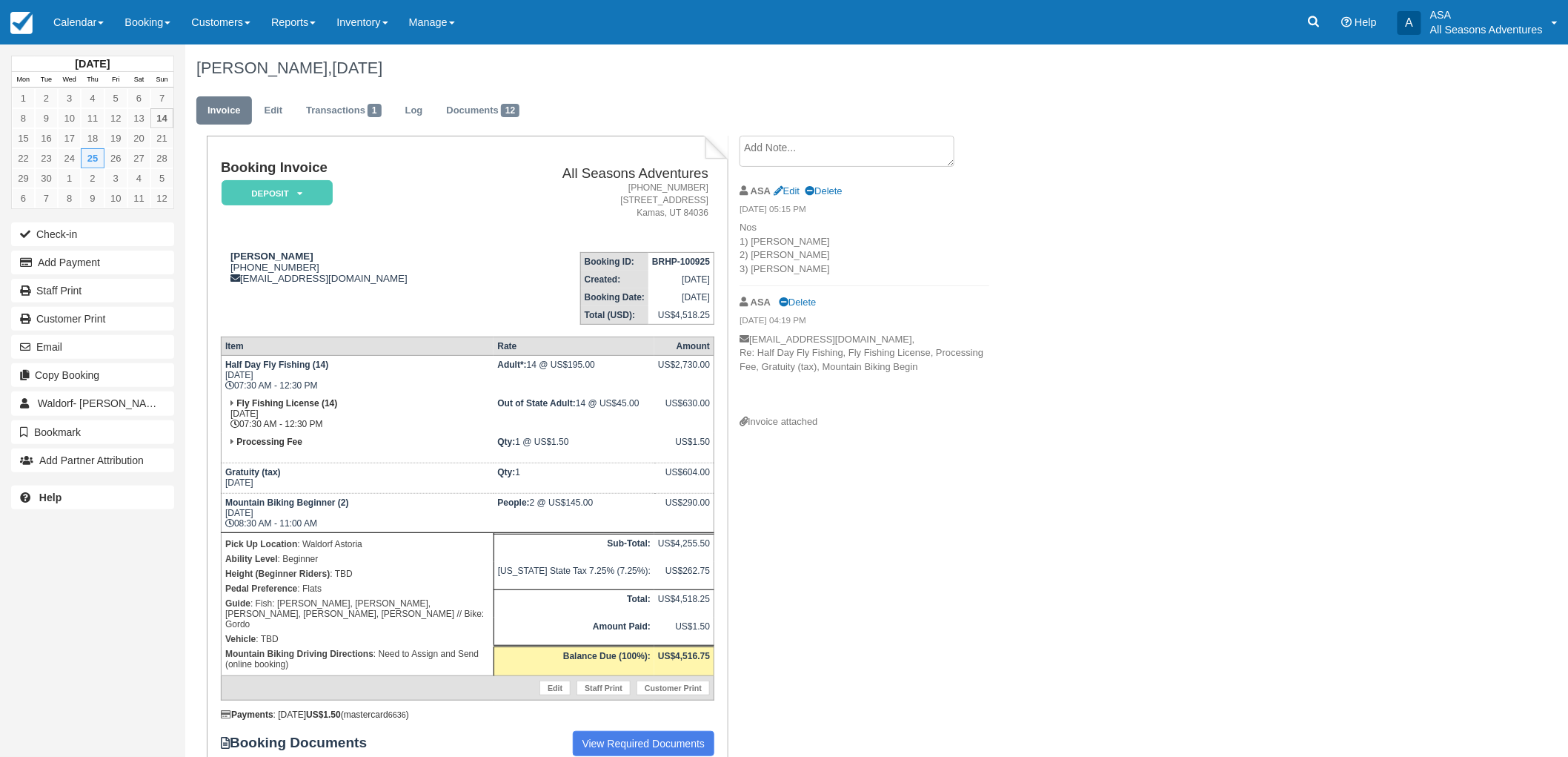
click at [439, 56] on div "[PERSON_NAME], [DATE]" at bounding box center [773, 68] width 1176 height 47
click at [440, 61] on h1 "[PERSON_NAME], [DATE]" at bounding box center [774, 68] width 1154 height 18
click at [354, 67] on span "[DATE]" at bounding box center [357, 68] width 50 height 19
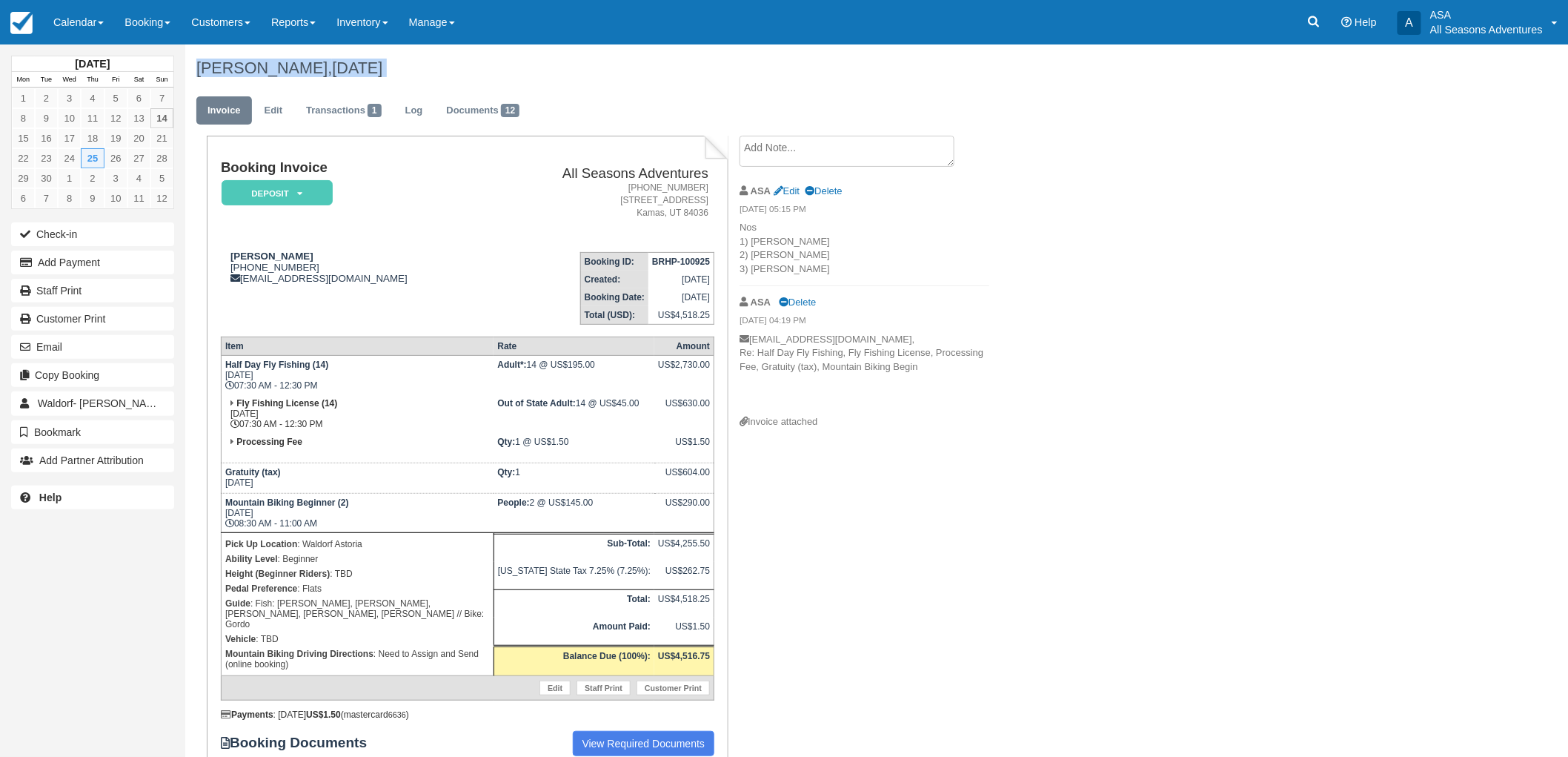
click at [382, 69] on span "[DATE]" at bounding box center [357, 68] width 50 height 19
click at [408, 402] on td "Fly Fishing License (14) [DATE] 07:30 AM - 12:30 PM" at bounding box center [357, 413] width 272 height 38
drag, startPoint x: 834, startPoint y: 419, endPoint x: 738, endPoint y: 224, distance: 217.3
click at [739, 224] on ul "ASA Edit Delete [DATE] 05:15 PM Nos 1) [PERSON_NAME] 2) [PERSON_NAME] 3) [PERSO…" at bounding box center [864, 307] width 250 height 264
click at [739, 224] on p "Nos 1) [PERSON_NAME] 2) [PERSON_NAME] 3) [PERSON_NAME]" at bounding box center [864, 249] width 250 height 55
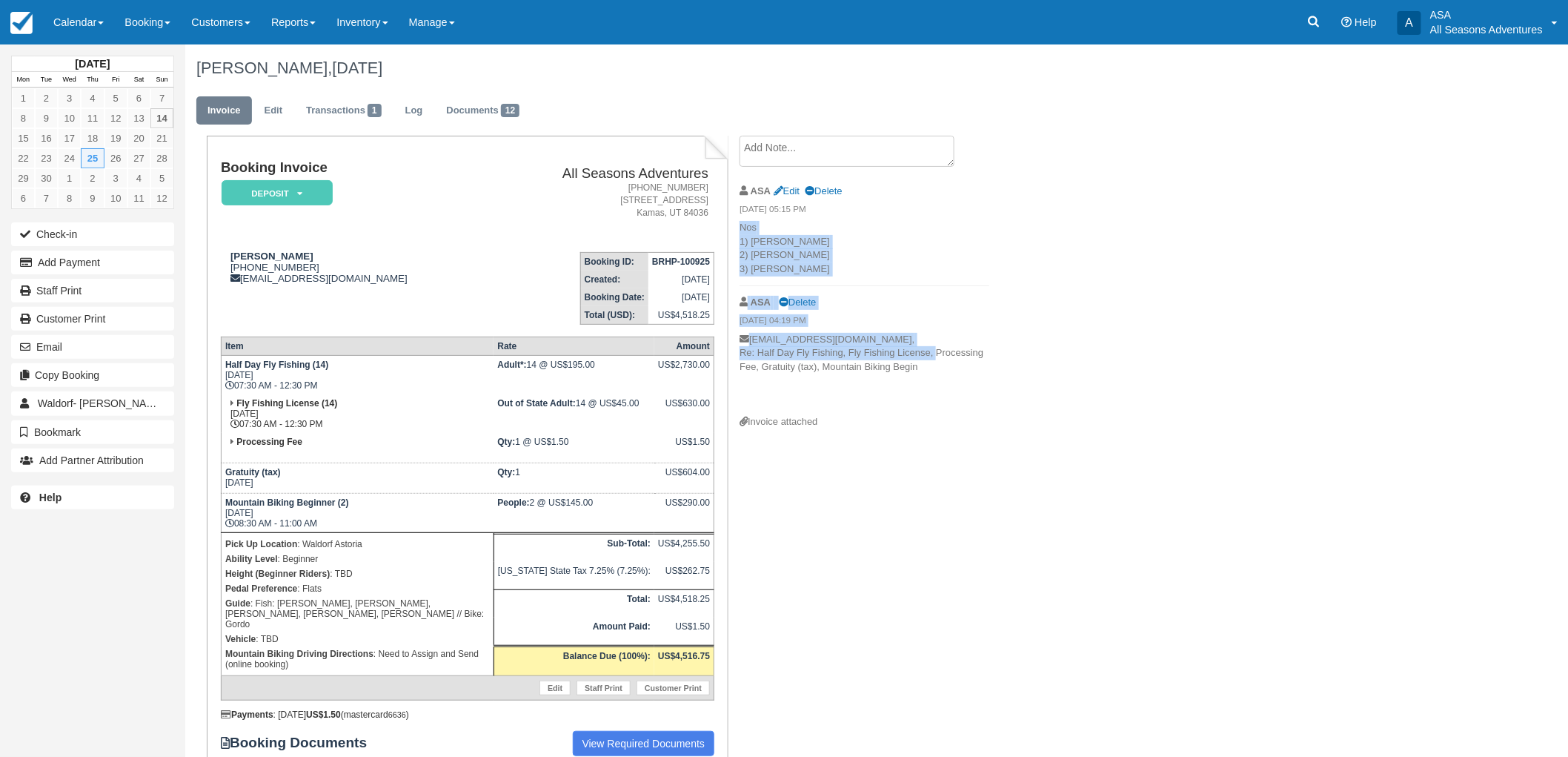
drag, startPoint x: 738, startPoint y: 224, endPoint x: 931, endPoint y: 356, distance: 233.8
click at [931, 356] on ul "ASA Edit Delete [DATE] 05:15 PM Nos 1) [PERSON_NAME] 2) [PERSON_NAME] 3) [PERSO…" at bounding box center [864, 307] width 250 height 264
click at [817, 423] on div "Invoice attached" at bounding box center [864, 422] width 250 height 14
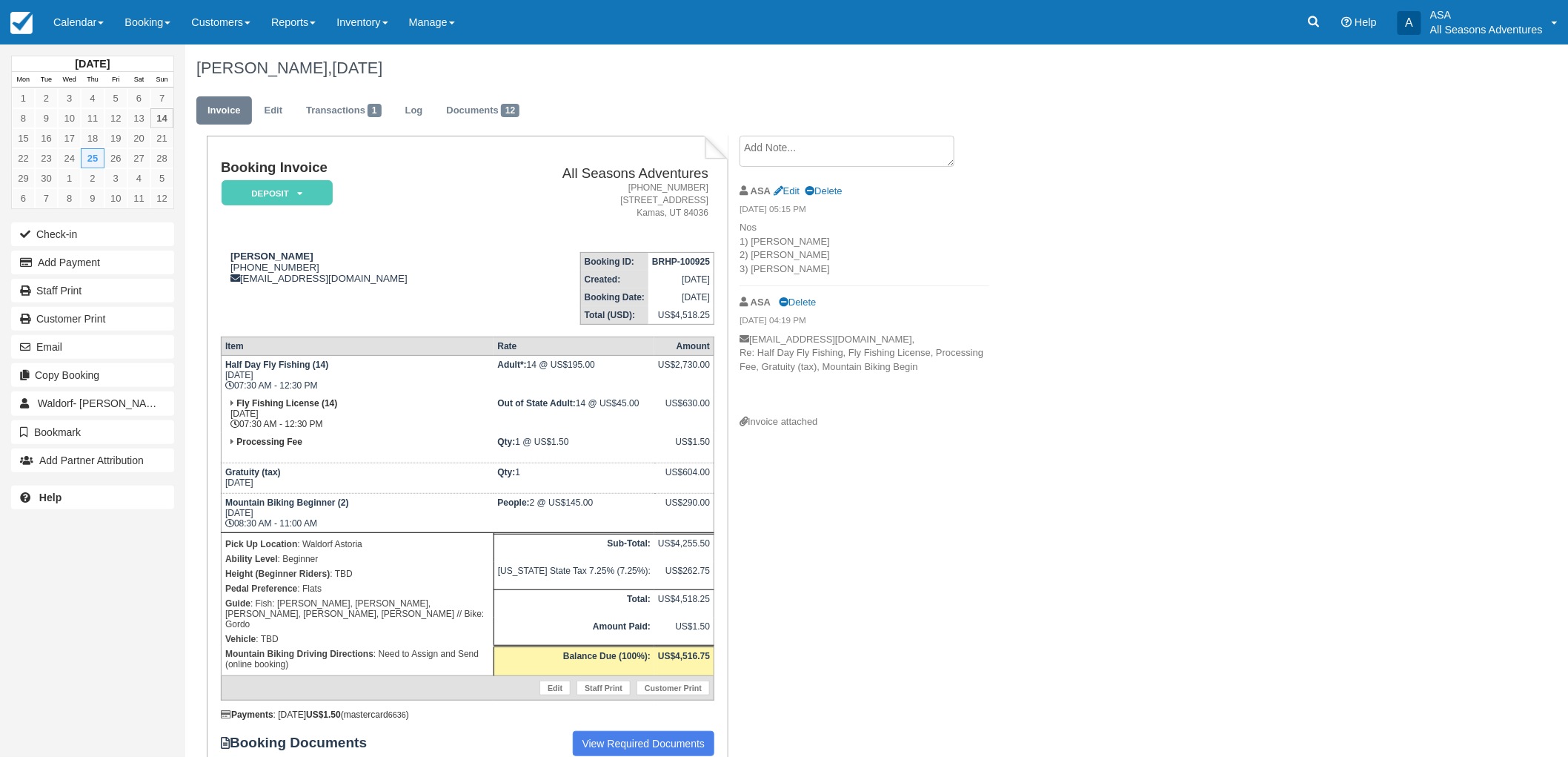
click at [780, 435] on li "ASA [GEOGRAPHIC_DATA] [DATE] 04:19 PM [EMAIL_ADDRESS][DOMAIN_NAME], Re: Half Da…" at bounding box center [864, 363] width 250 height 153
click at [824, 426] on div "Invoice attached" at bounding box center [864, 422] width 250 height 14
drag, startPoint x: 834, startPoint y: 417, endPoint x: 722, endPoint y: 220, distance: 226.6
click at [722, 220] on div "Booking Invoice Deposit   Pending Reserved Paid Waiting Cancelled All Seasons A…" at bounding box center [592, 569] width 815 height 868
click at [746, 225] on p "Nos 1) [PERSON_NAME] 2) [PERSON_NAME] 3) [PERSON_NAME]" at bounding box center [864, 249] width 250 height 55
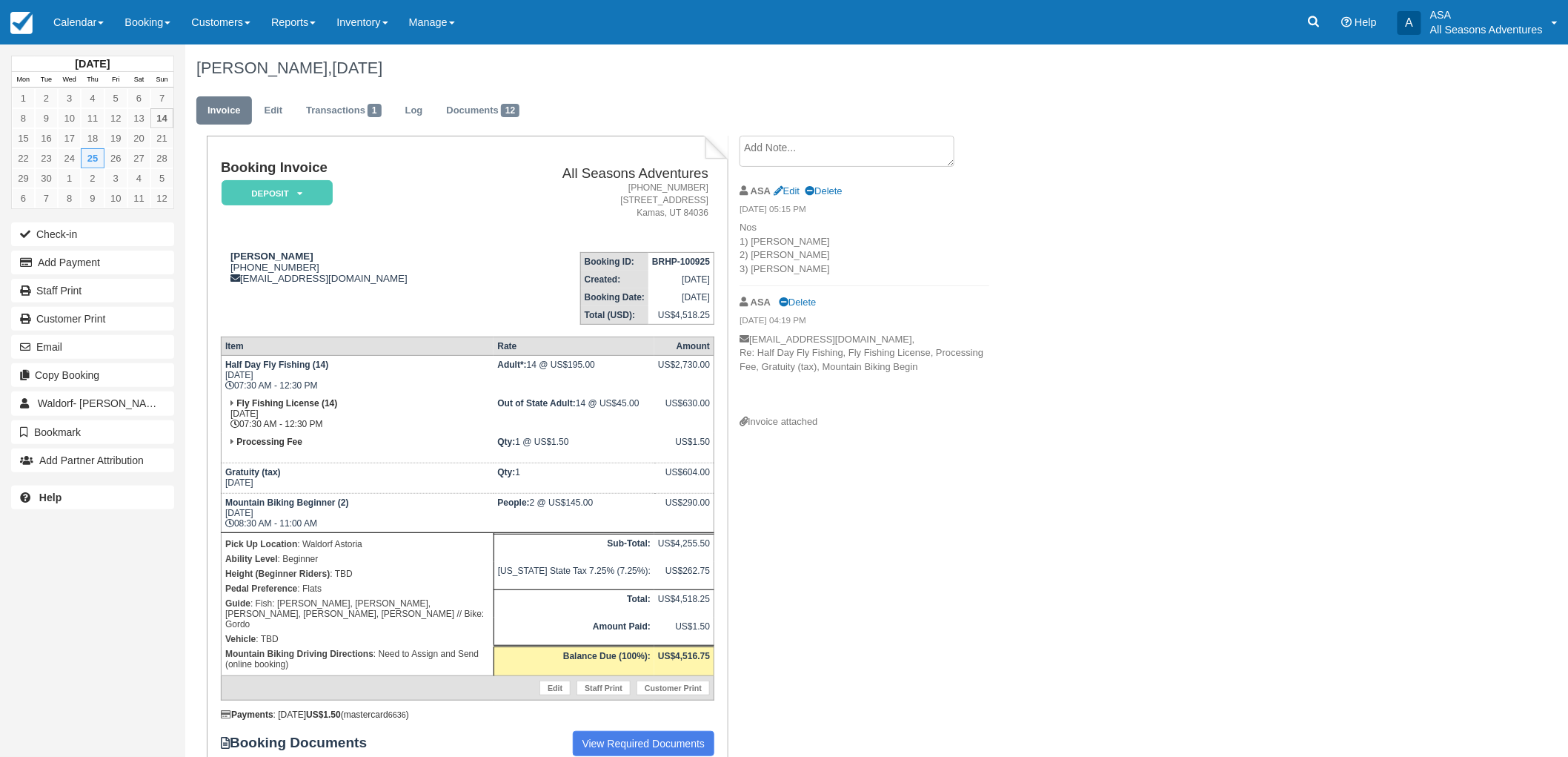
drag, startPoint x: 820, startPoint y: 424, endPoint x: 738, endPoint y: 245, distance: 196.9
click at [738, 245] on div "Create Show on invoice ASA Edit Delete [DATE] 05:15 PM Nos 1) [PERSON_NAME] 2) …" at bounding box center [864, 287] width 272 height 304
click at [739, 242] on p "Nos 1) [PERSON_NAME] 2) [PERSON_NAME] 3) [PERSON_NAME]" at bounding box center [864, 249] width 250 height 55
drag, startPoint x: 824, startPoint y: 431, endPoint x: 737, endPoint y: 230, distance: 219.0
click at [737, 230] on div "Create Show on invoice ASA Edit Delete 09/10/25 05:15 PM Nos 1) Fraser 2) Peter…" at bounding box center [864, 287] width 272 height 304
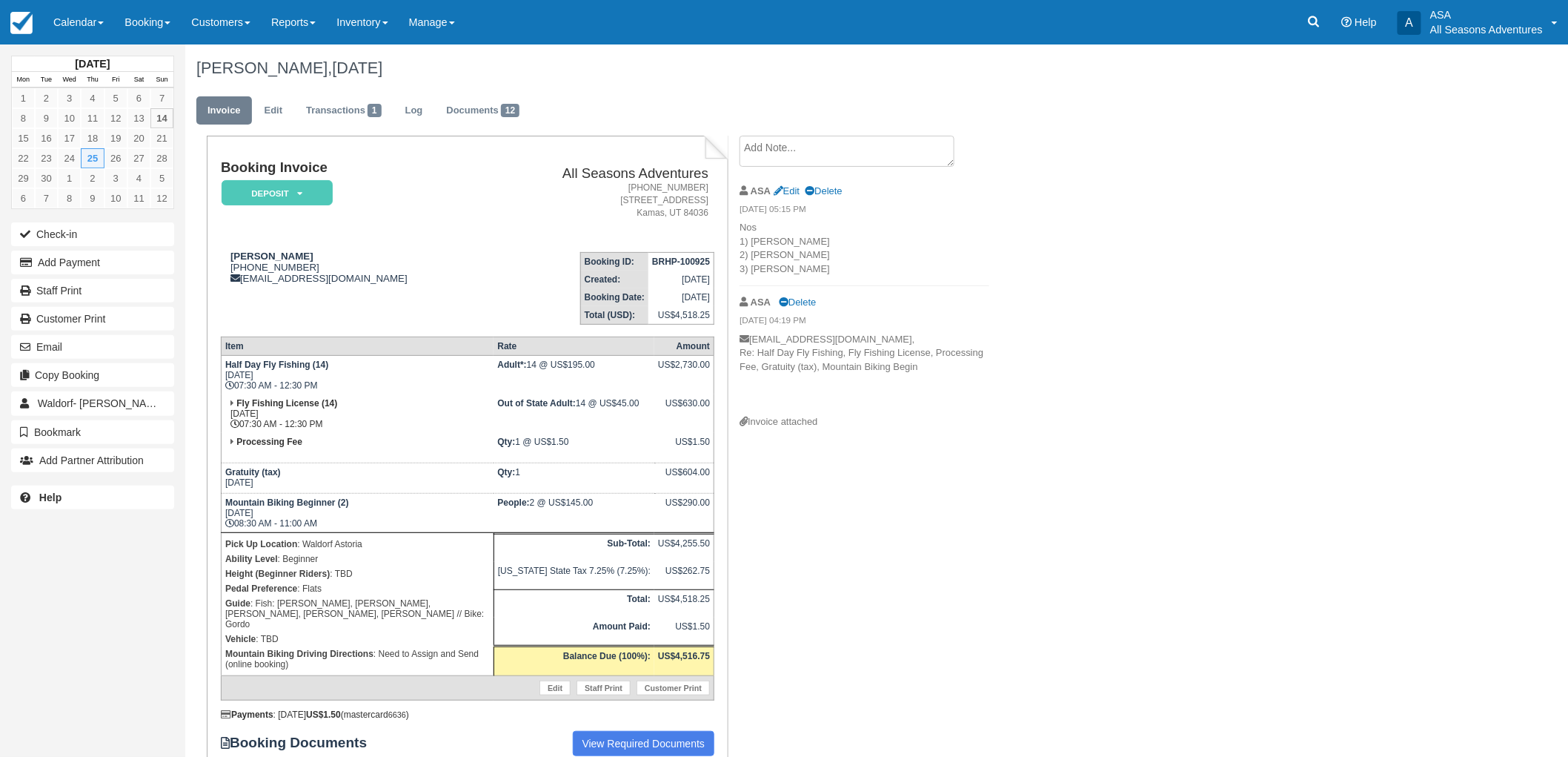
click at [737, 231] on div "Create Show on invoice ASA Edit Delete 09/10/25 05:15 PM Nos 1) Fraser 2) Peter…" at bounding box center [864, 287] width 272 height 304
click at [87, 345] on button "Email" at bounding box center [92, 347] width 163 height 24
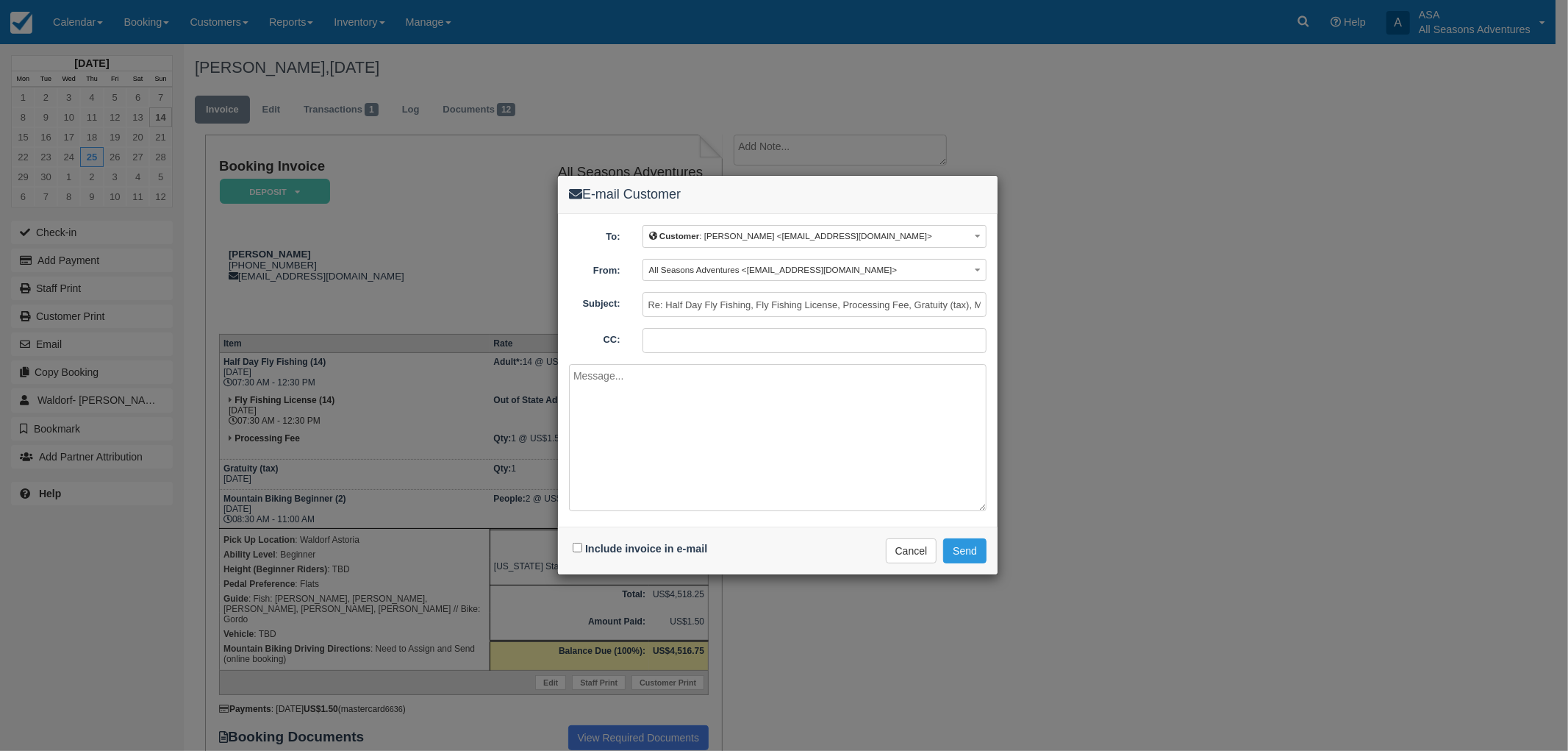
click at [574, 541] on div "Include invoice in e-mail" at bounding box center [641, 549] width 145 height 21
click at [577, 547] on input "Include invoice in e-mail" at bounding box center [577, 547] width 10 height 10
checkbox input "true"
click at [957, 545] on button "Send" at bounding box center [964, 551] width 43 height 25
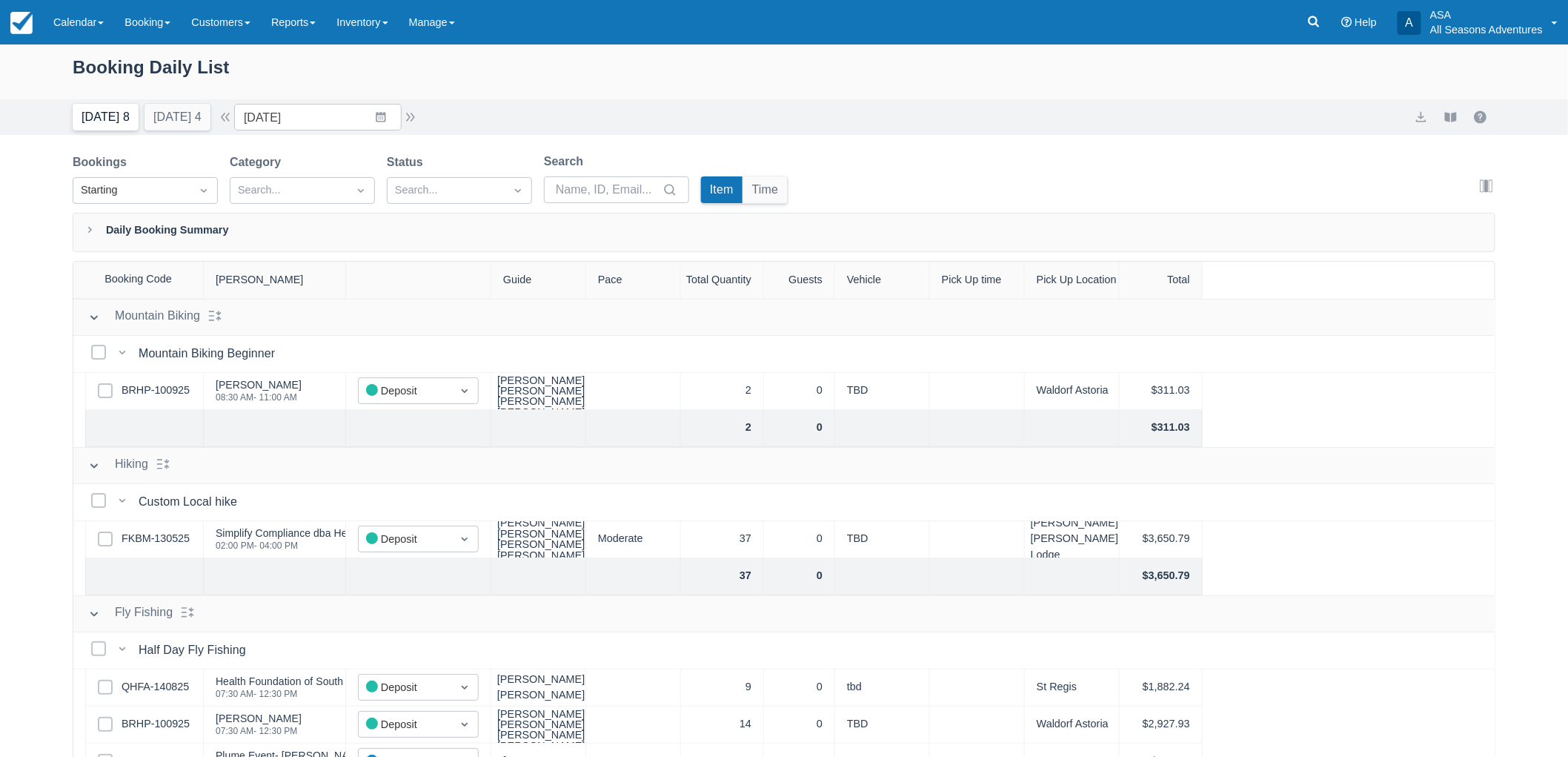
click at [78, 129] on button "Today 8" at bounding box center [105, 117] width 66 height 27
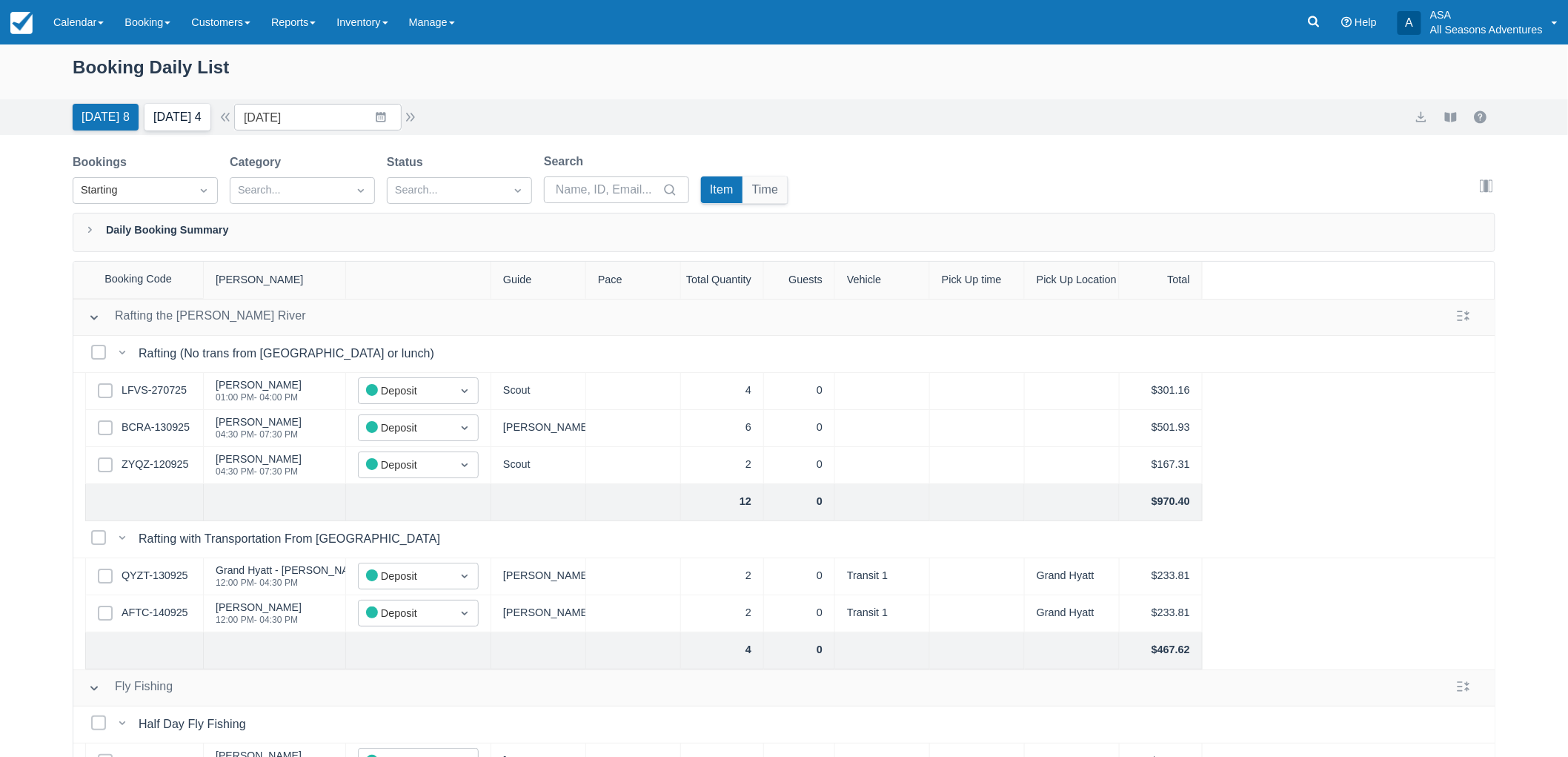
click at [182, 122] on button "Tomorrow 4" at bounding box center [177, 117] width 66 height 27
type input "09/15/25"
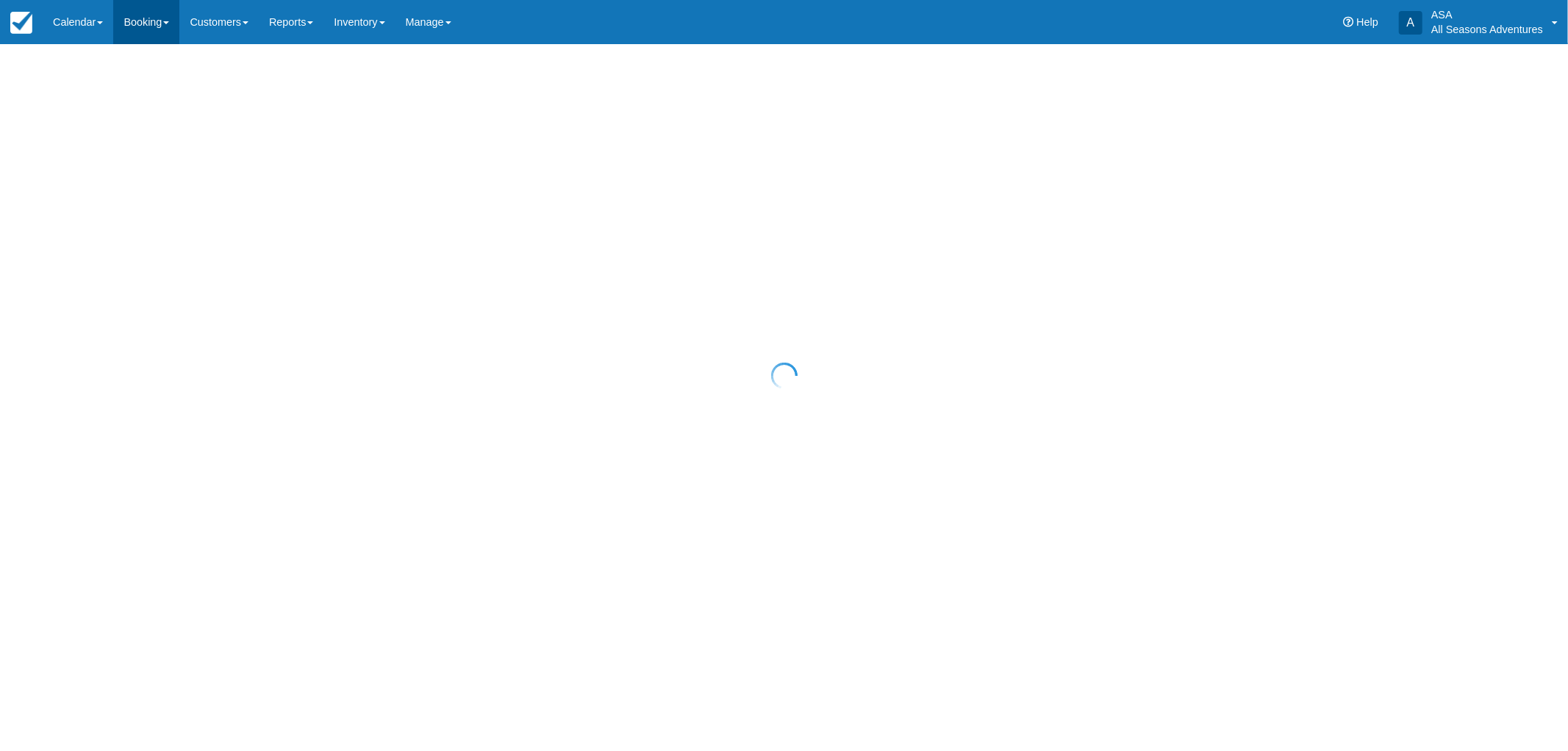
click at [144, 38] on link "Booking" at bounding box center [146, 21] width 66 height 44
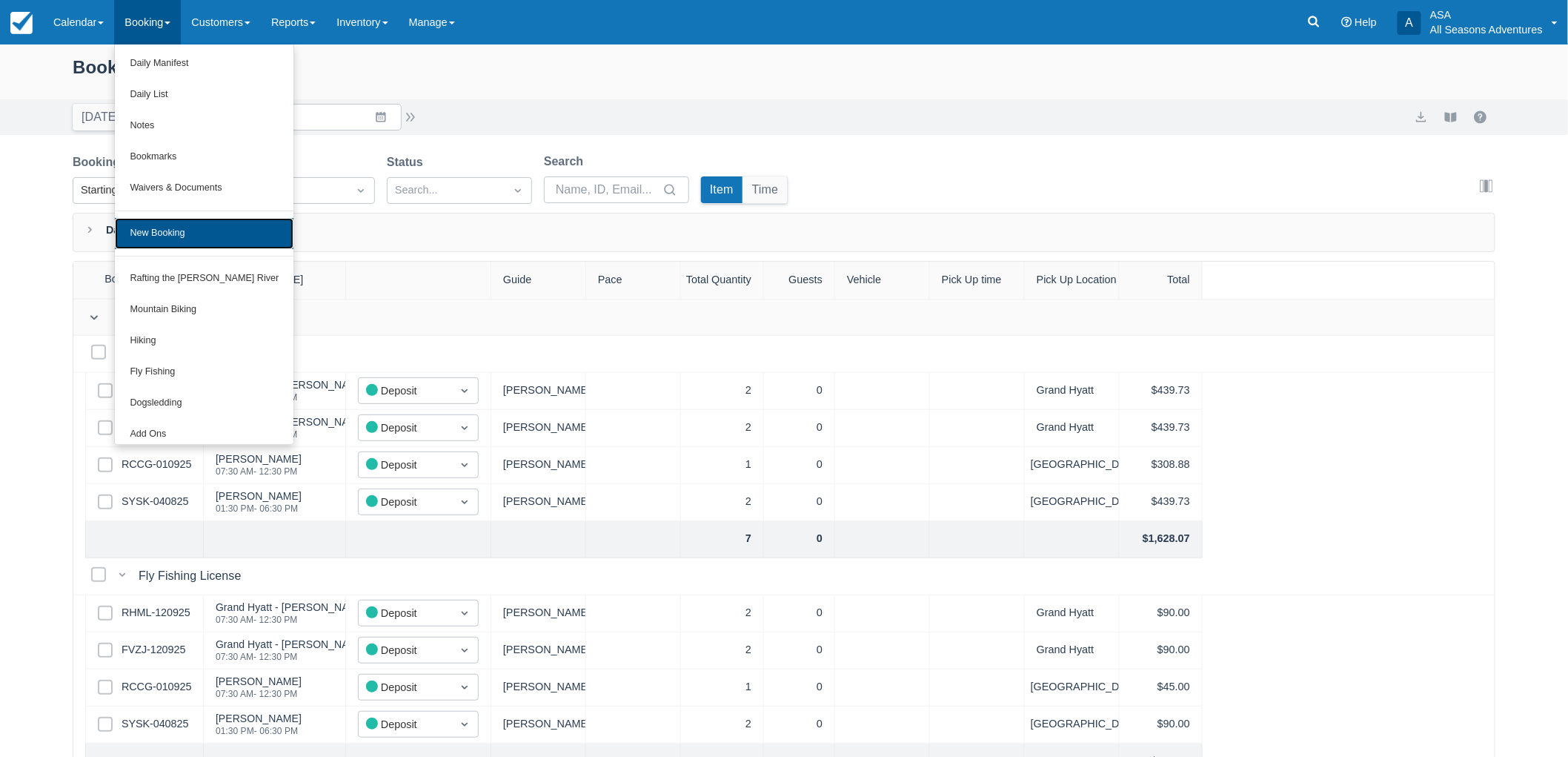
click at [194, 237] on link "New Booking" at bounding box center [204, 234] width 179 height 31
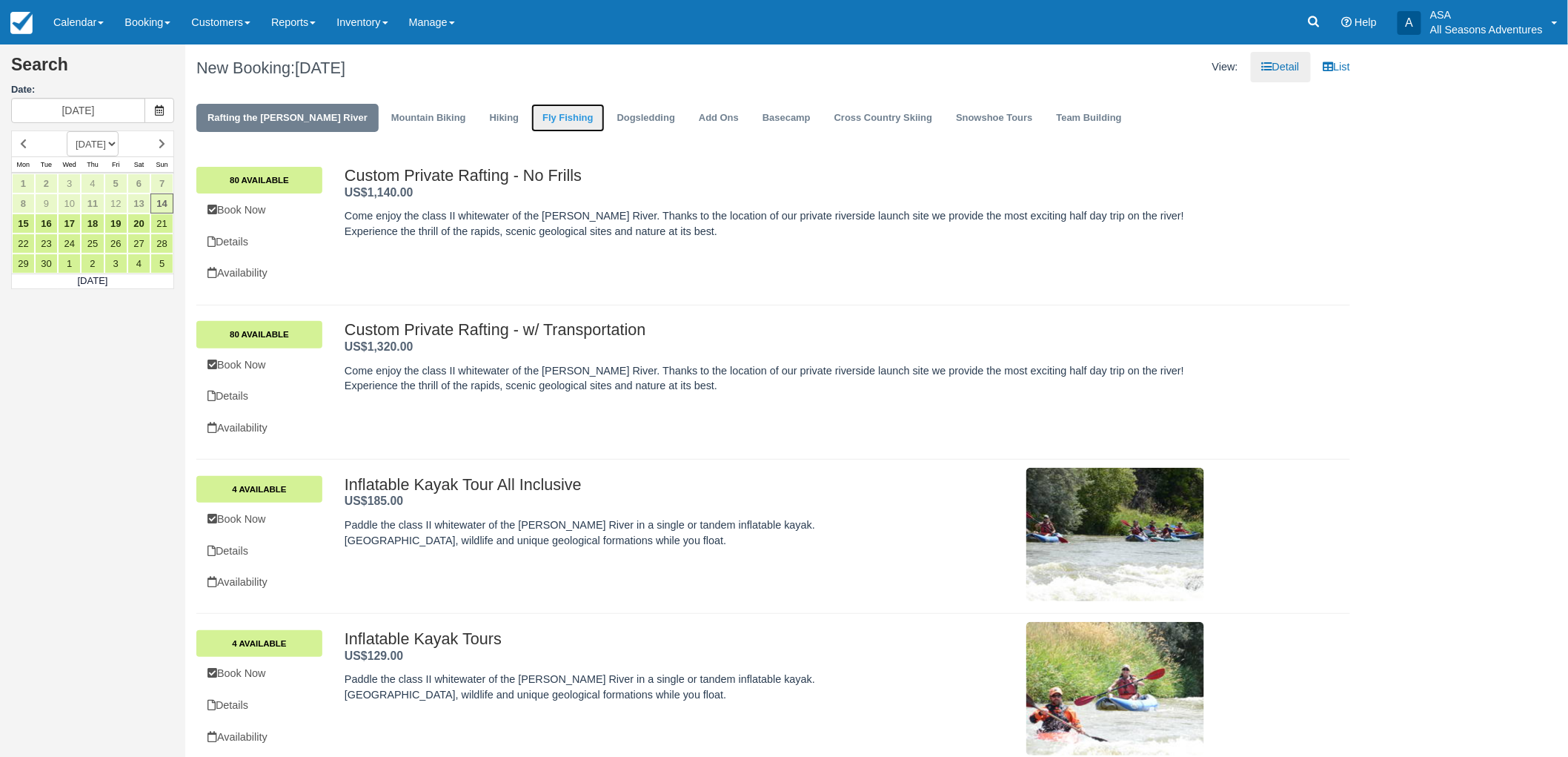
click at [540, 108] on link "Fly Fishing" at bounding box center [567, 118] width 73 height 29
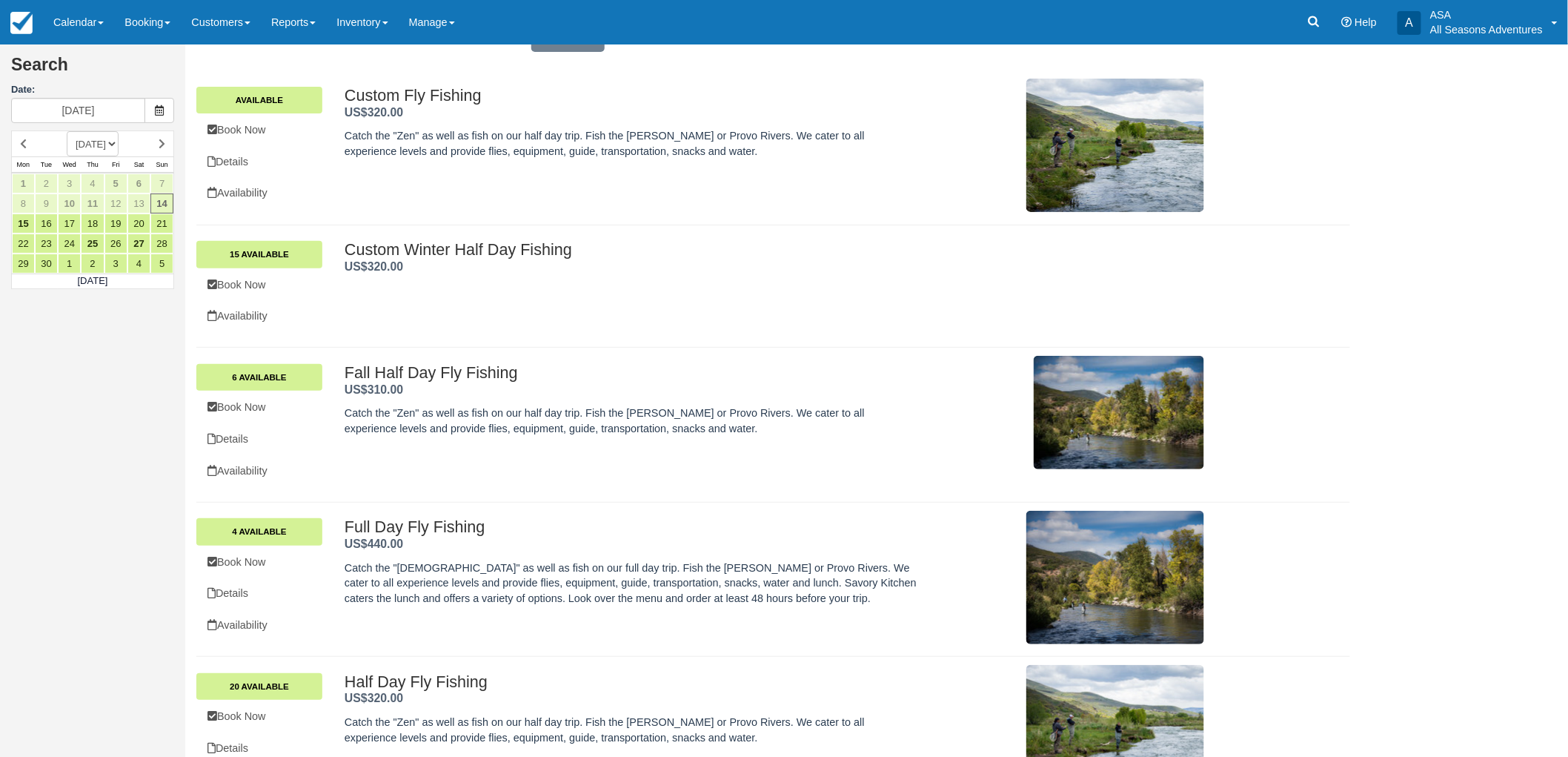
scroll to position [247, 0]
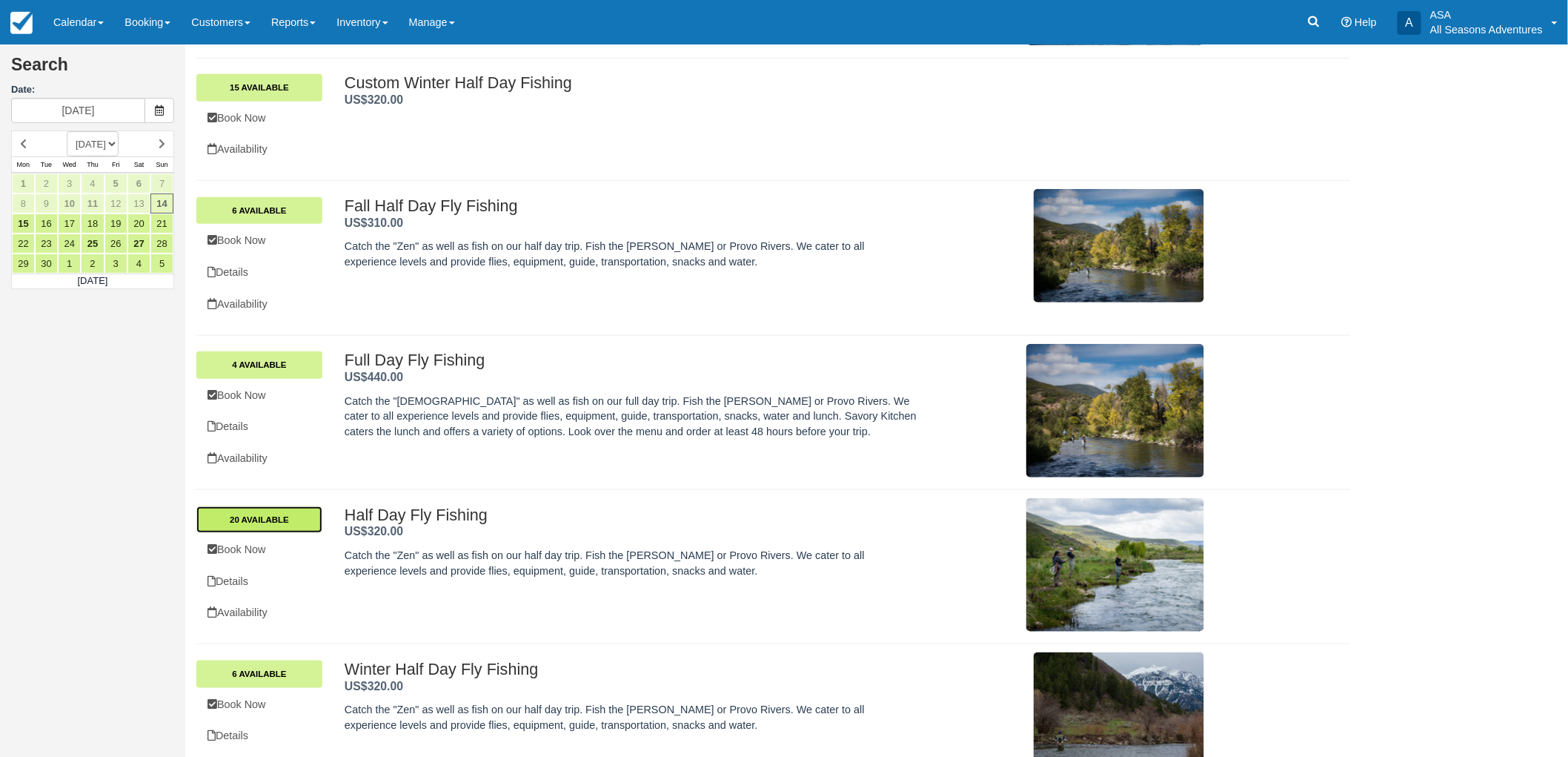
click at [285, 528] on link "20 Available" at bounding box center [260, 519] width 126 height 27
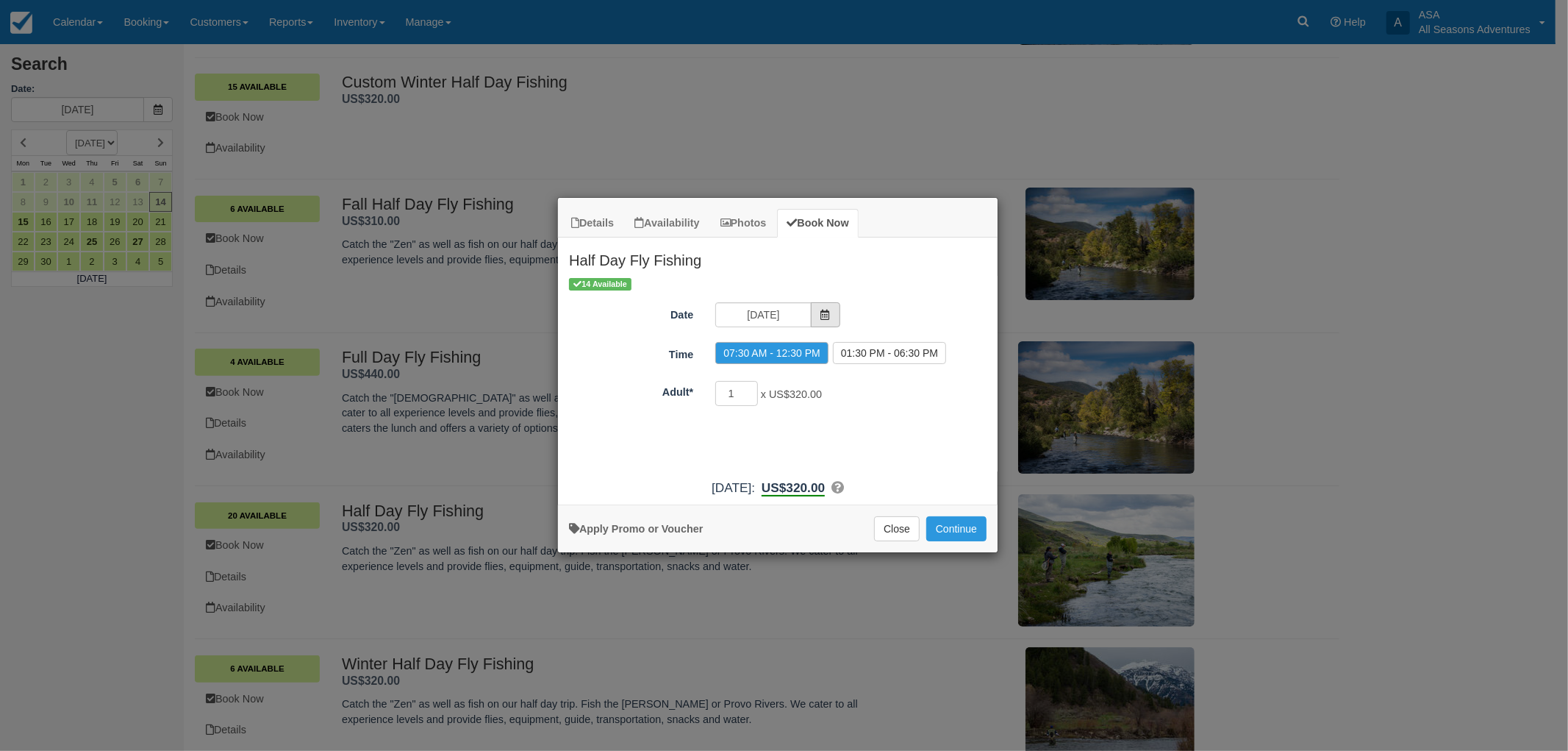
click at [820, 310] on icon "Item Modal" at bounding box center [825, 314] width 11 height 11
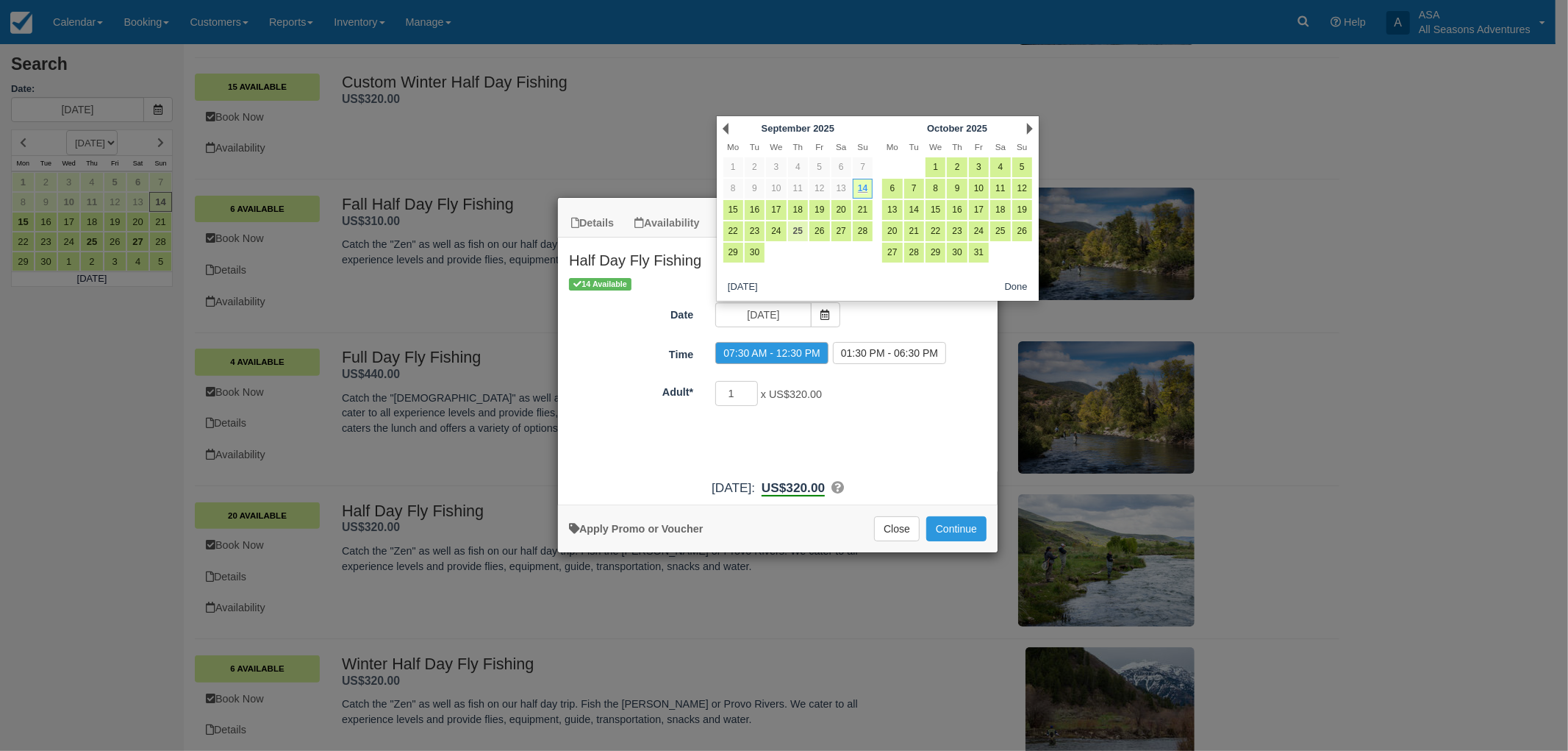
click at [792, 232] on link "25" at bounding box center [798, 231] width 20 height 20
type input "[DATE]"
radio input "false"
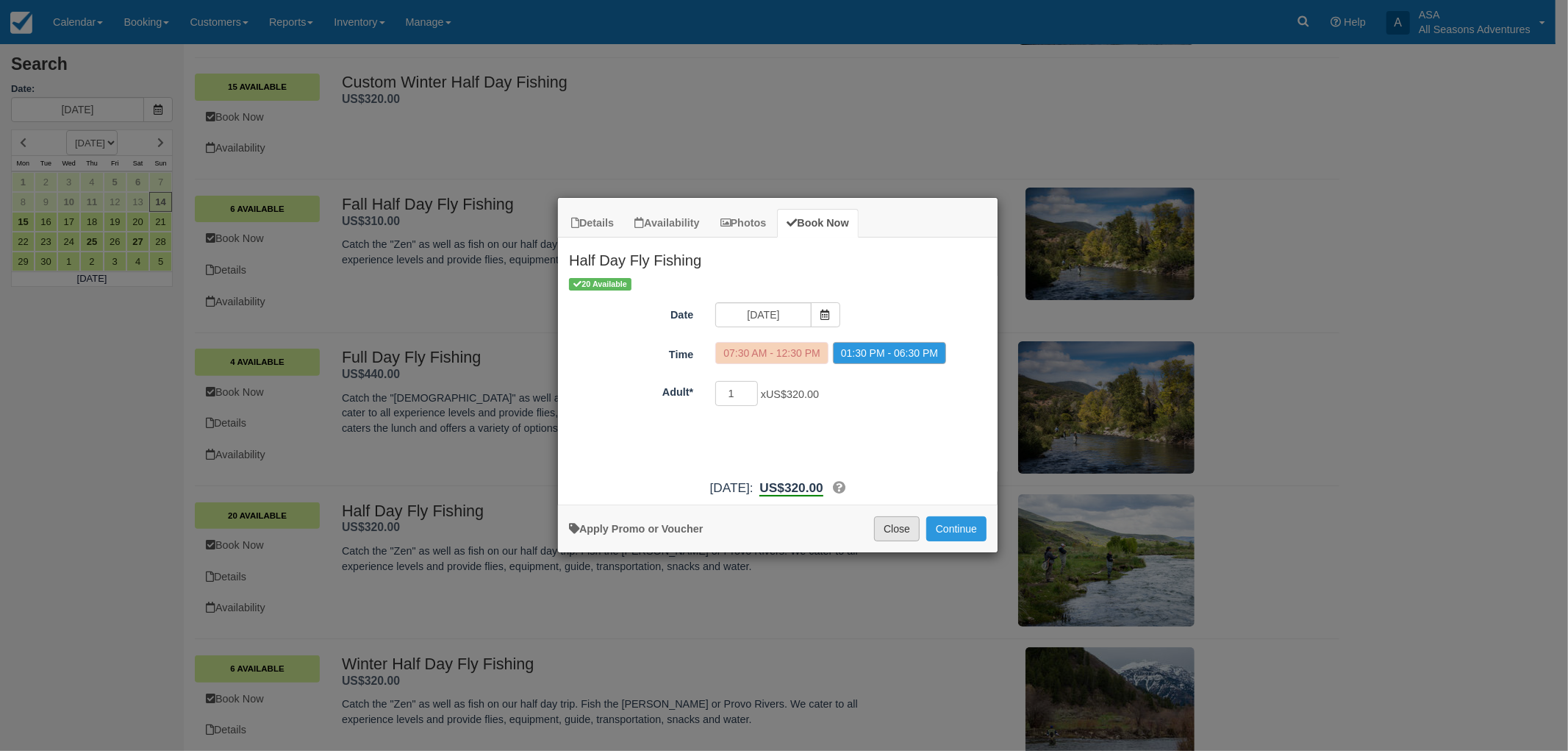
click at [882, 530] on button "Close" at bounding box center [896, 529] width 46 height 25
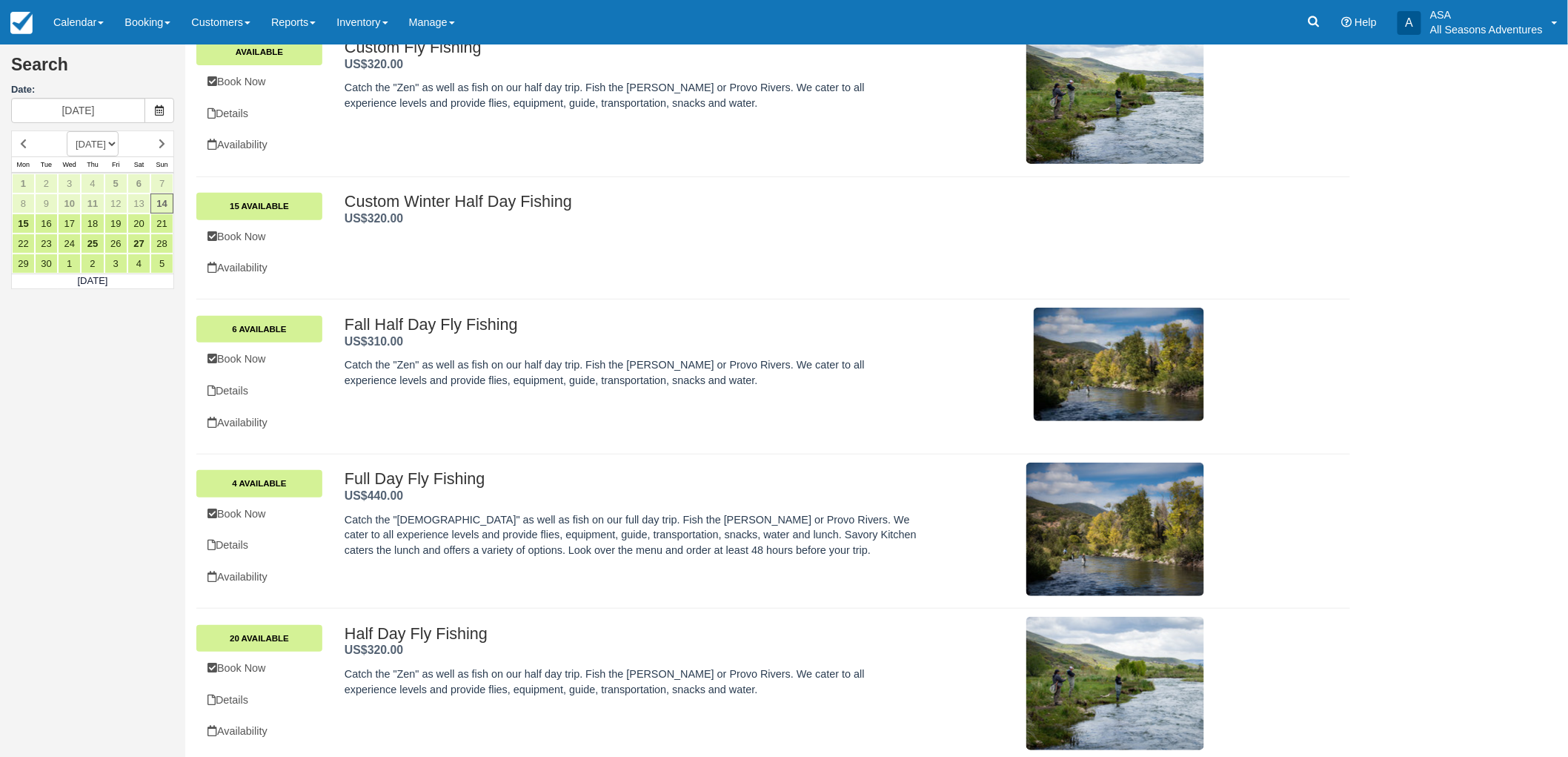
scroll to position [0, 0]
